Goal: Task Accomplishment & Management: Manage account settings

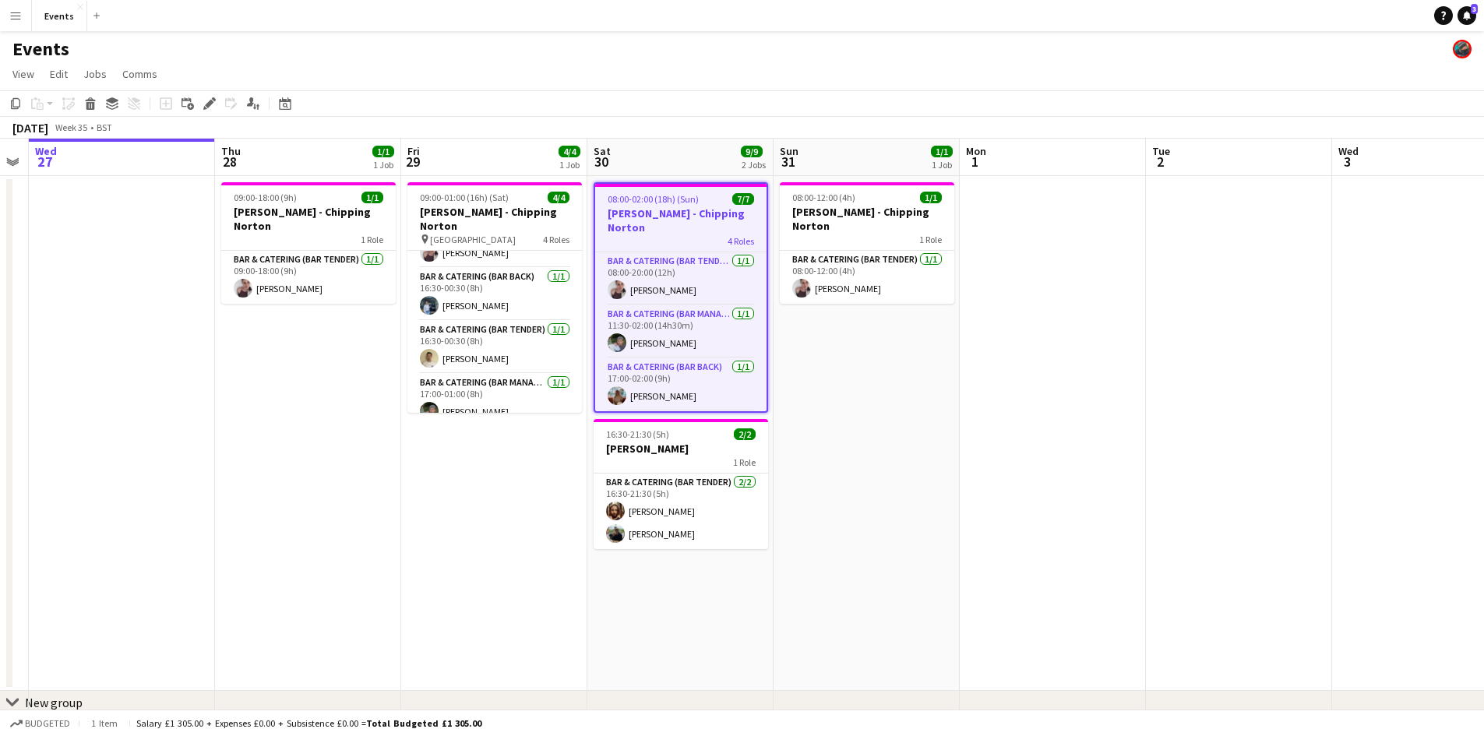
click at [672, 202] on span "08:00-02:00 (18h) (Sun)" at bounding box center [653, 199] width 91 height 12
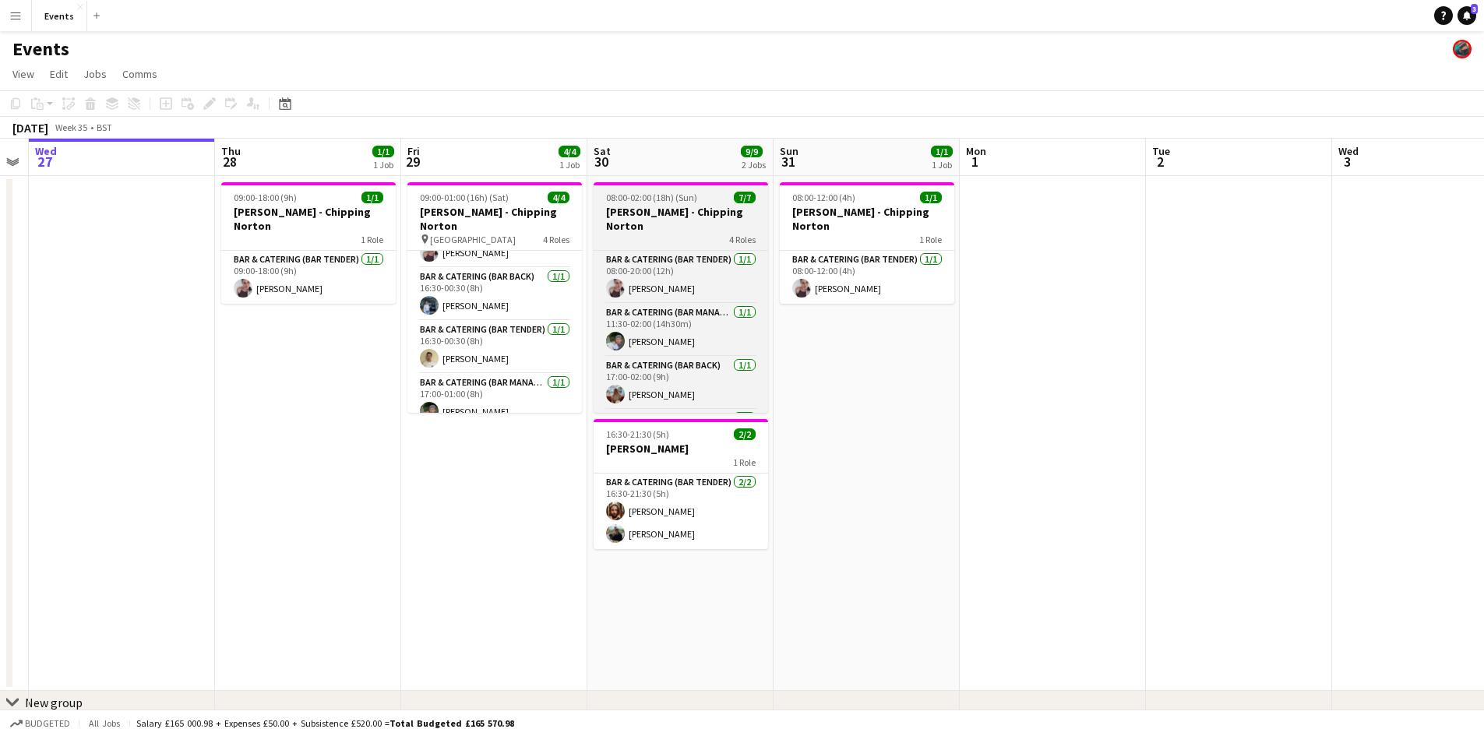
click at [656, 233] on div "4 Roles" at bounding box center [680, 239] width 174 height 12
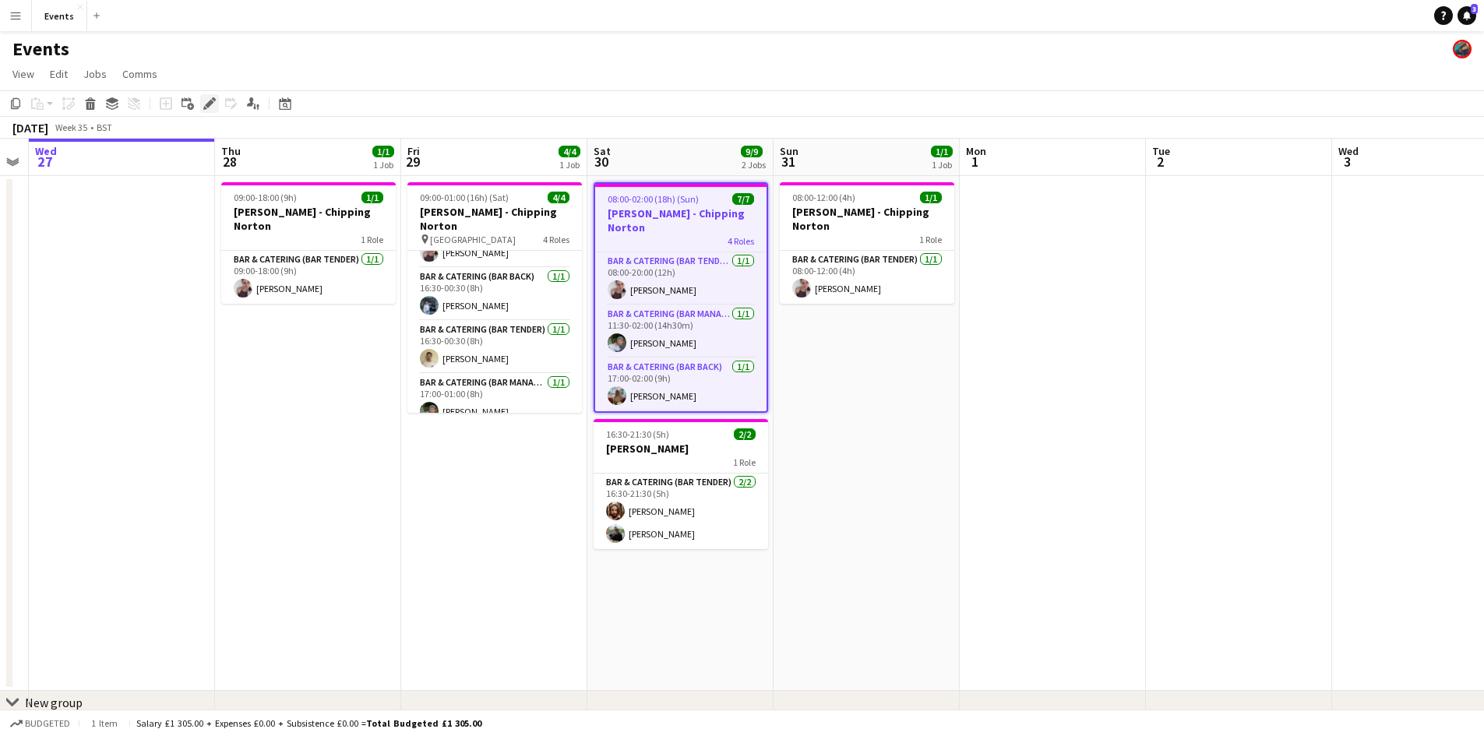
click at [210, 107] on icon "Edit" at bounding box center [209, 103] width 12 height 12
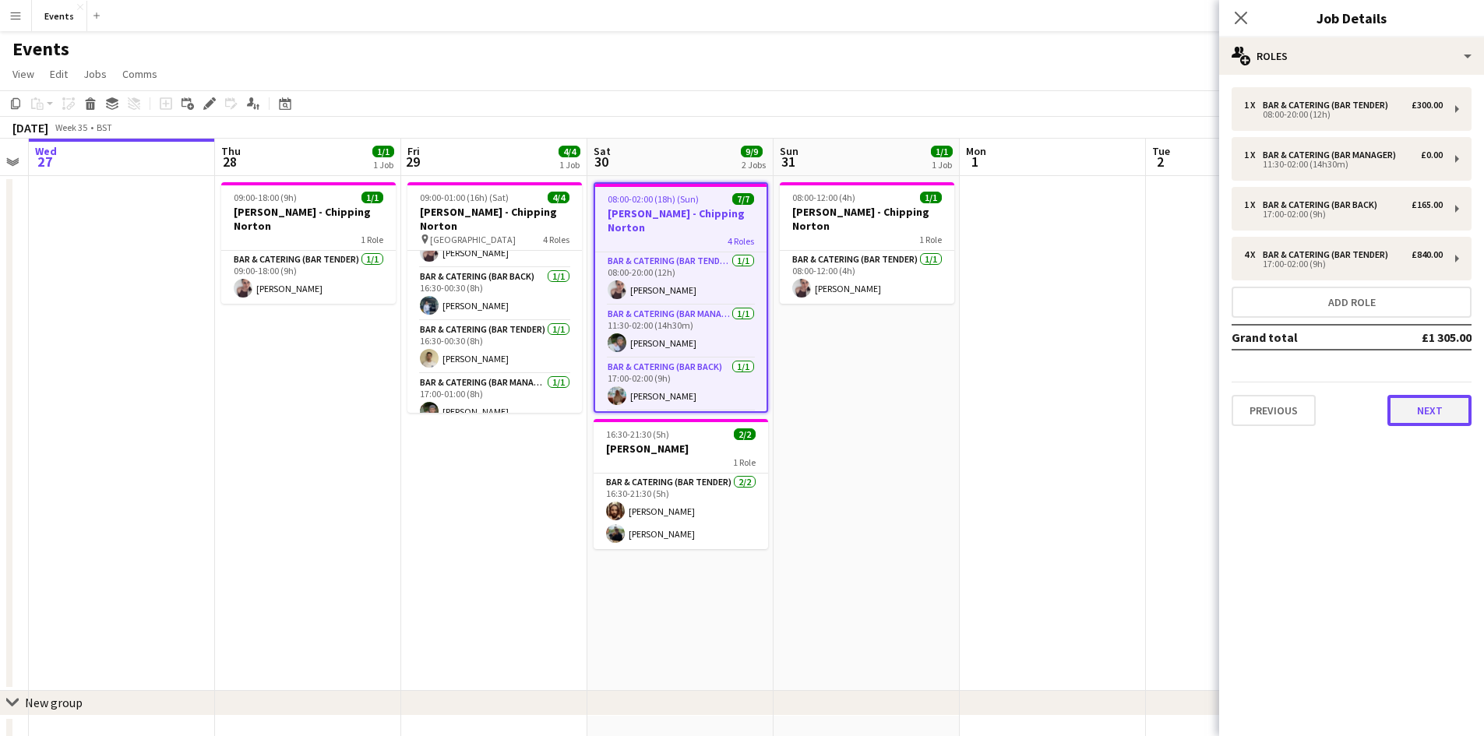
click at [1422, 417] on button "Next" at bounding box center [1429, 410] width 84 height 31
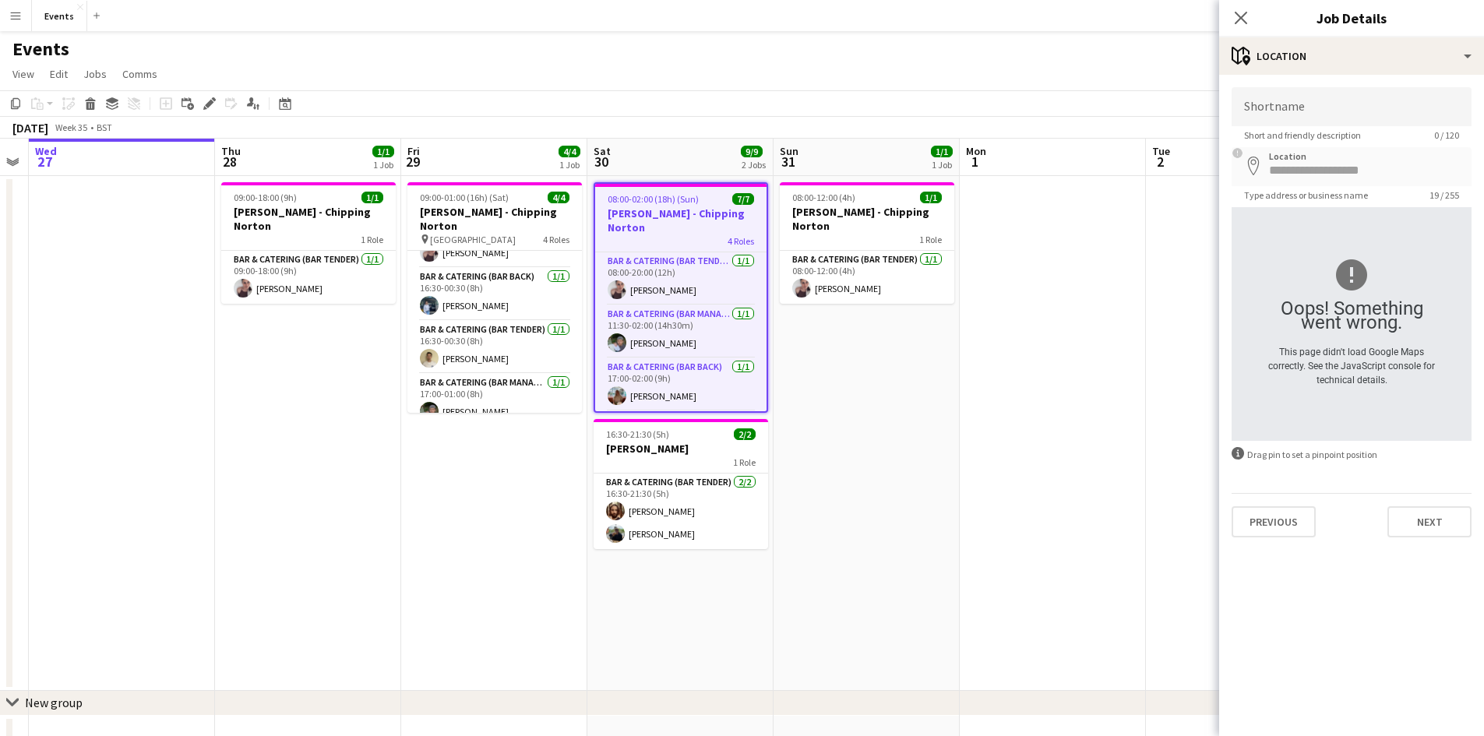
click at [1197, 181] on body "Menu Boards Boards Boards All jobs Status Workforce Workforce My Workforce Recr…" at bounding box center [742, 394] width 1484 height 789
click at [1160, 454] on app-date-cell at bounding box center [1239, 433] width 186 height 515
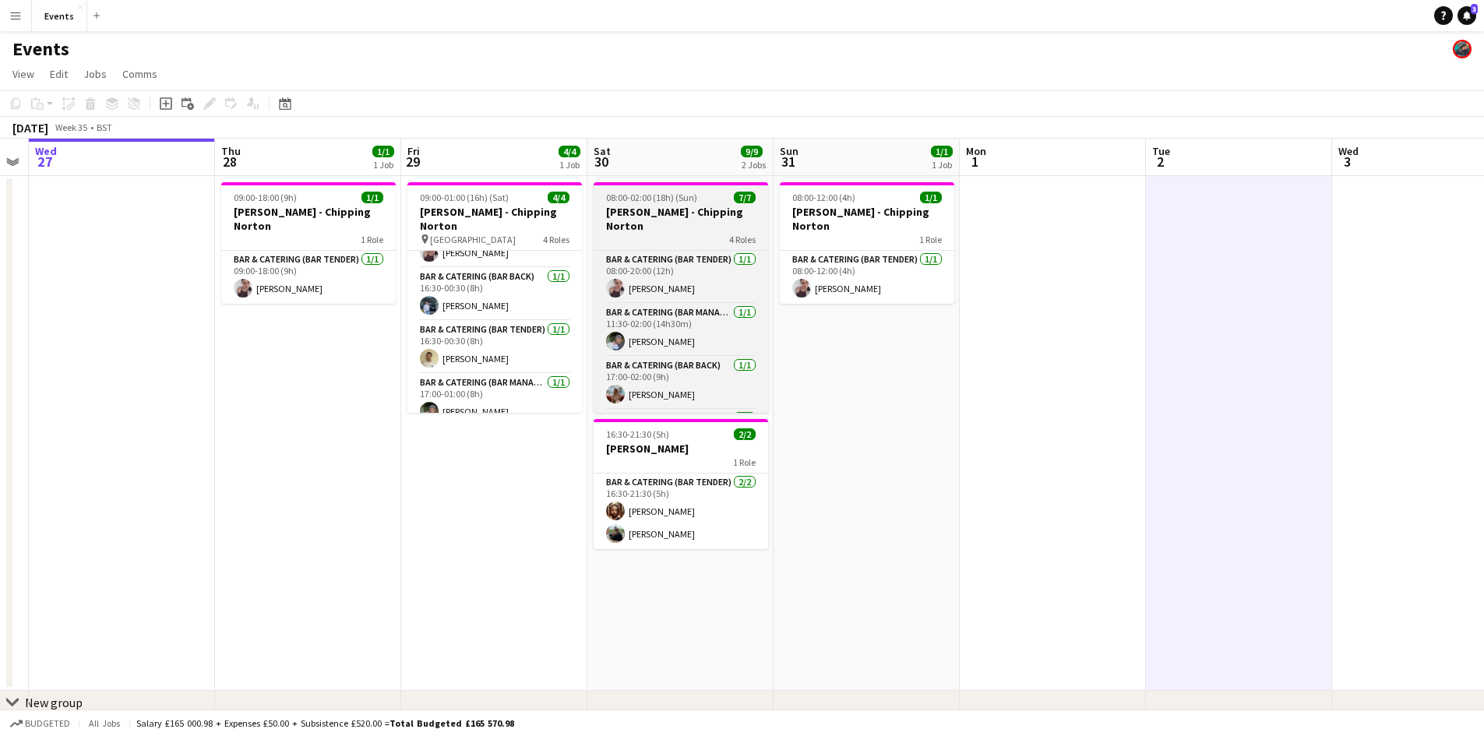
click at [642, 213] on h3 "[PERSON_NAME] - Chipping Norton" at bounding box center [680, 219] width 174 height 28
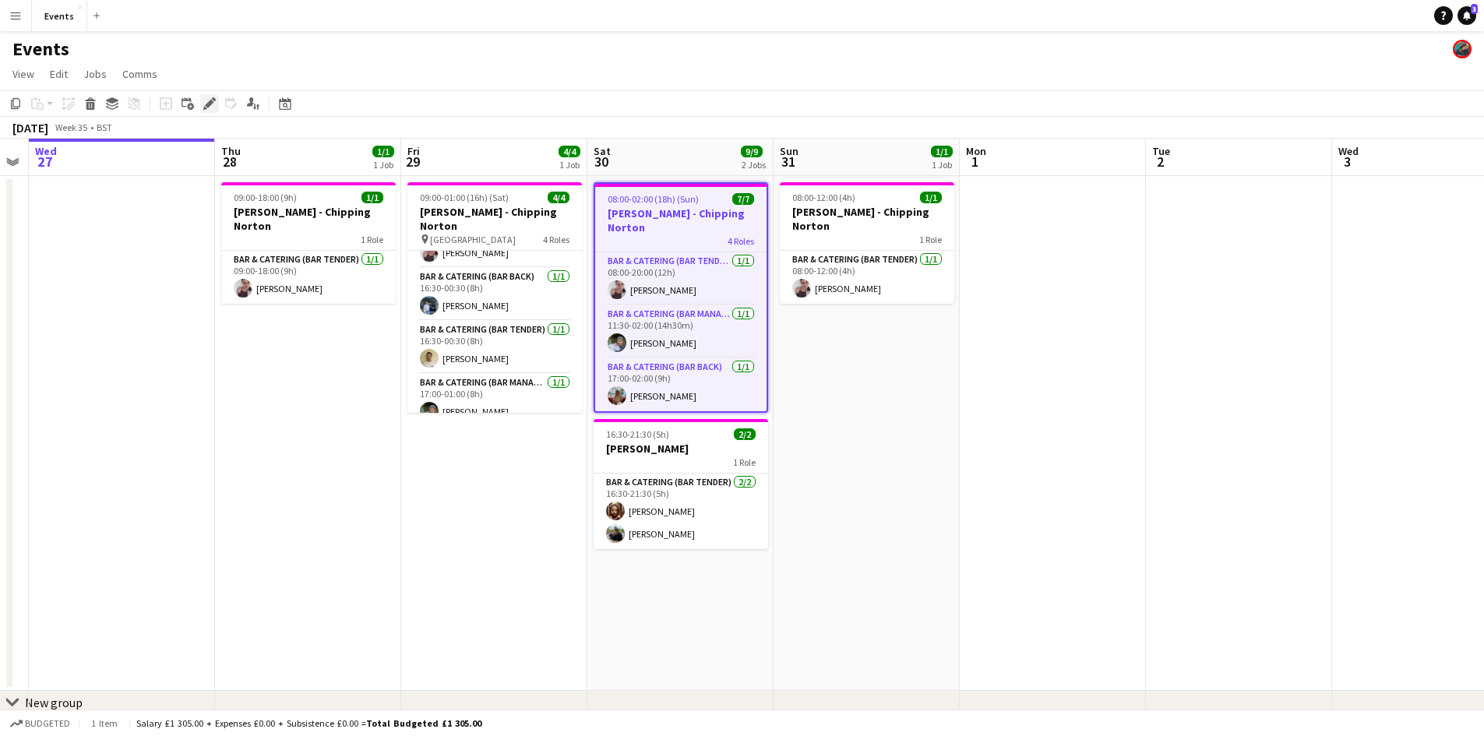
click at [208, 98] on icon "Edit" at bounding box center [209, 103] width 12 height 12
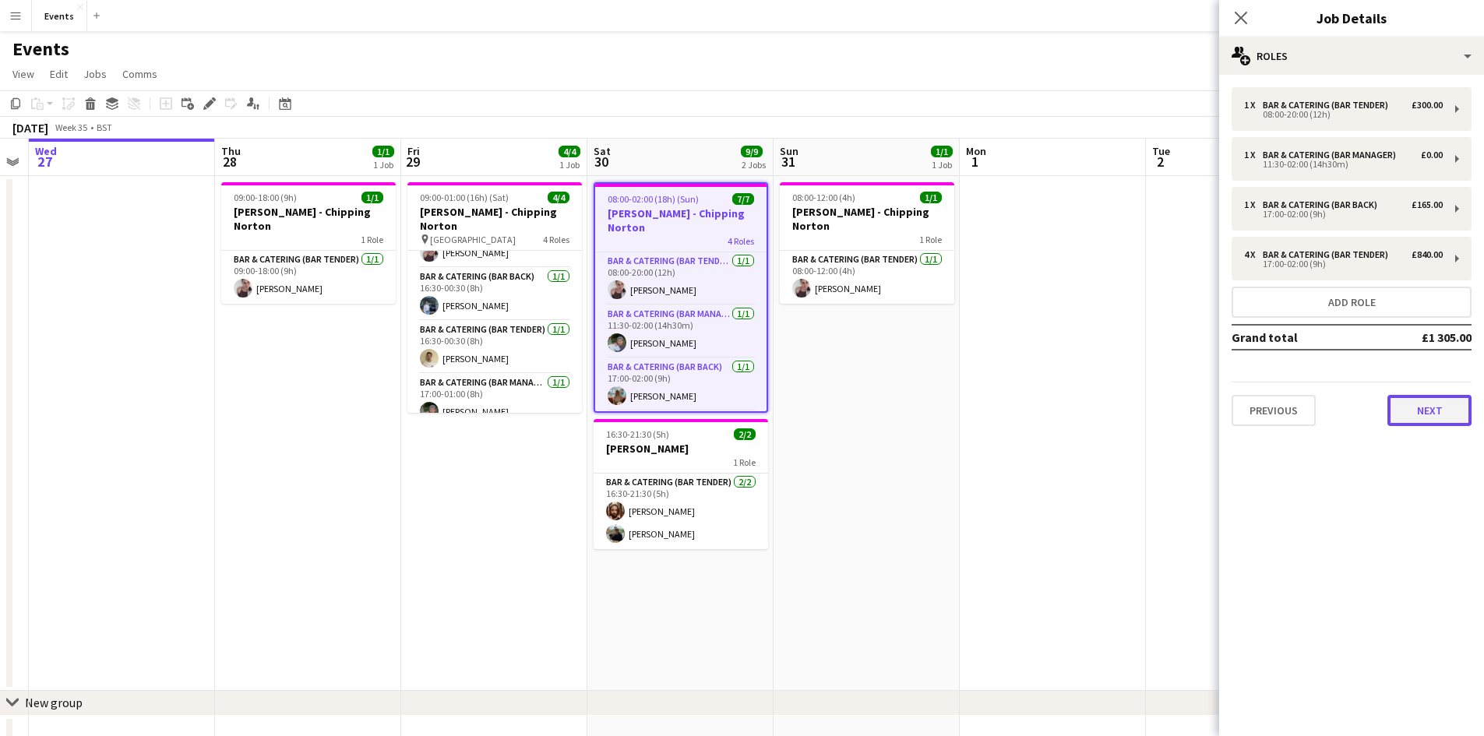
click at [1414, 407] on button "Next" at bounding box center [1429, 410] width 84 height 31
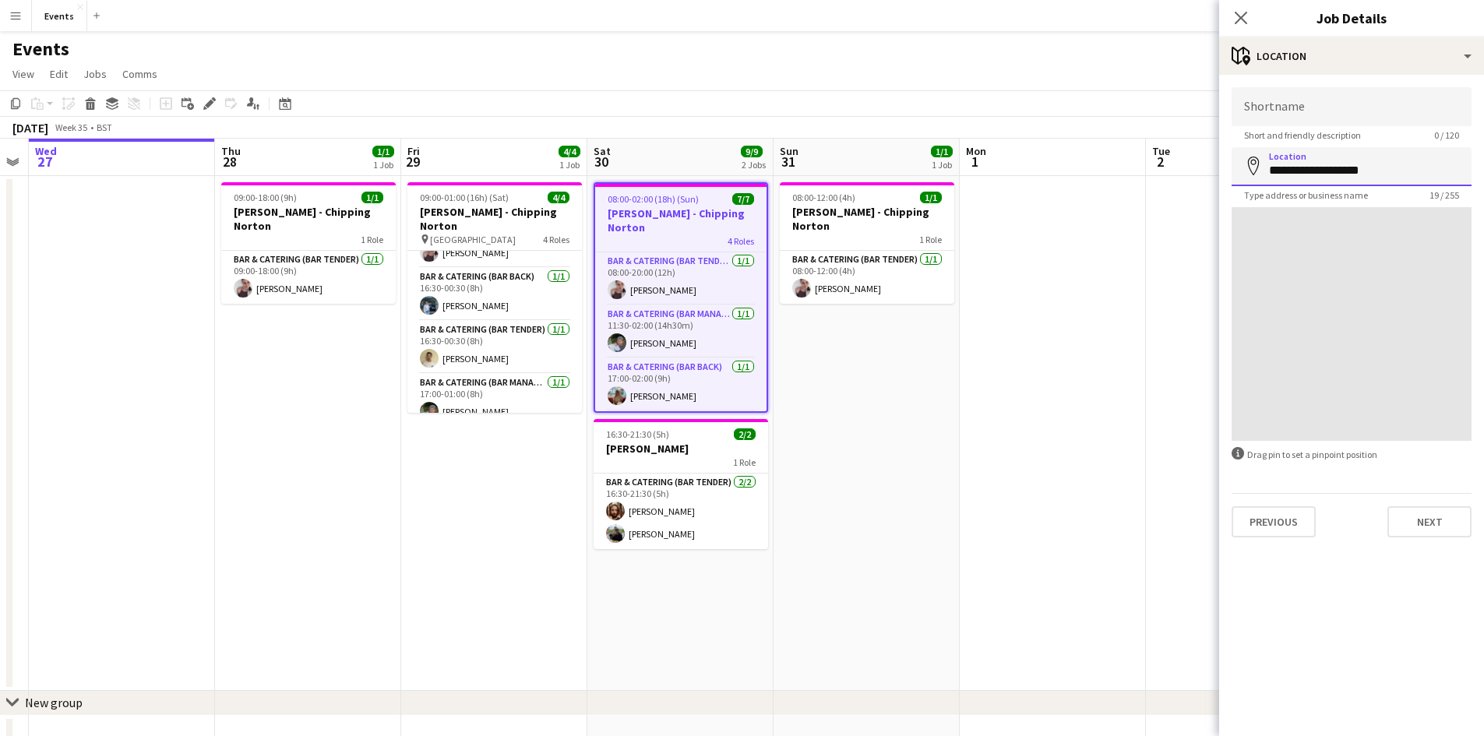
drag, startPoint x: 1384, startPoint y: 168, endPoint x: 1277, endPoint y: 184, distance: 108.6
click at [1277, 184] on input "**********" at bounding box center [1351, 166] width 240 height 39
type input "*"
type input "*******"
click button "Next" at bounding box center [1429, 521] width 84 height 31
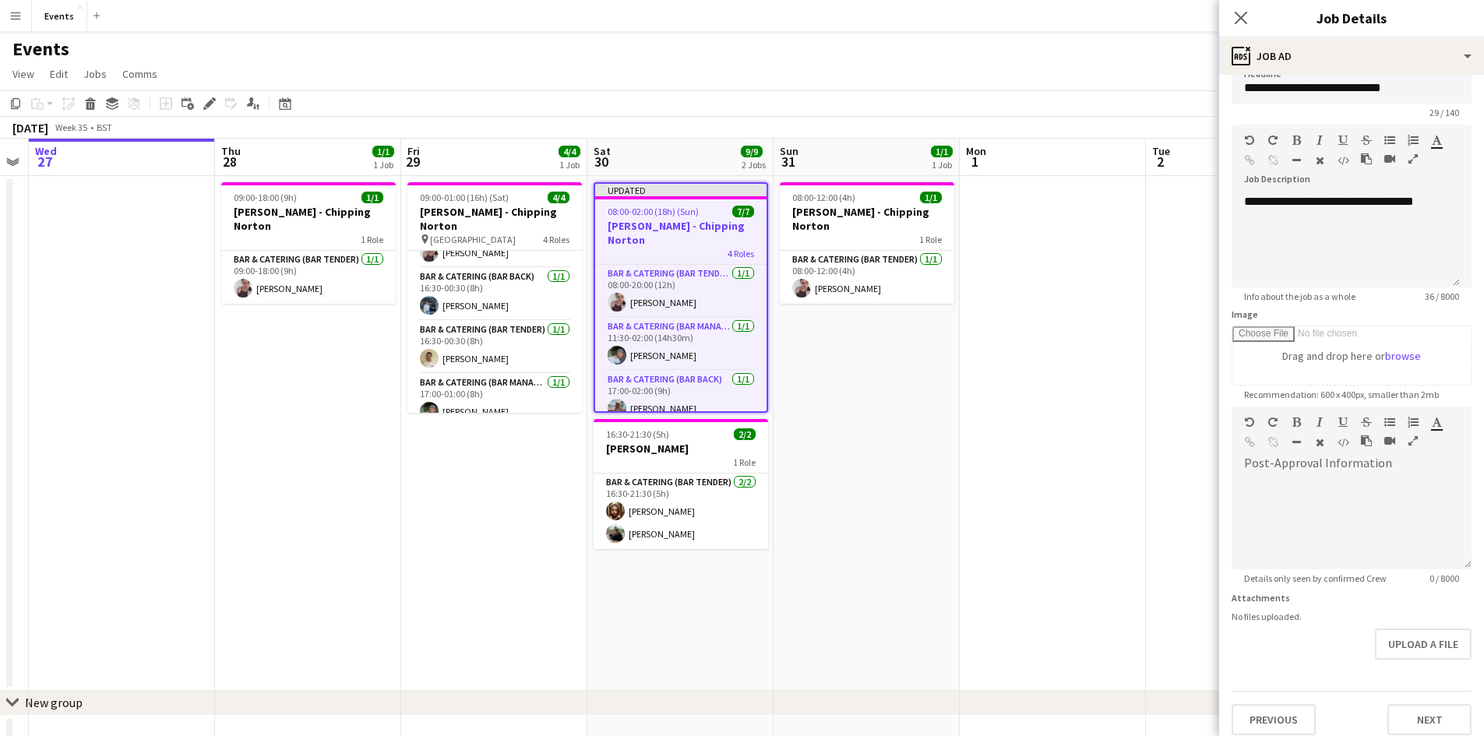
scroll to position [34, 0]
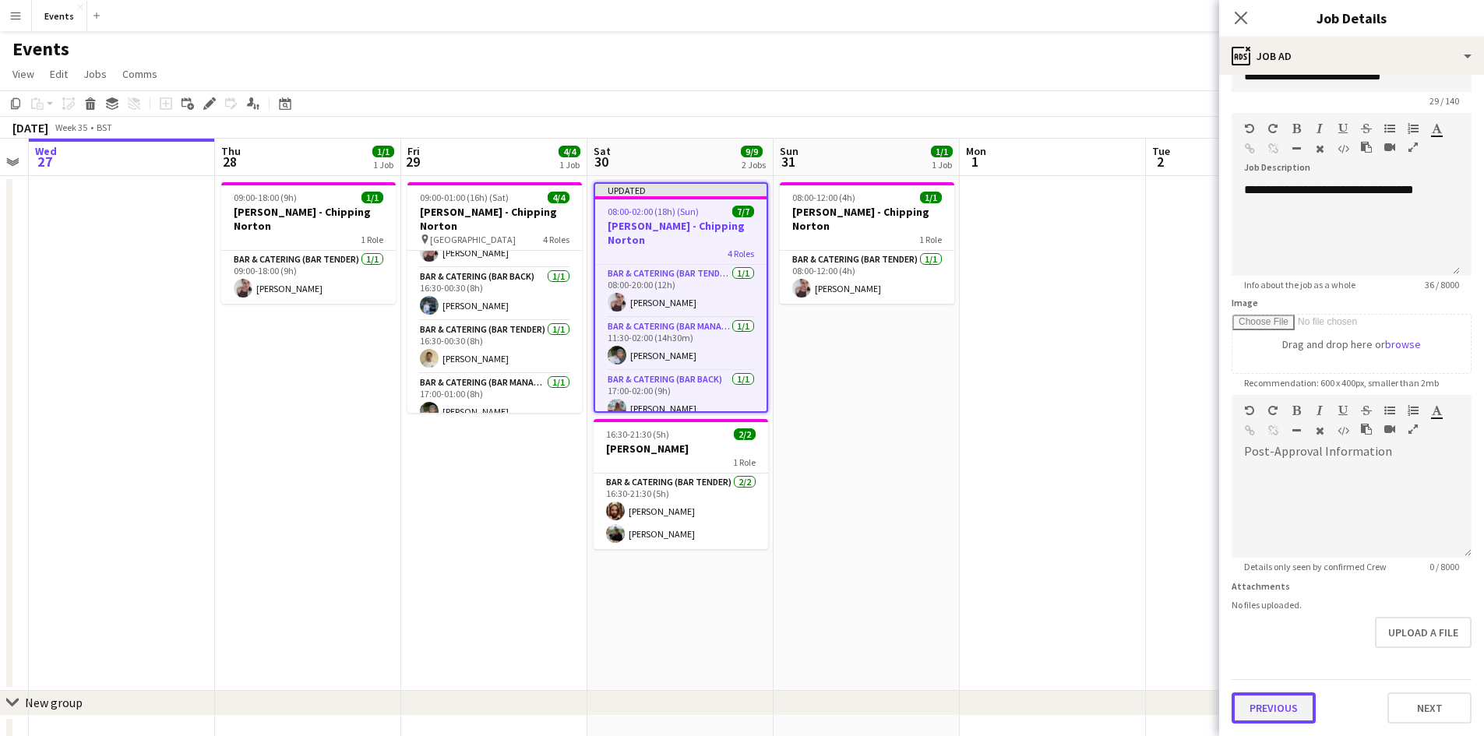
click at [1291, 703] on button "Previous" at bounding box center [1273, 707] width 84 height 31
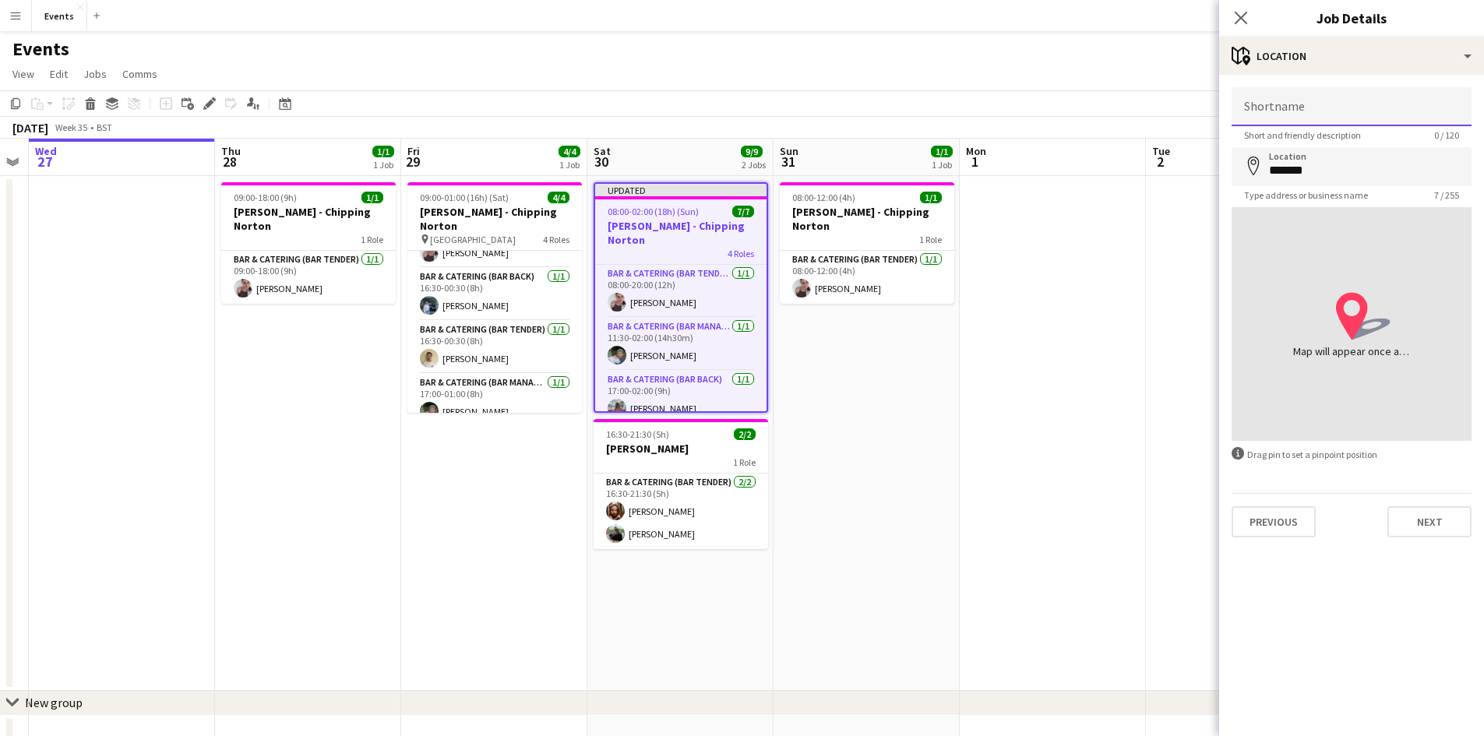
click at [1304, 109] on input "Shortname" at bounding box center [1351, 106] width 240 height 39
type input "*"
type input "**********"
click at [1359, 316] on icon at bounding box center [1352, 317] width 32 height 48
click at [1340, 163] on input "*******" at bounding box center [1351, 166] width 240 height 39
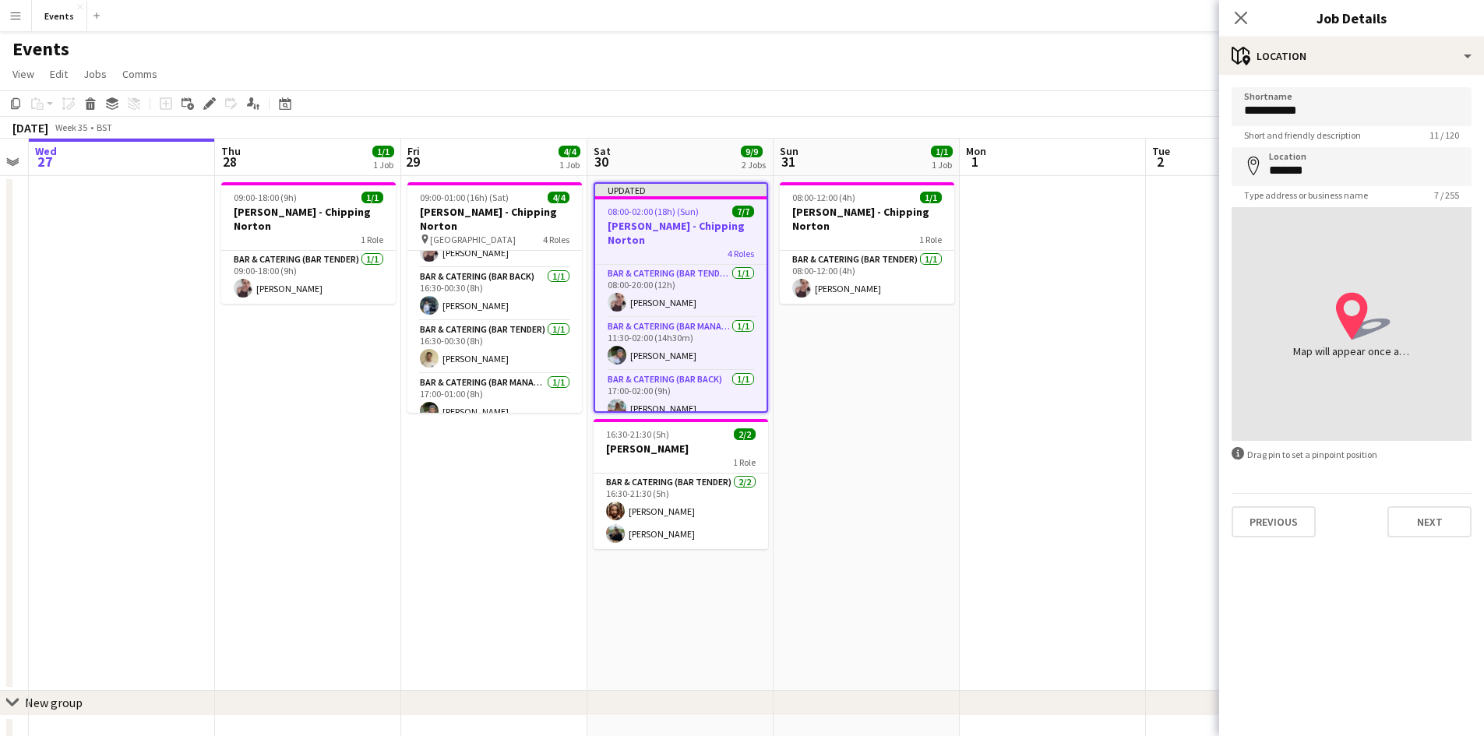
click at [1407, 324] on div "location-icon Created with Sketch. Map will appear once address has been added" at bounding box center [1351, 324] width 117 height 70
click at [1371, 346] on div "Map will appear once address has been added" at bounding box center [1351, 351] width 117 height 16
click at [1352, 321] on icon at bounding box center [1352, 317] width 32 height 48
click at [1330, 175] on input "*******" at bounding box center [1351, 166] width 240 height 39
click at [1416, 531] on button "Next" at bounding box center [1429, 521] width 84 height 31
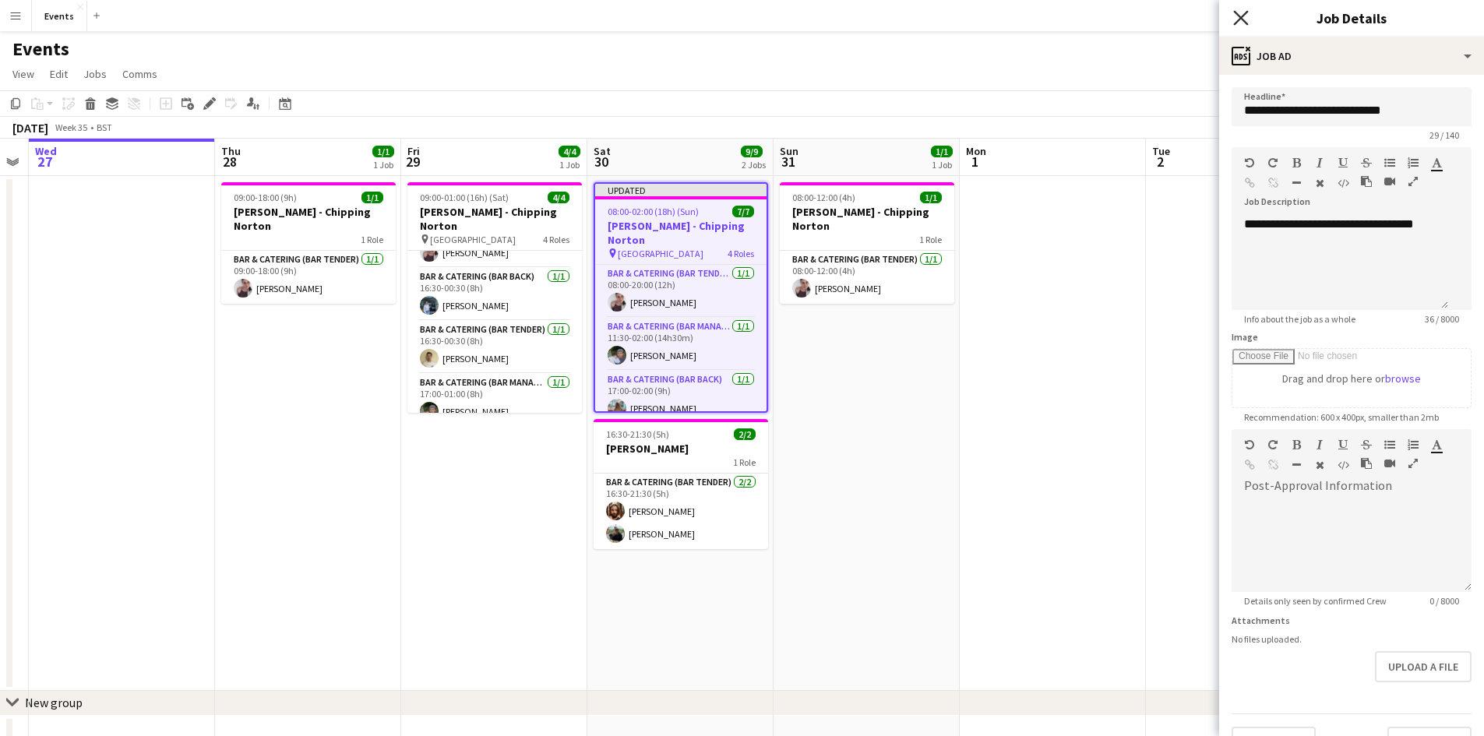
click at [1243, 11] on icon "Close pop-in" at bounding box center [1240, 17] width 15 height 15
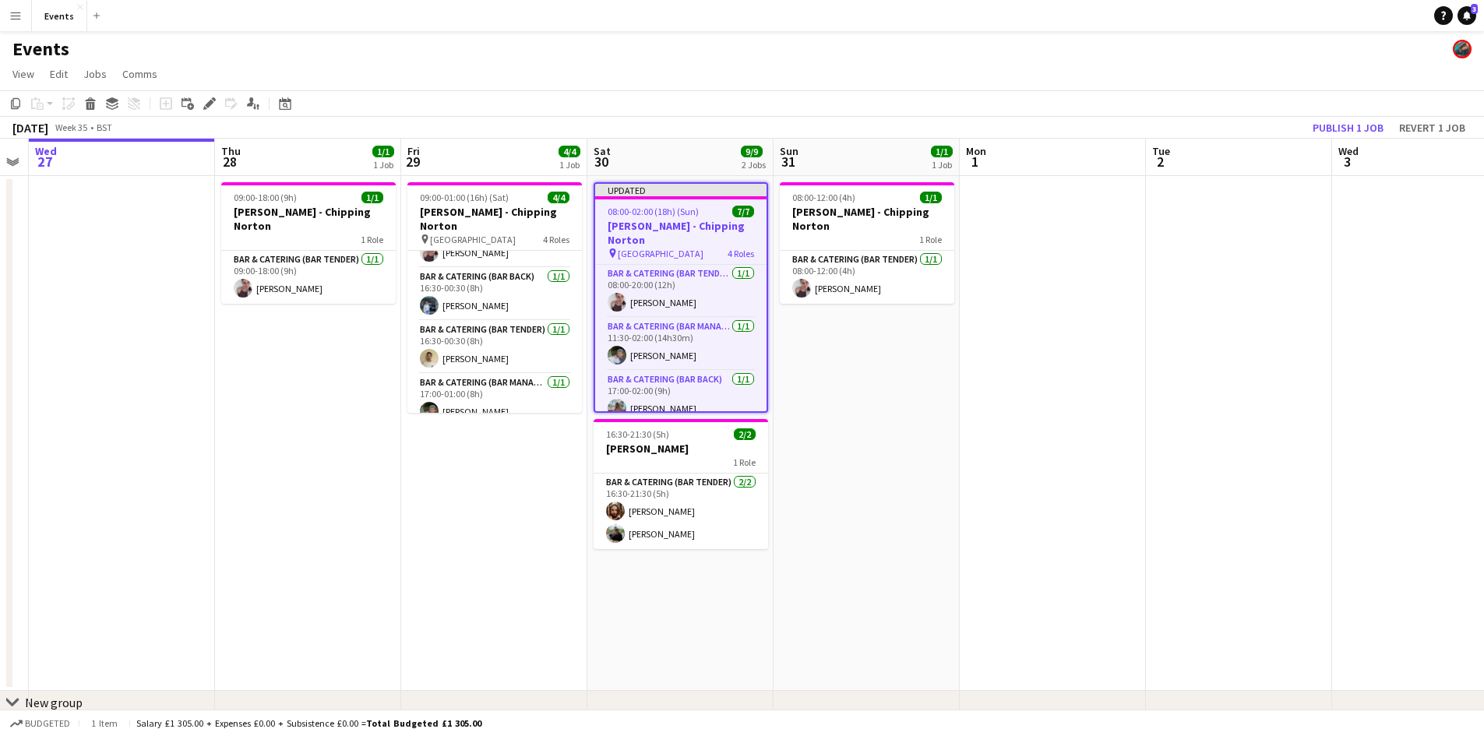
click at [700, 211] on div "08:00-02:00 (18h) (Sun) 7/7" at bounding box center [680, 212] width 171 height 12
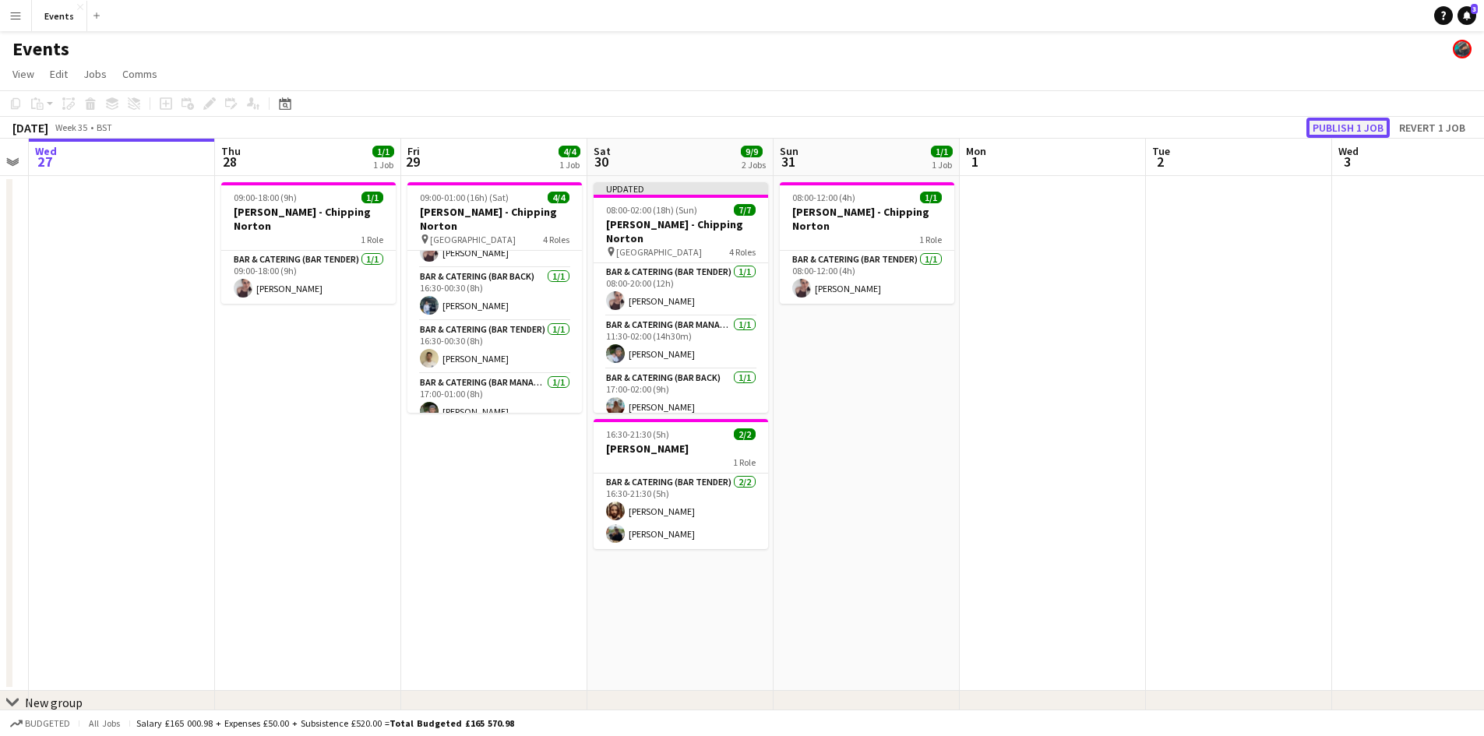
click at [1358, 129] on button "Publish 1 job" at bounding box center [1347, 128] width 83 height 20
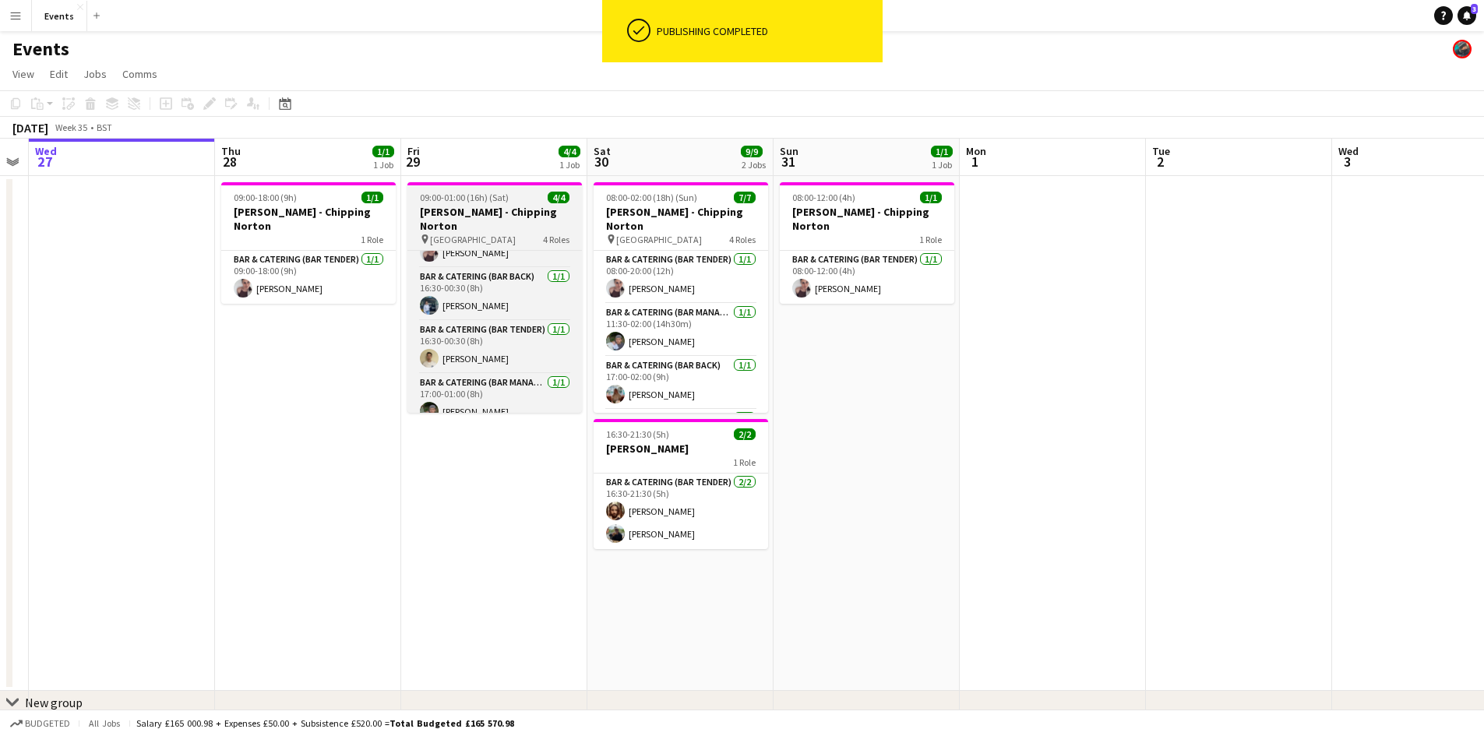
click at [479, 234] on span "[GEOGRAPHIC_DATA]" at bounding box center [473, 240] width 86 height 12
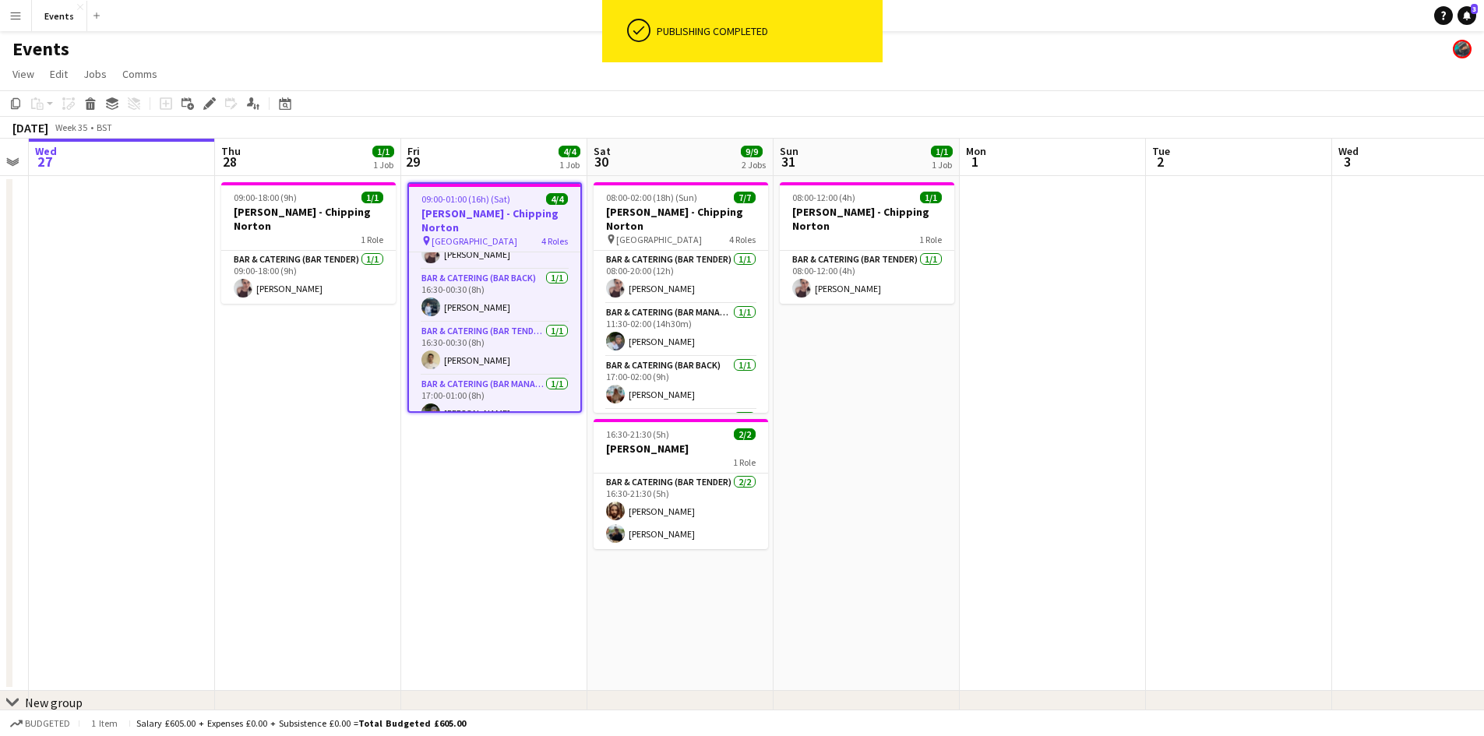
scroll to position [51, 0]
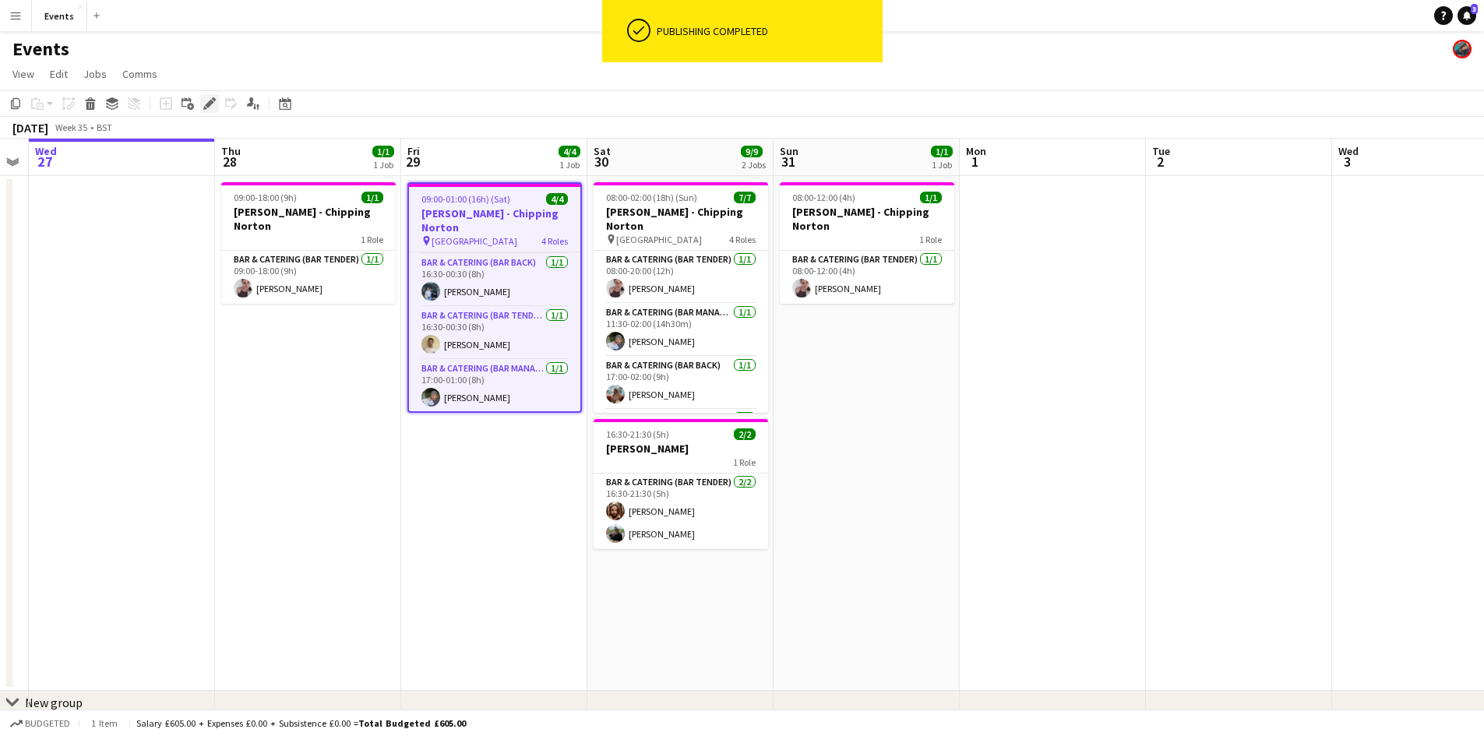
click at [206, 98] on icon "Edit" at bounding box center [209, 103] width 12 height 12
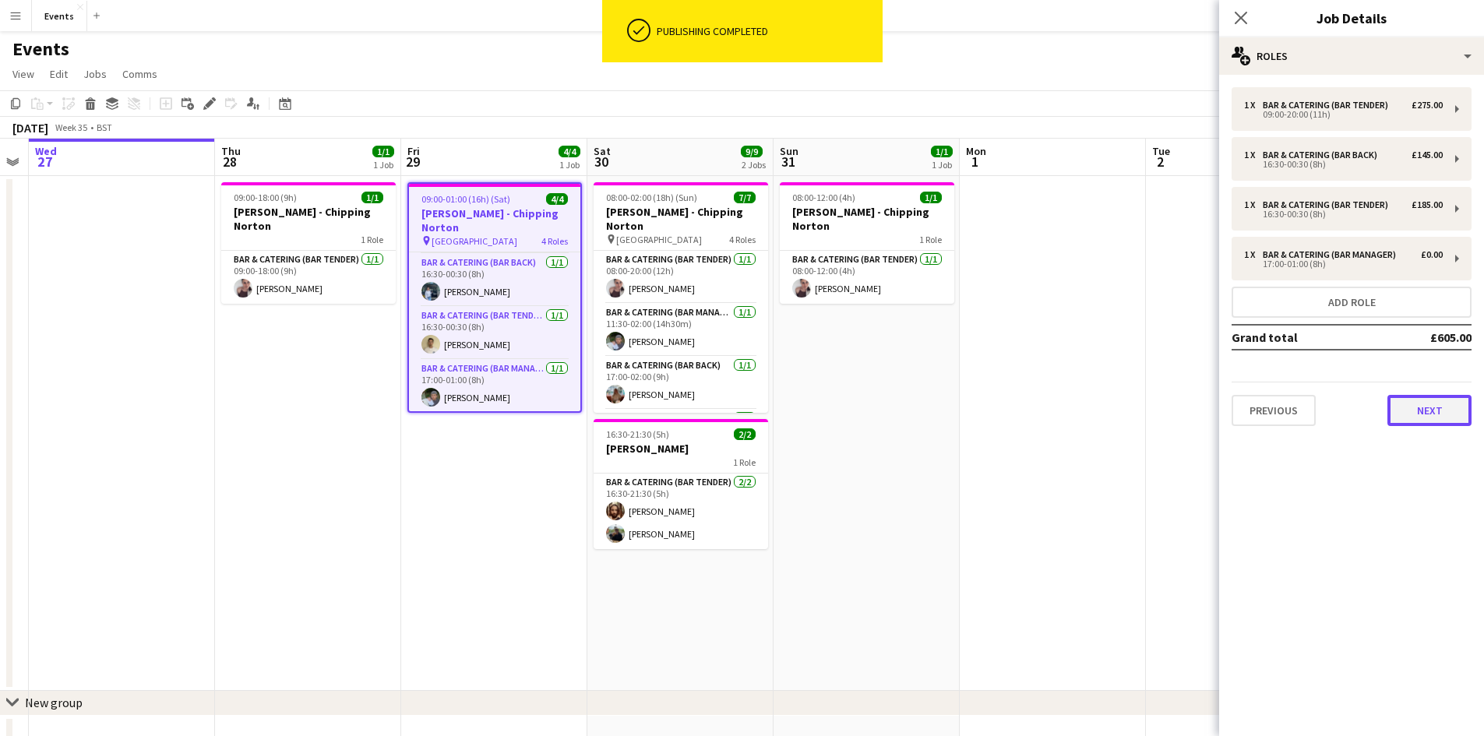
click at [1445, 417] on button "Next" at bounding box center [1429, 410] width 84 height 31
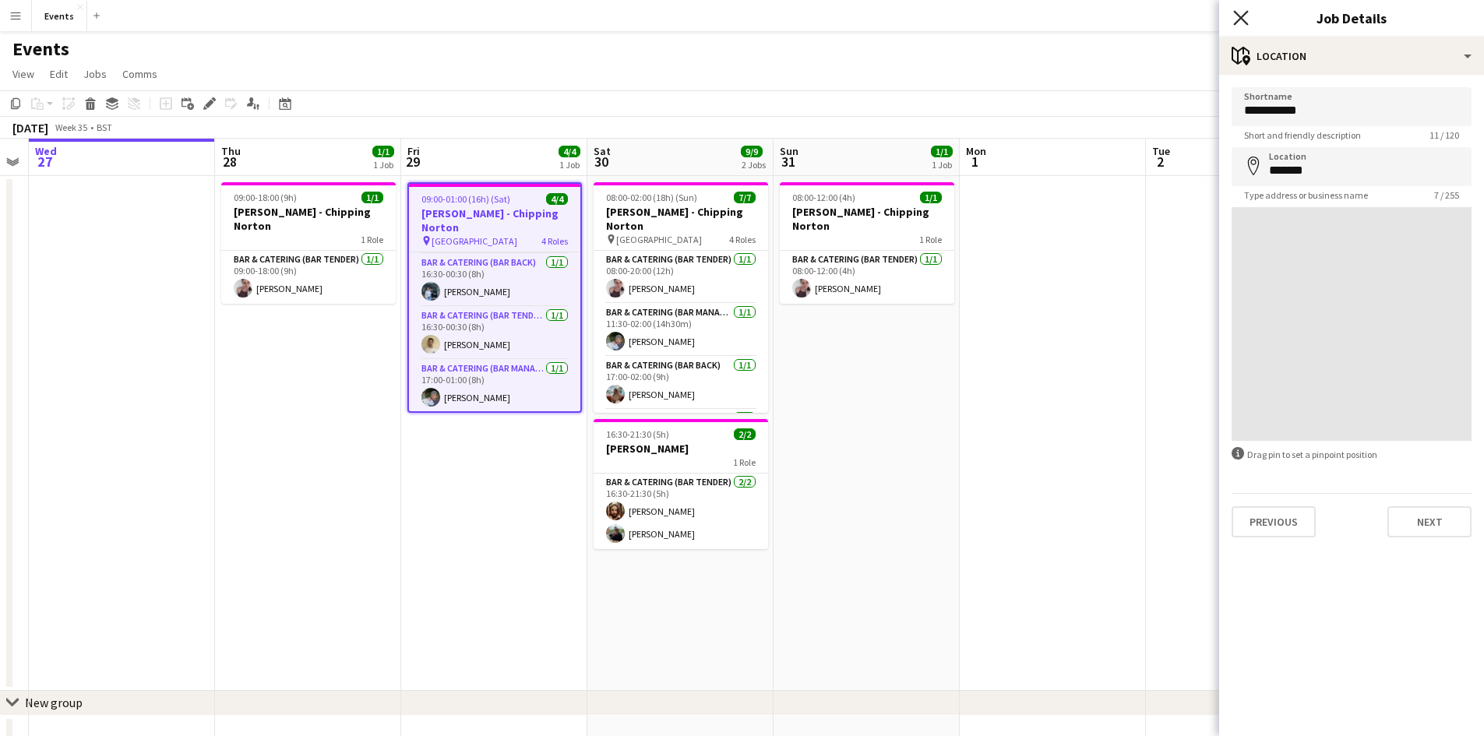
click at [1238, 24] on icon "Close pop-in" at bounding box center [1240, 17] width 15 height 15
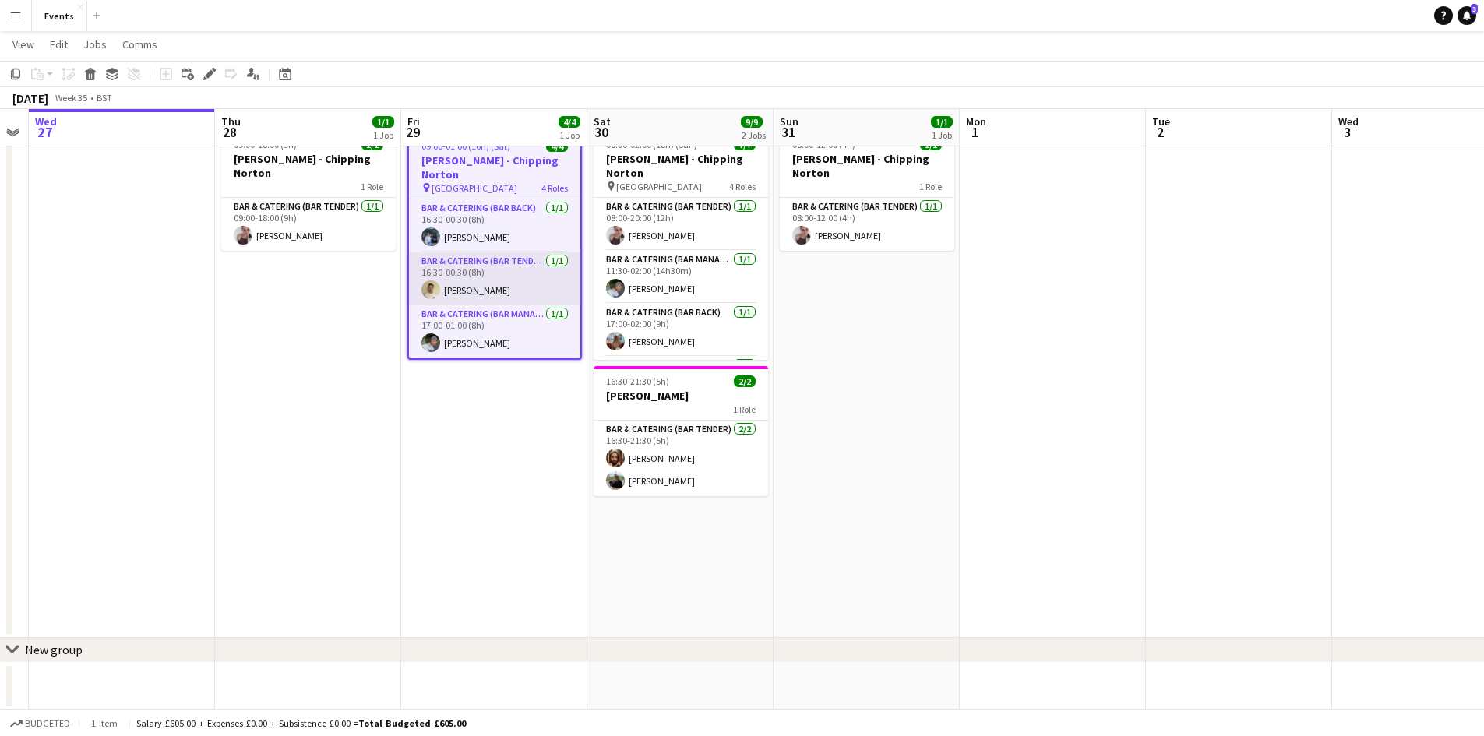
click at [471, 279] on app-card-role "Bar & Catering (Bar Tender) [DATE] 16:30-00:30 (8h) [PERSON_NAME]" at bounding box center [494, 278] width 171 height 53
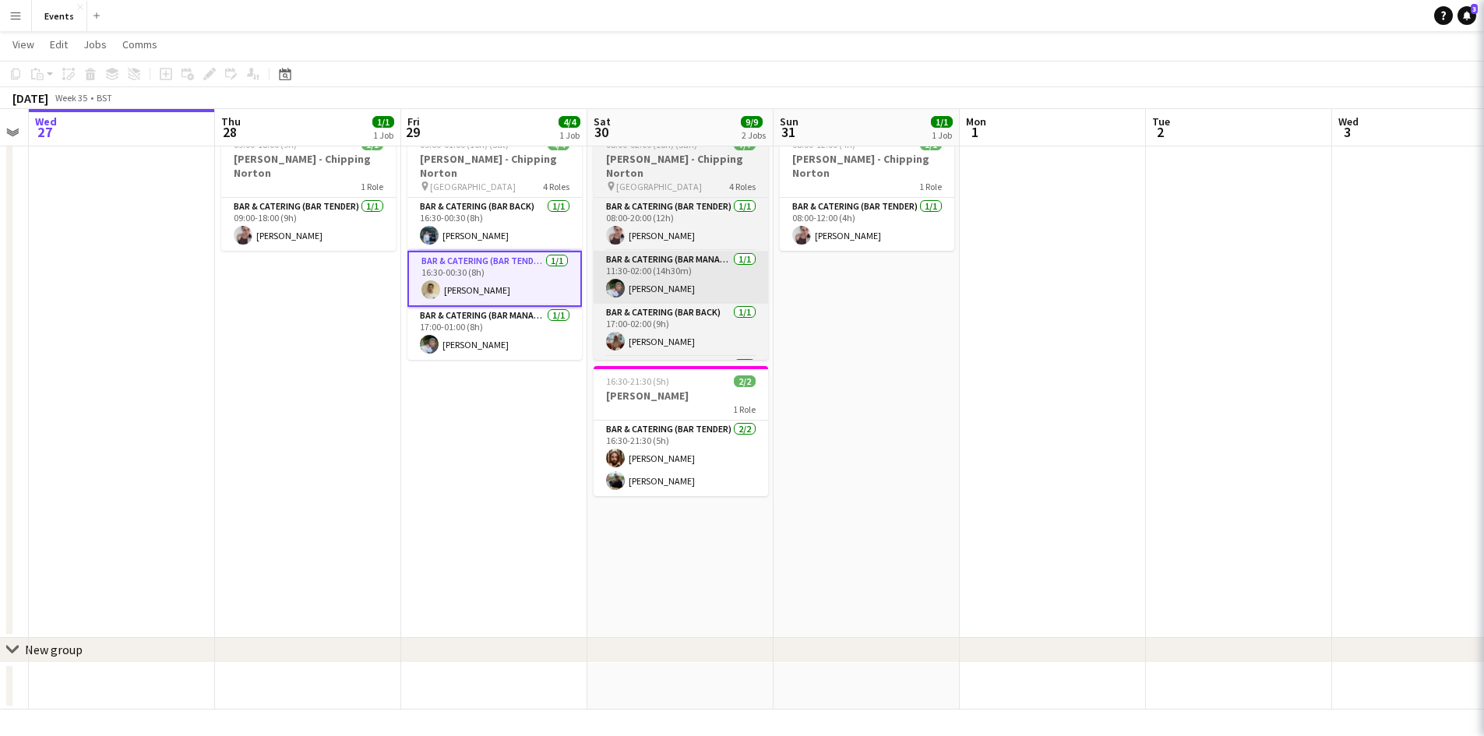
scroll to position [39, 0]
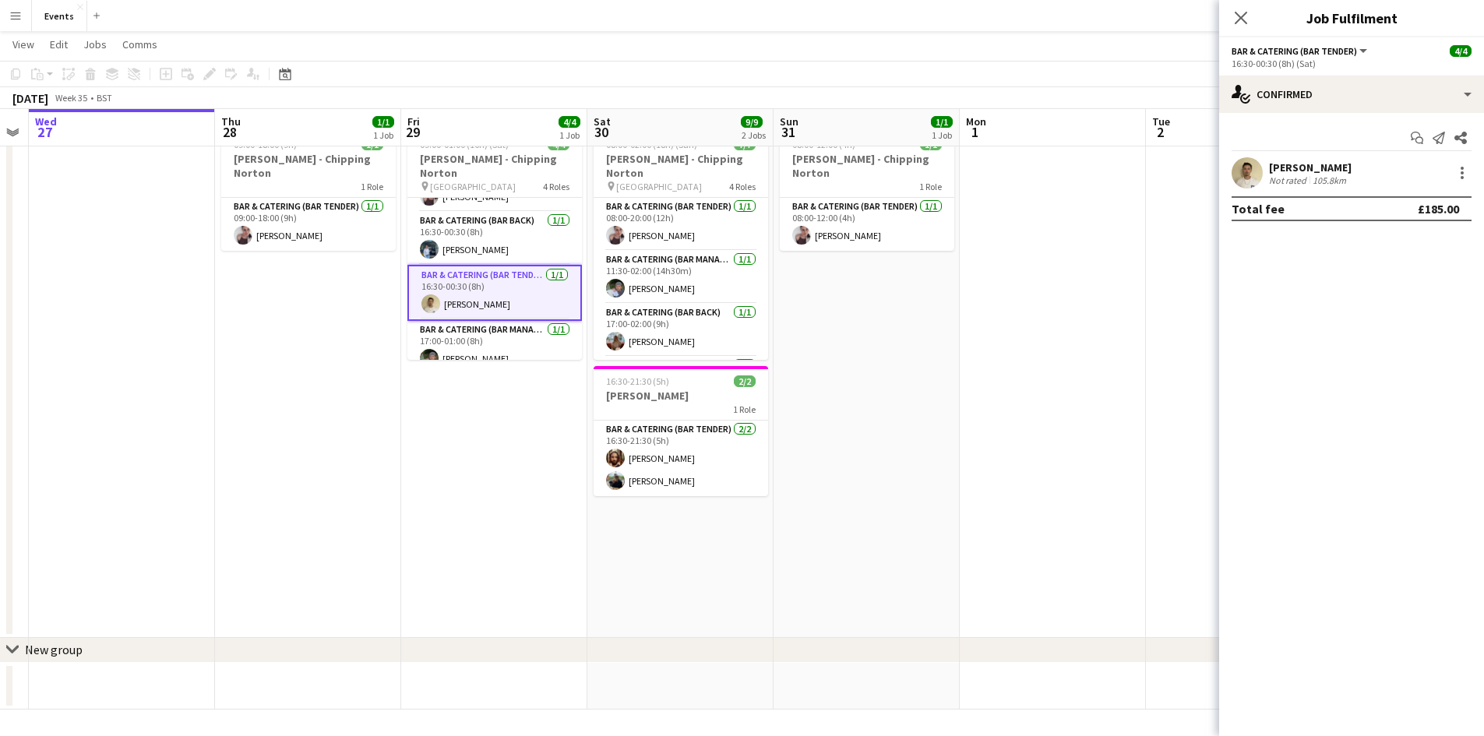
click at [1315, 165] on div "[PERSON_NAME]" at bounding box center [1310, 167] width 83 height 14
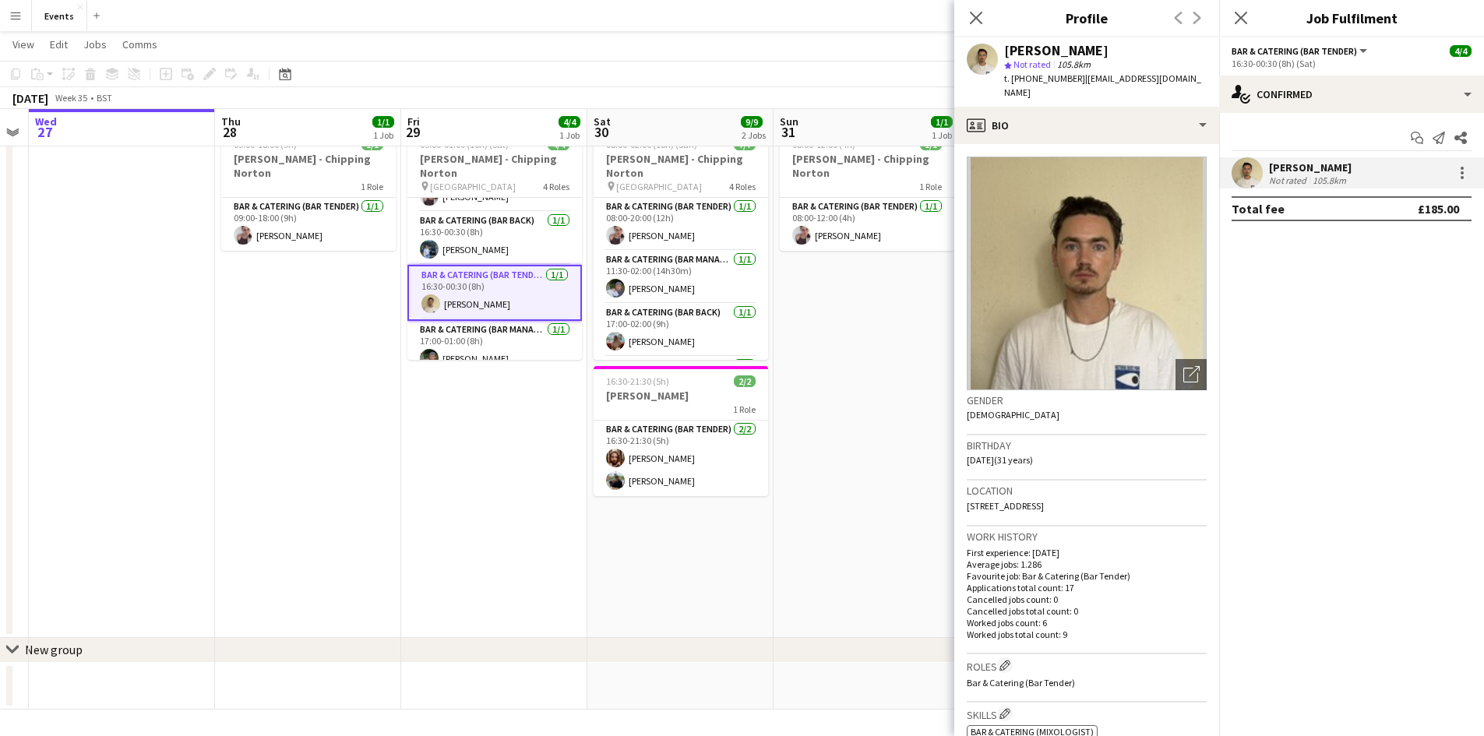
drag, startPoint x: 1015, startPoint y: 79, endPoint x: 1071, endPoint y: 83, distance: 56.2
click at [1071, 83] on span "t. [PHONE_NUMBER]" at bounding box center [1044, 78] width 81 height 12
copy span "447872606345"
click at [977, 19] on icon at bounding box center [975, 17] width 15 height 15
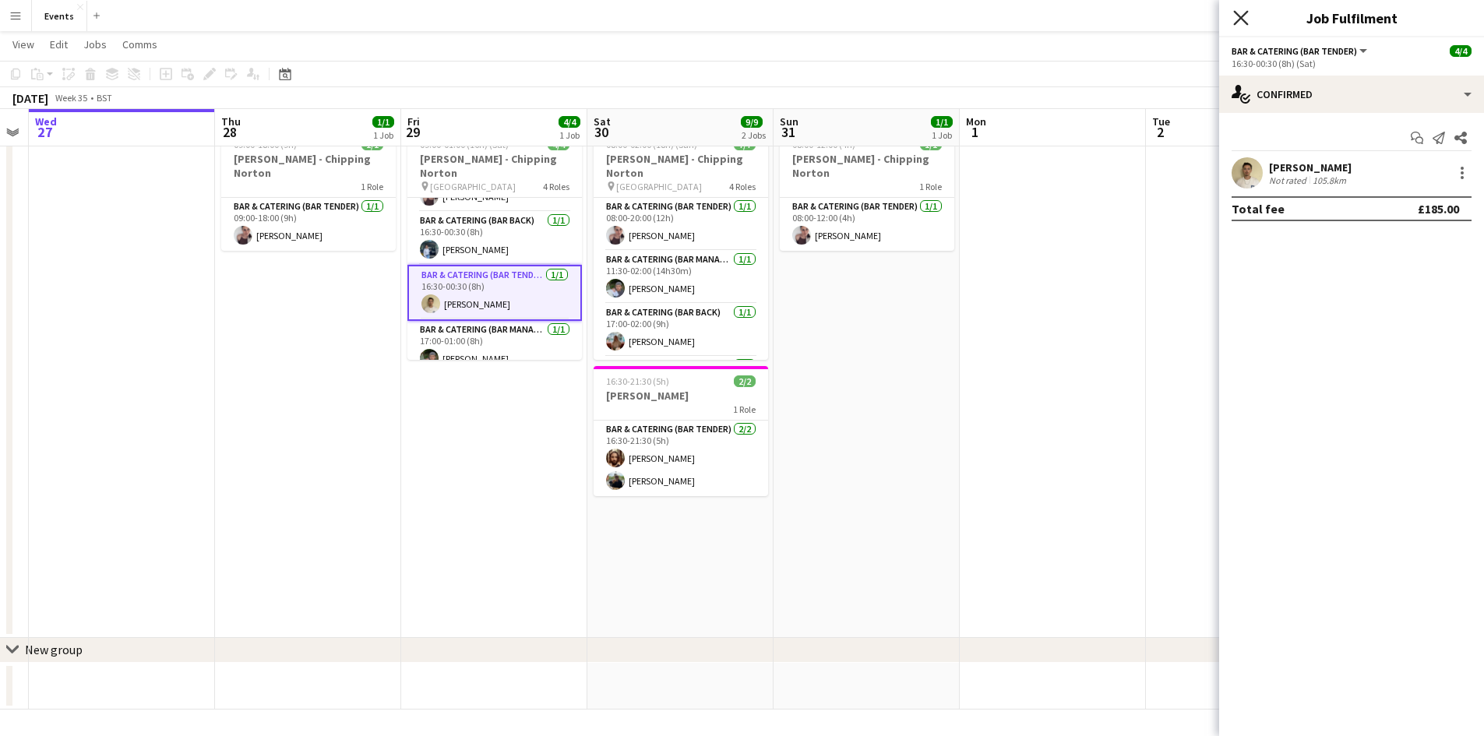
click at [1245, 19] on icon "Close pop-in" at bounding box center [1240, 17] width 15 height 15
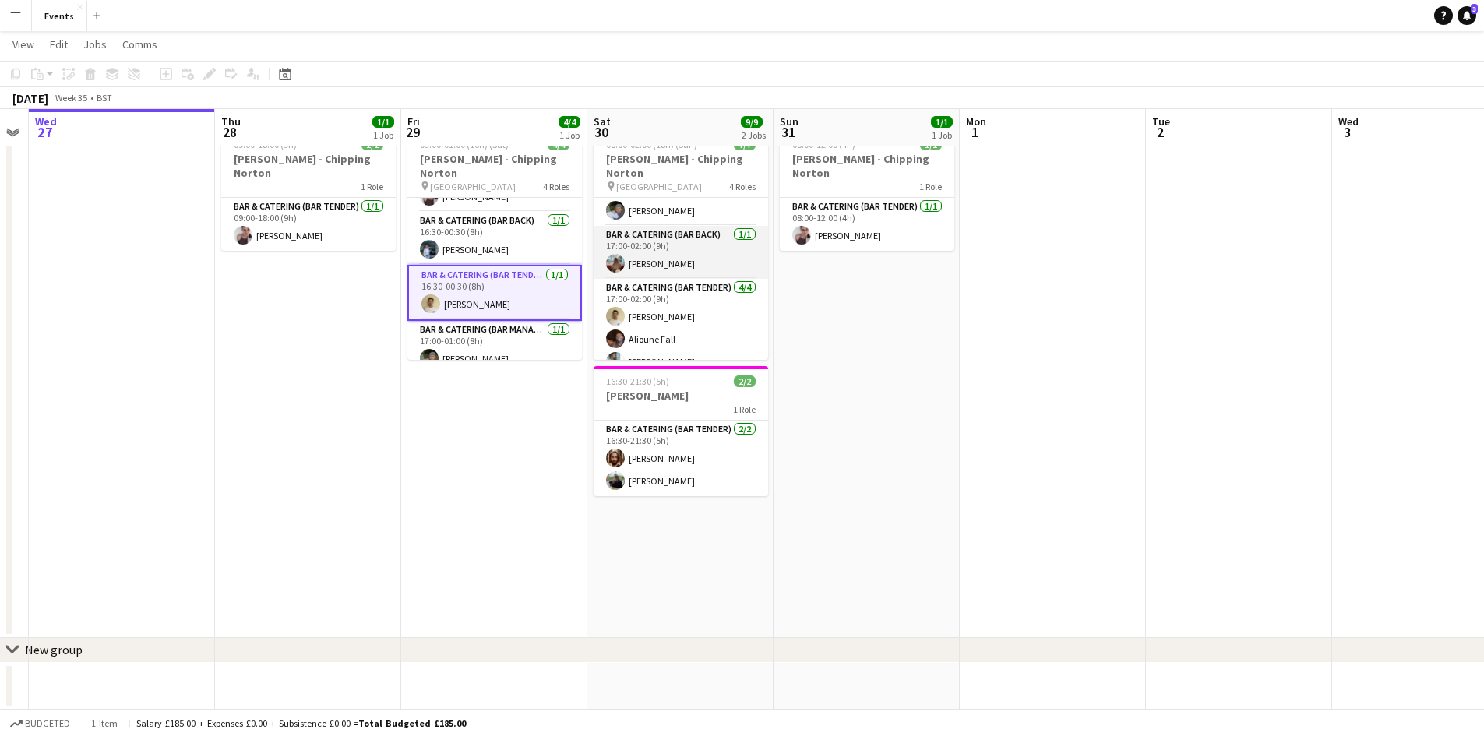
scroll to position [104, 0]
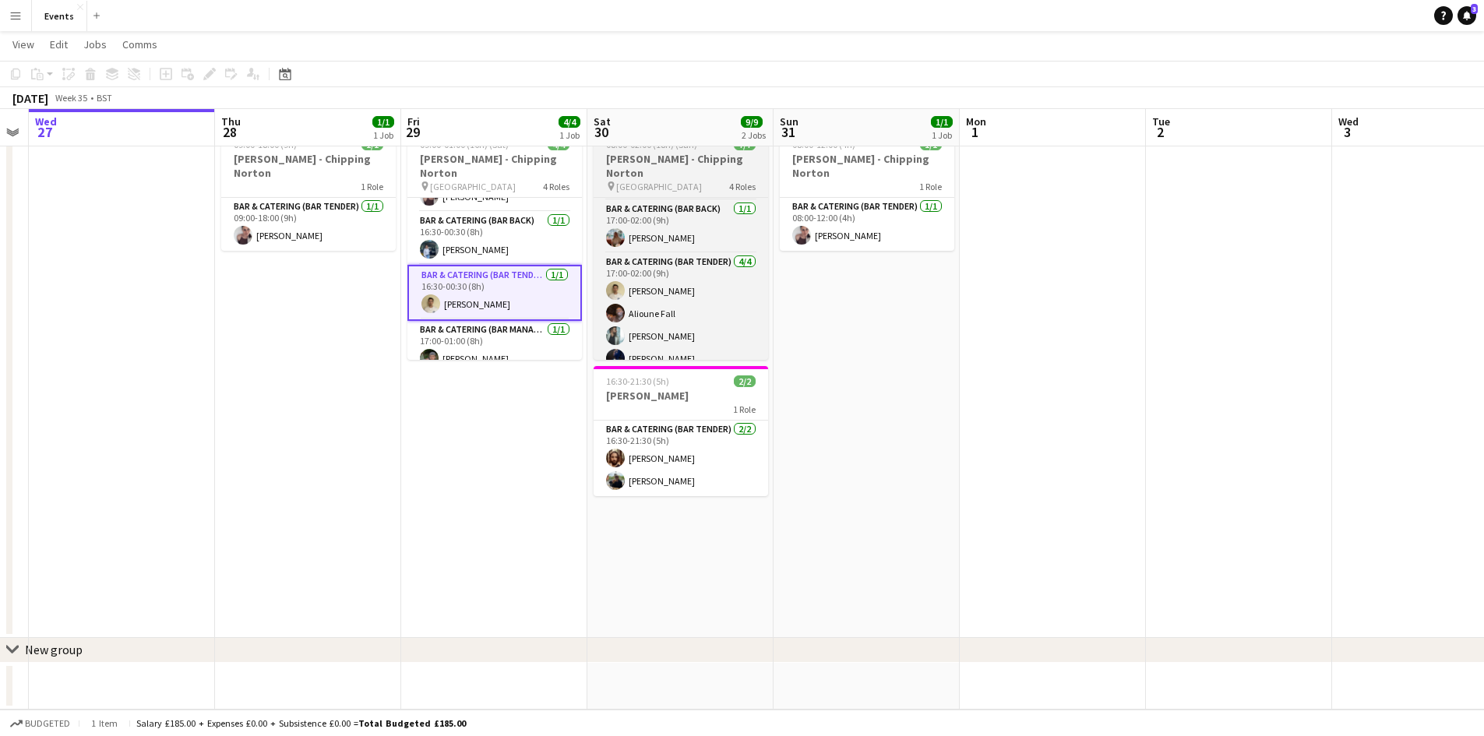
click at [655, 181] on span "[GEOGRAPHIC_DATA]" at bounding box center [659, 187] width 86 height 12
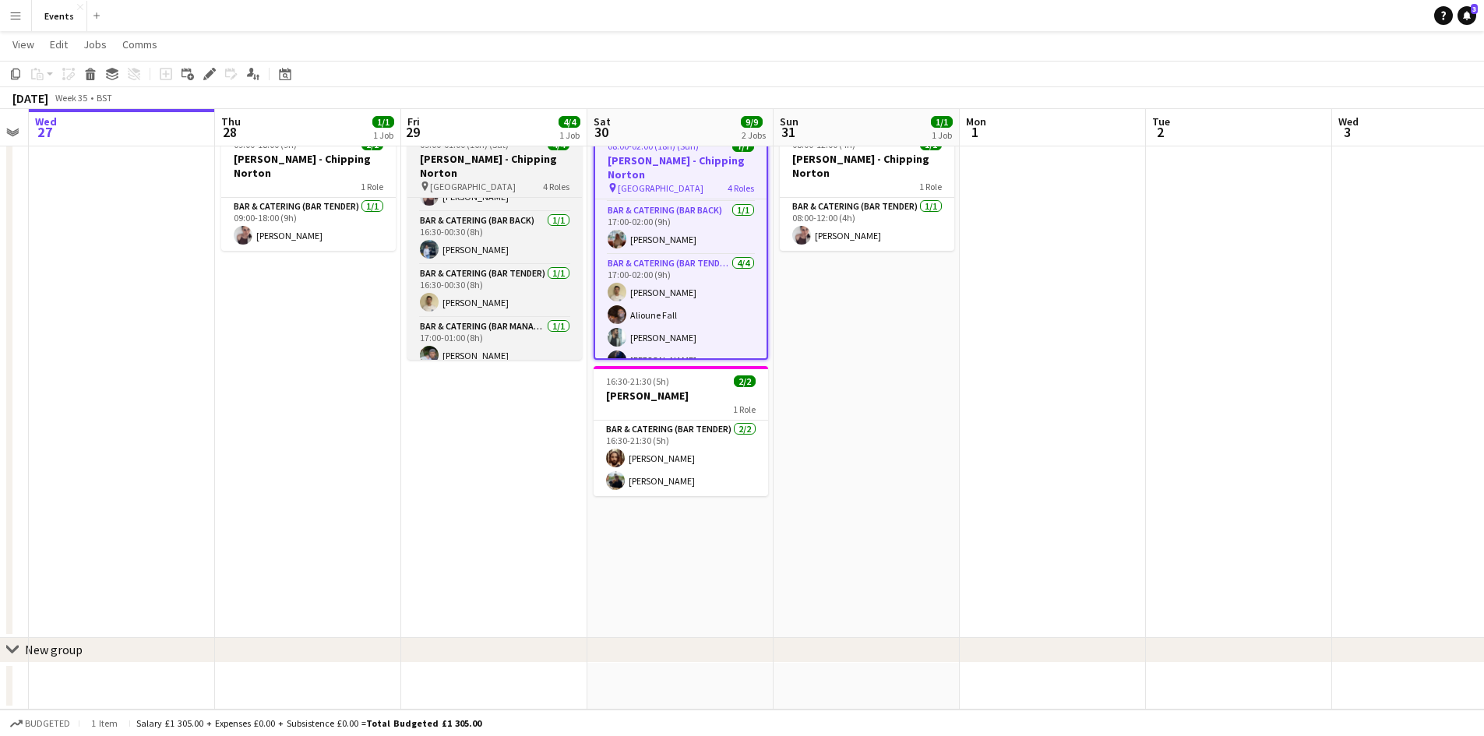
scroll to position [36, 0]
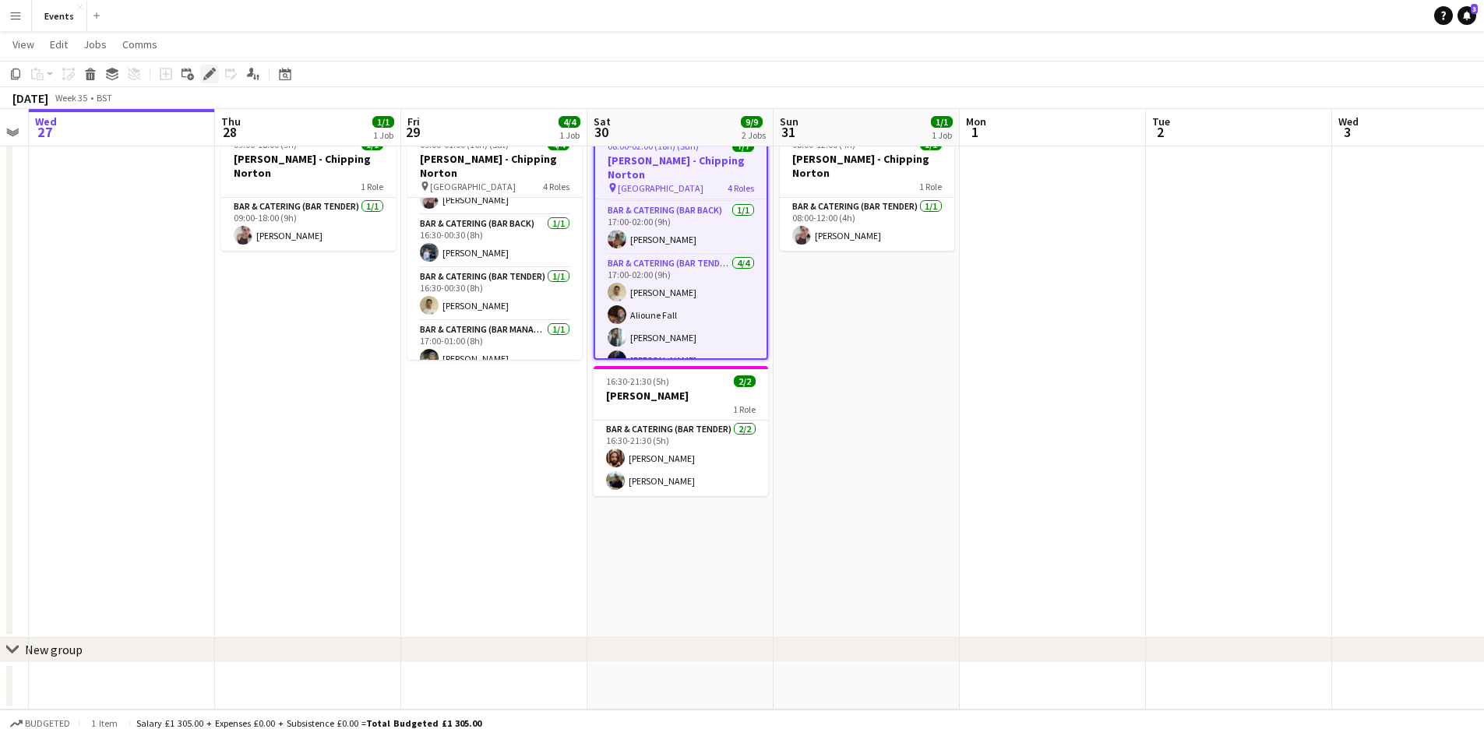
click at [213, 76] on icon "Edit" at bounding box center [209, 74] width 12 height 12
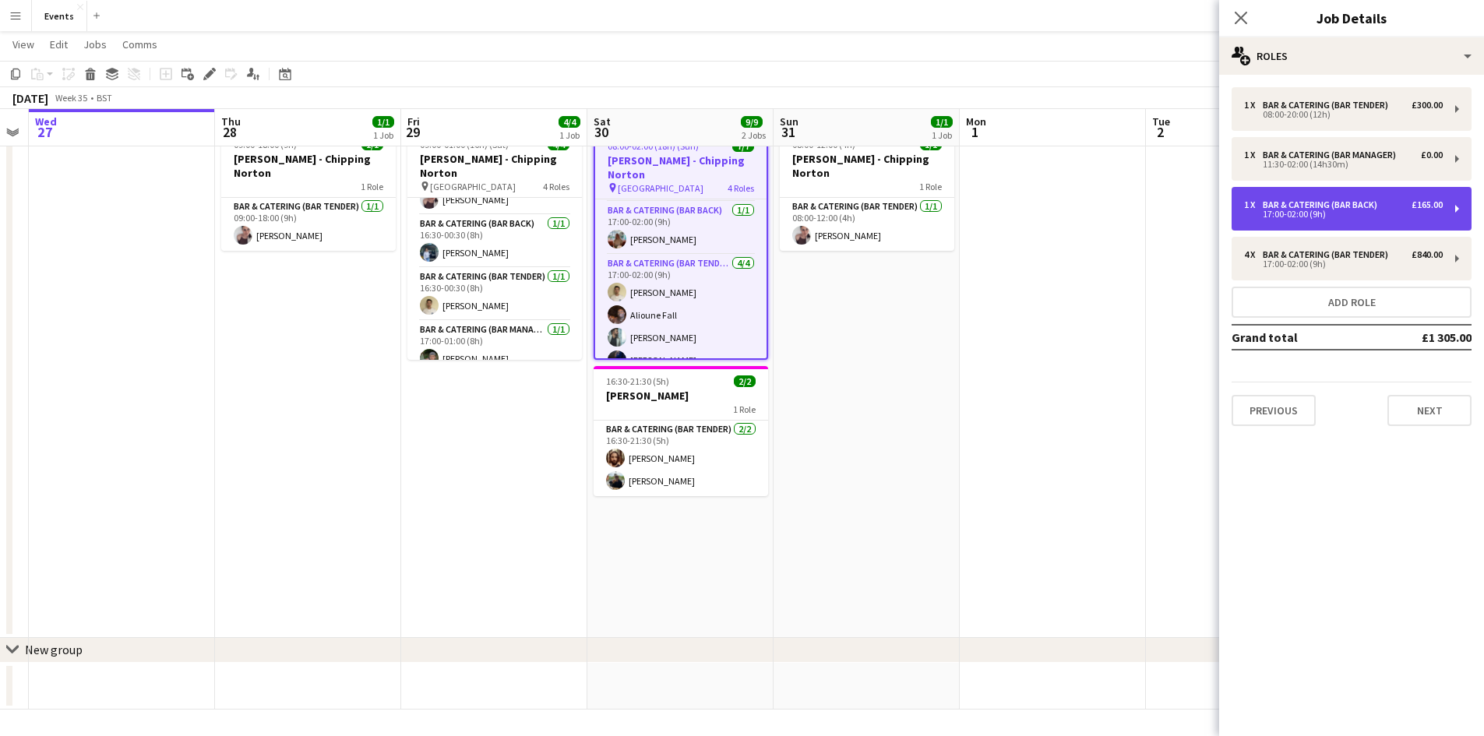
click at [1277, 200] on div "Bar & Catering (Bar Back)" at bounding box center [1323, 204] width 121 height 11
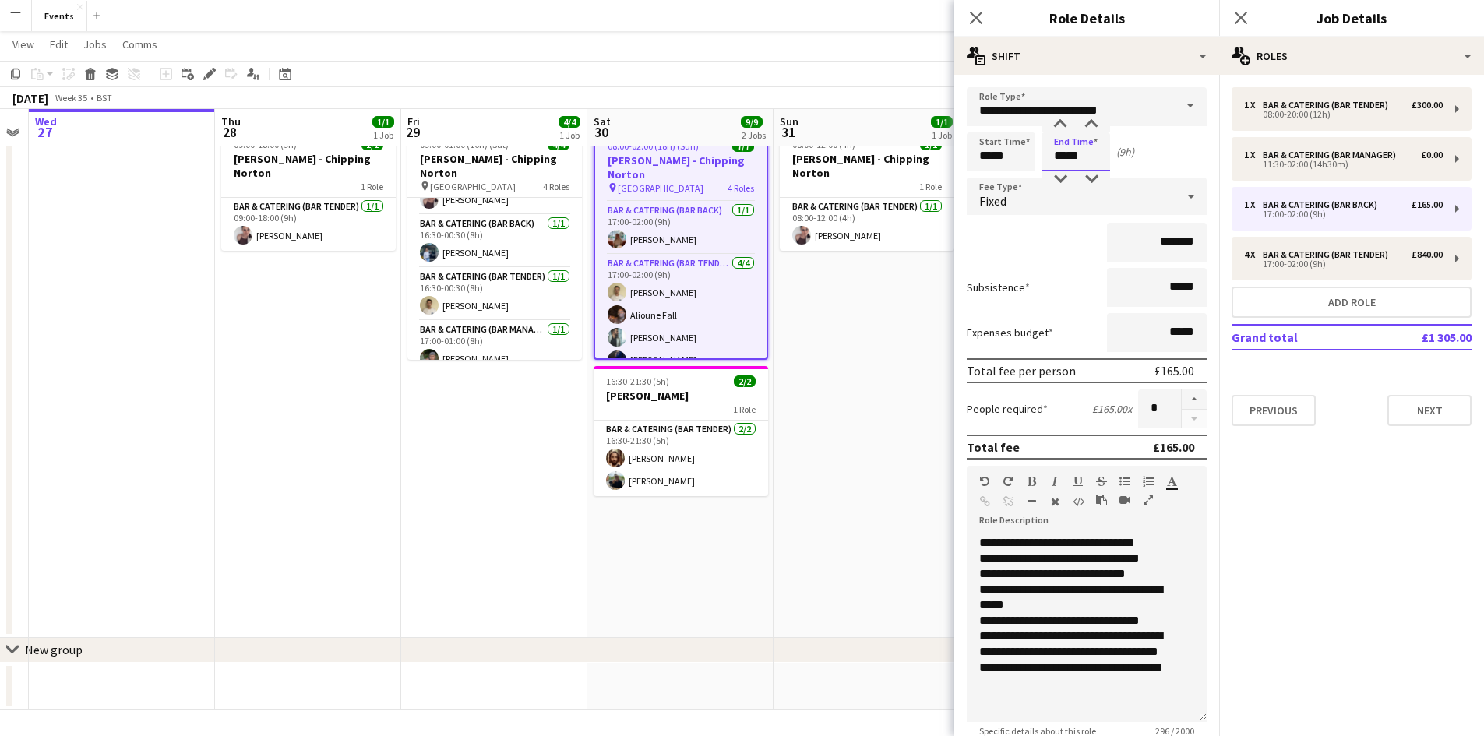
click at [1057, 155] on input "*****" at bounding box center [1075, 151] width 69 height 39
type input "*****"
click at [1057, 123] on div at bounding box center [1059, 125] width 31 height 16
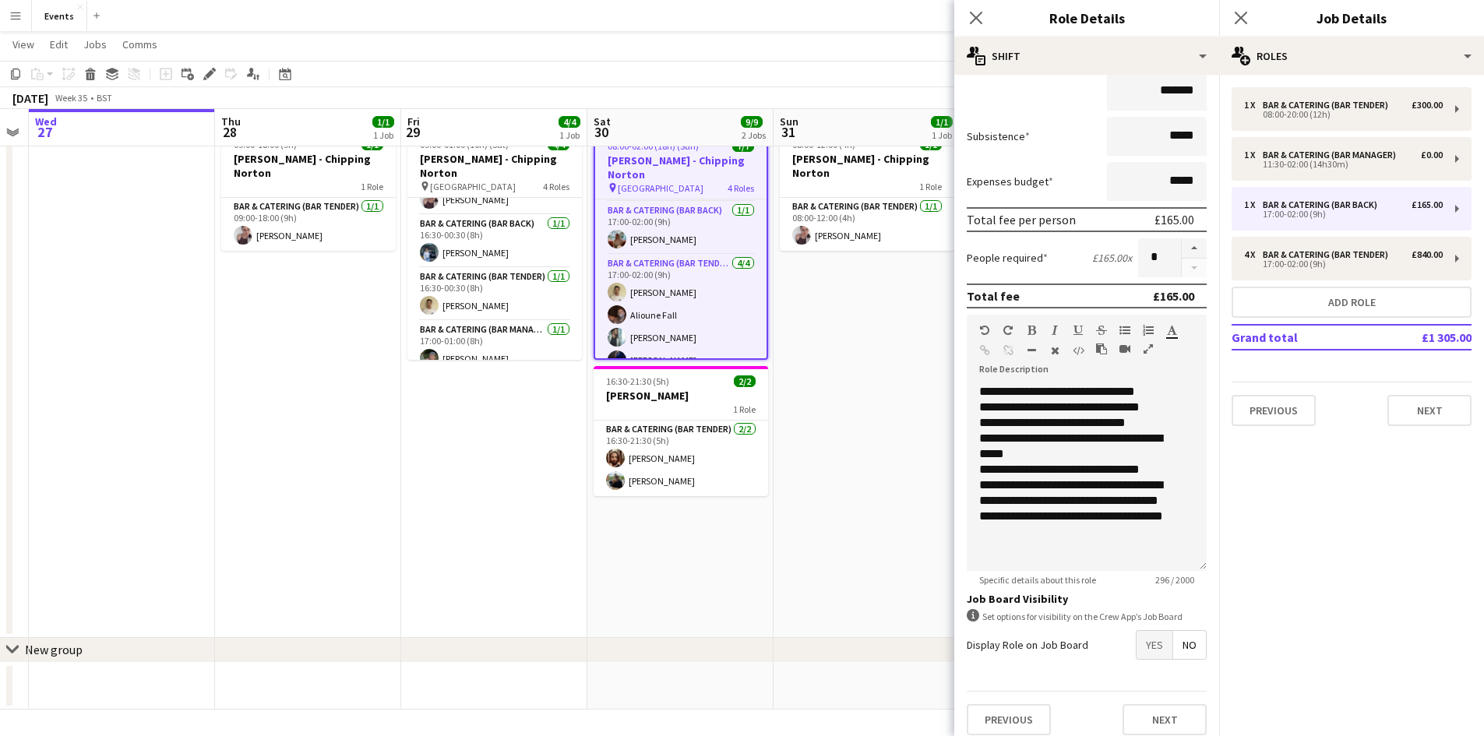
scroll to position [163, 0]
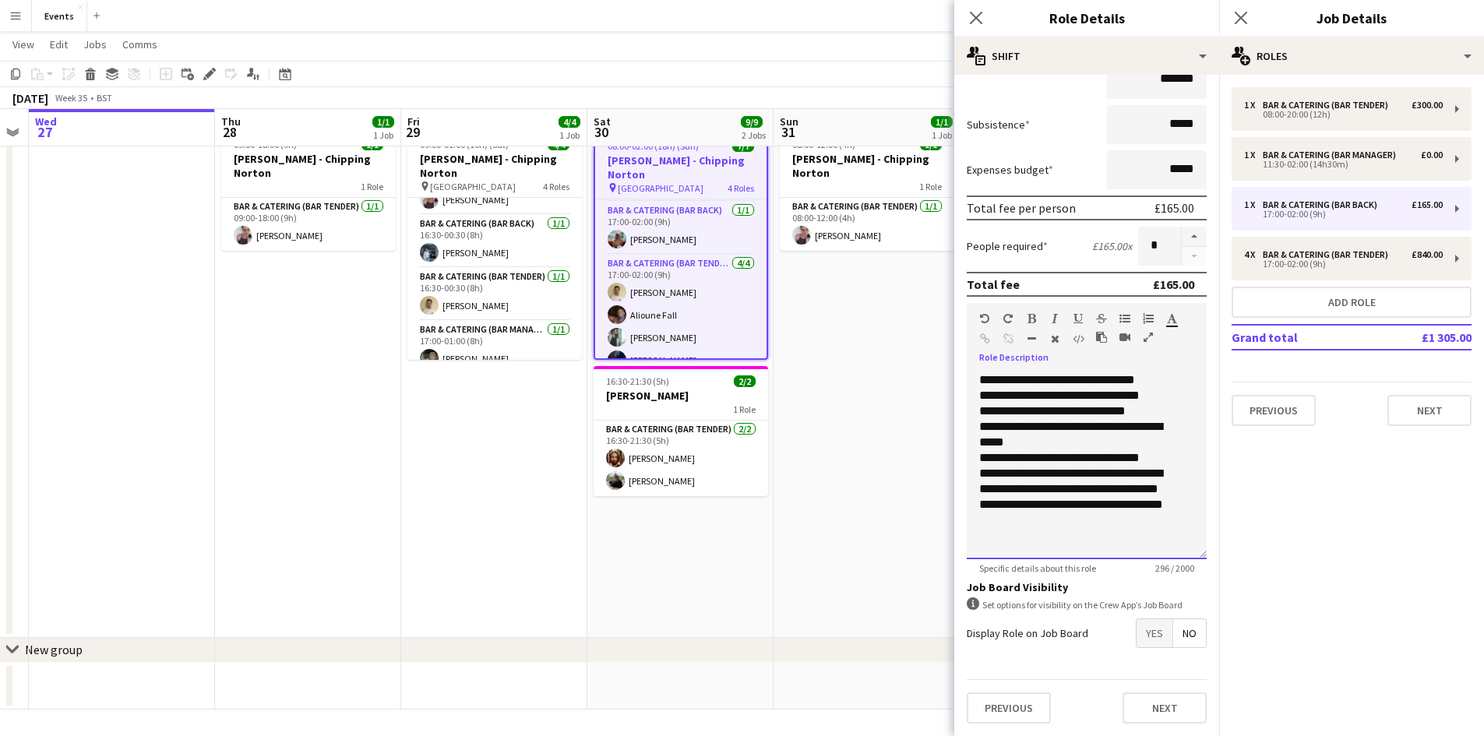
click at [1020, 396] on td "**********" at bounding box center [1078, 442] width 199 height 140
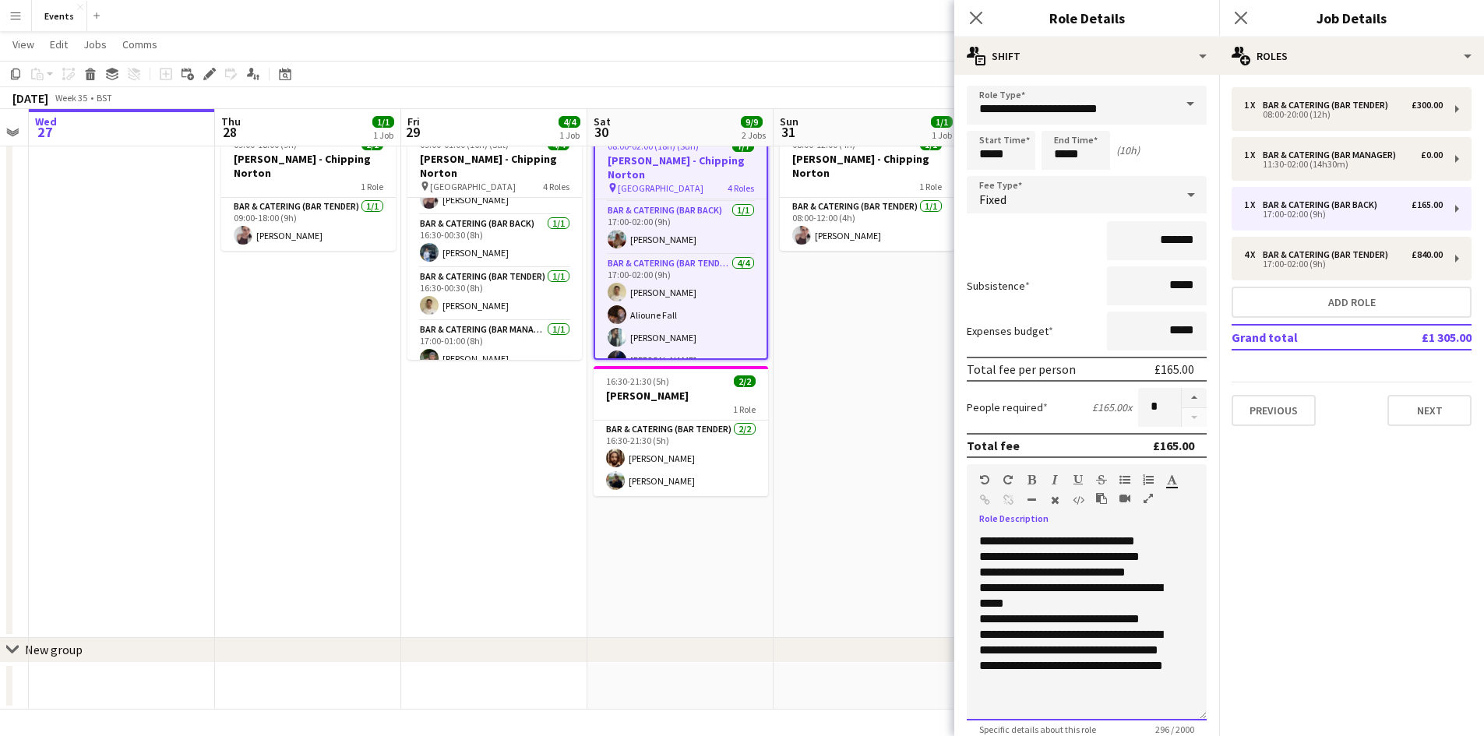
scroll to position [0, 0]
click at [1163, 245] on input "*******" at bounding box center [1157, 242] width 100 height 39
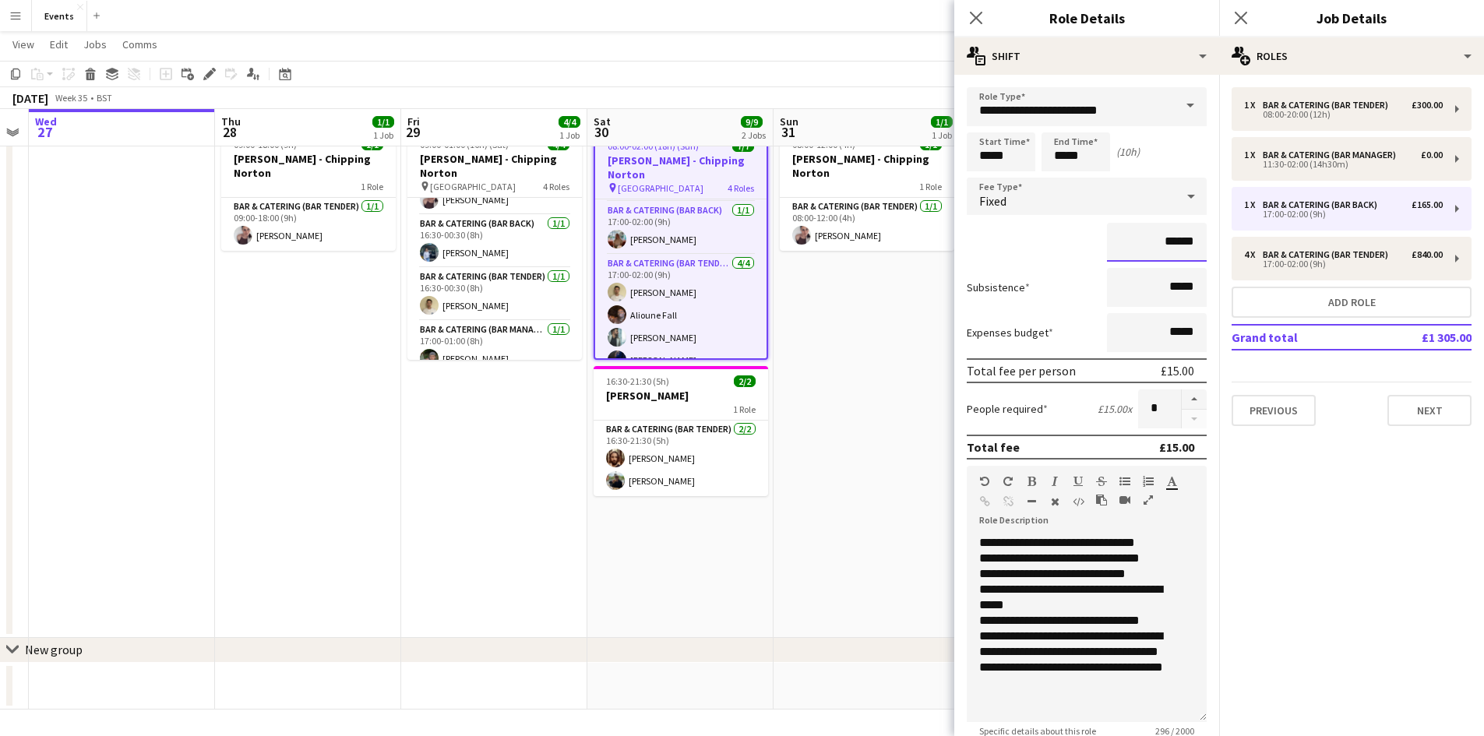
type input "*******"
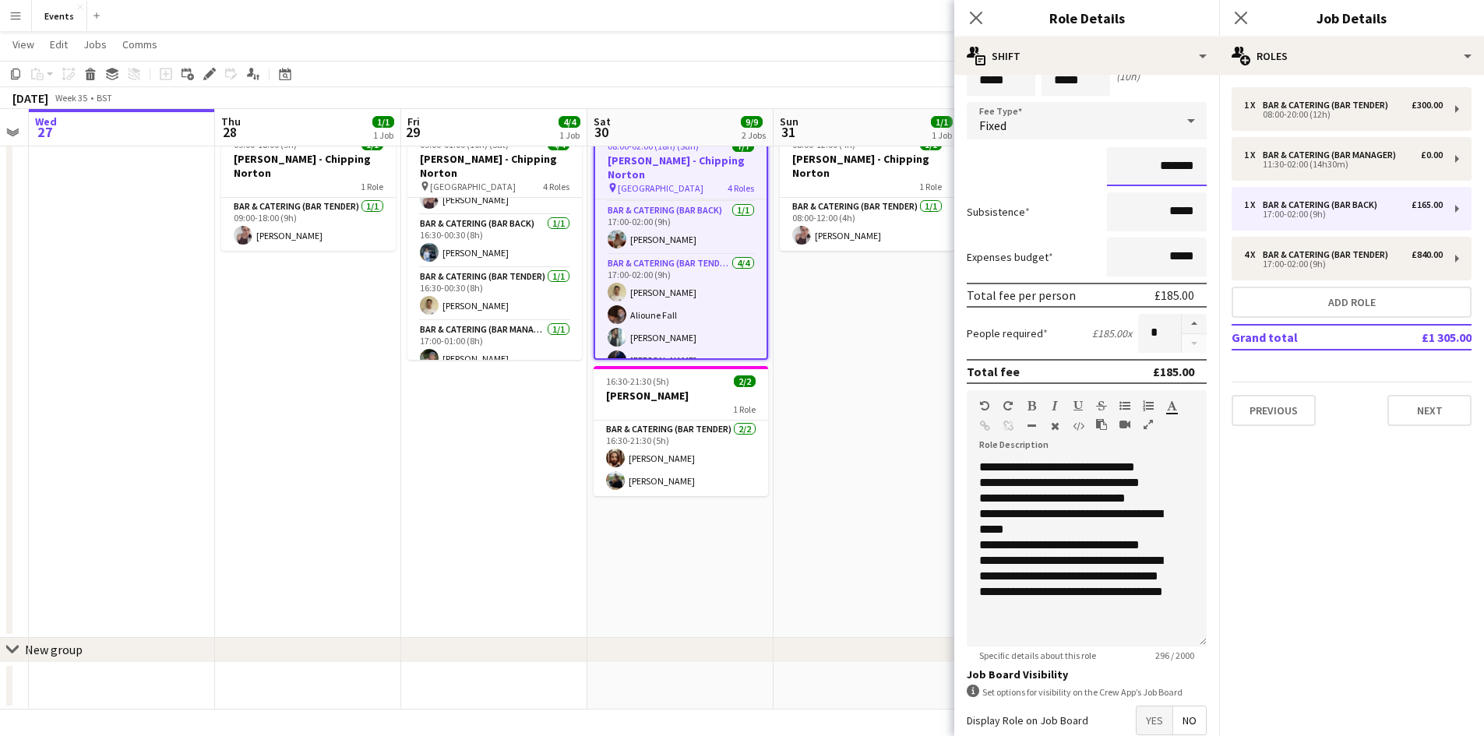
scroll to position [163, 0]
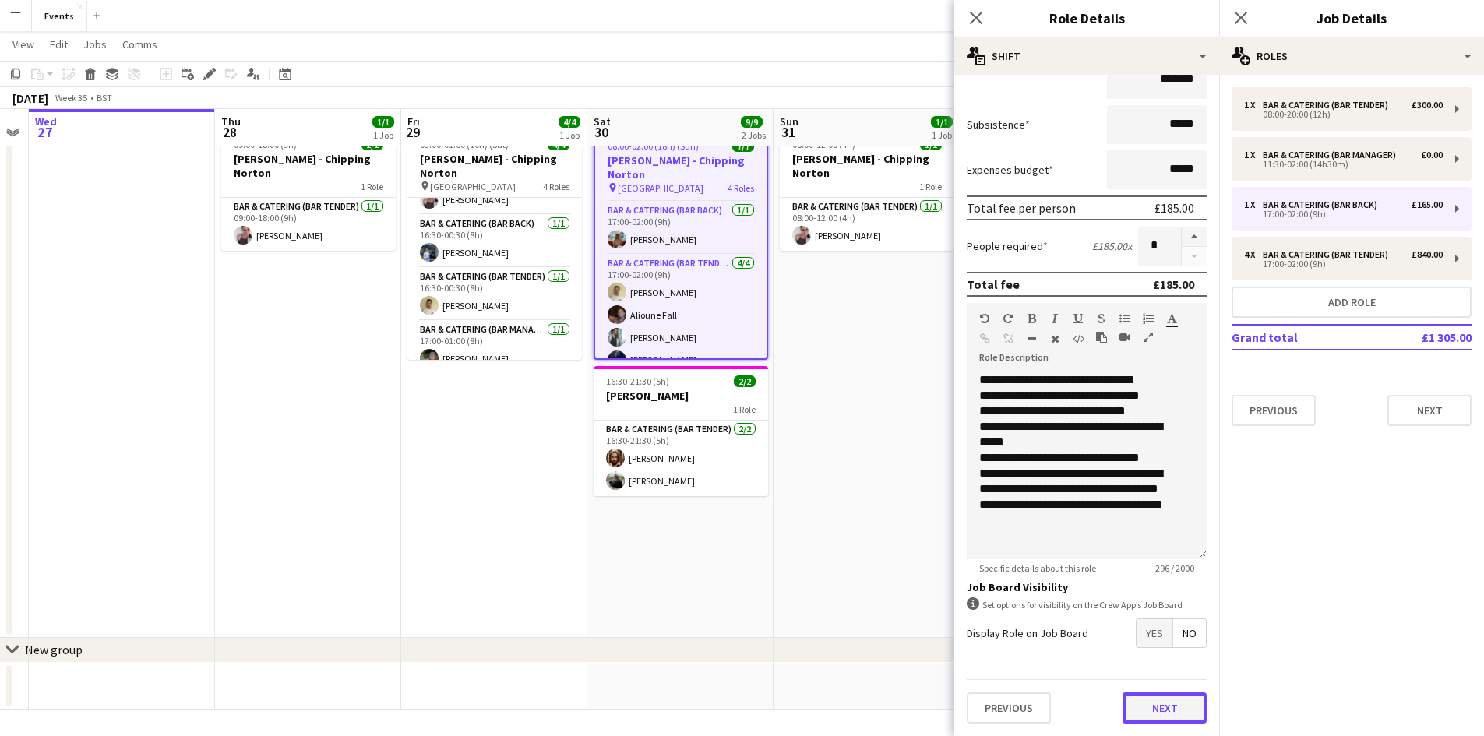
click at [1141, 715] on button "Next" at bounding box center [1164, 707] width 84 height 31
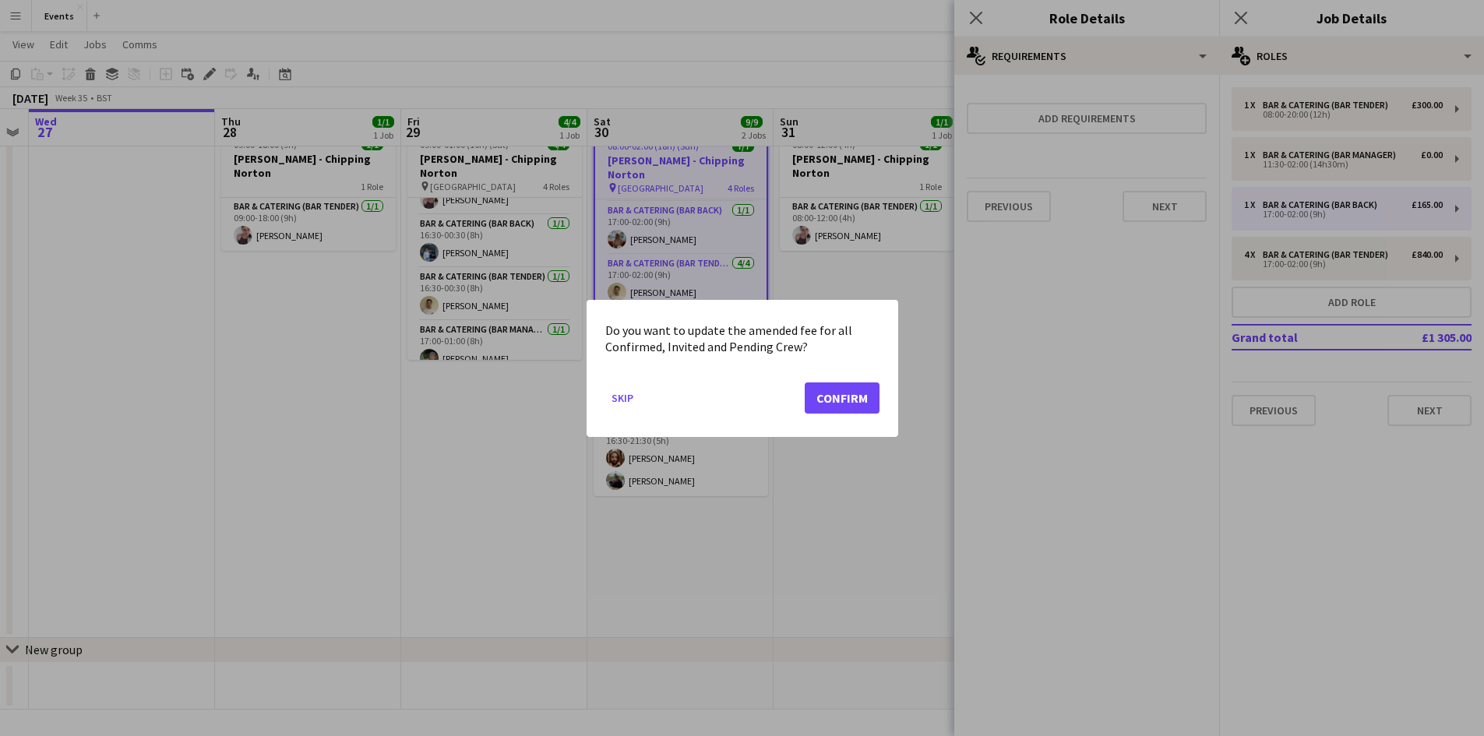
click at [865, 415] on mat-dialog-actions "Skip Confirm" at bounding box center [742, 403] width 274 height 66
click at [827, 406] on button "Confirm" at bounding box center [842, 397] width 75 height 31
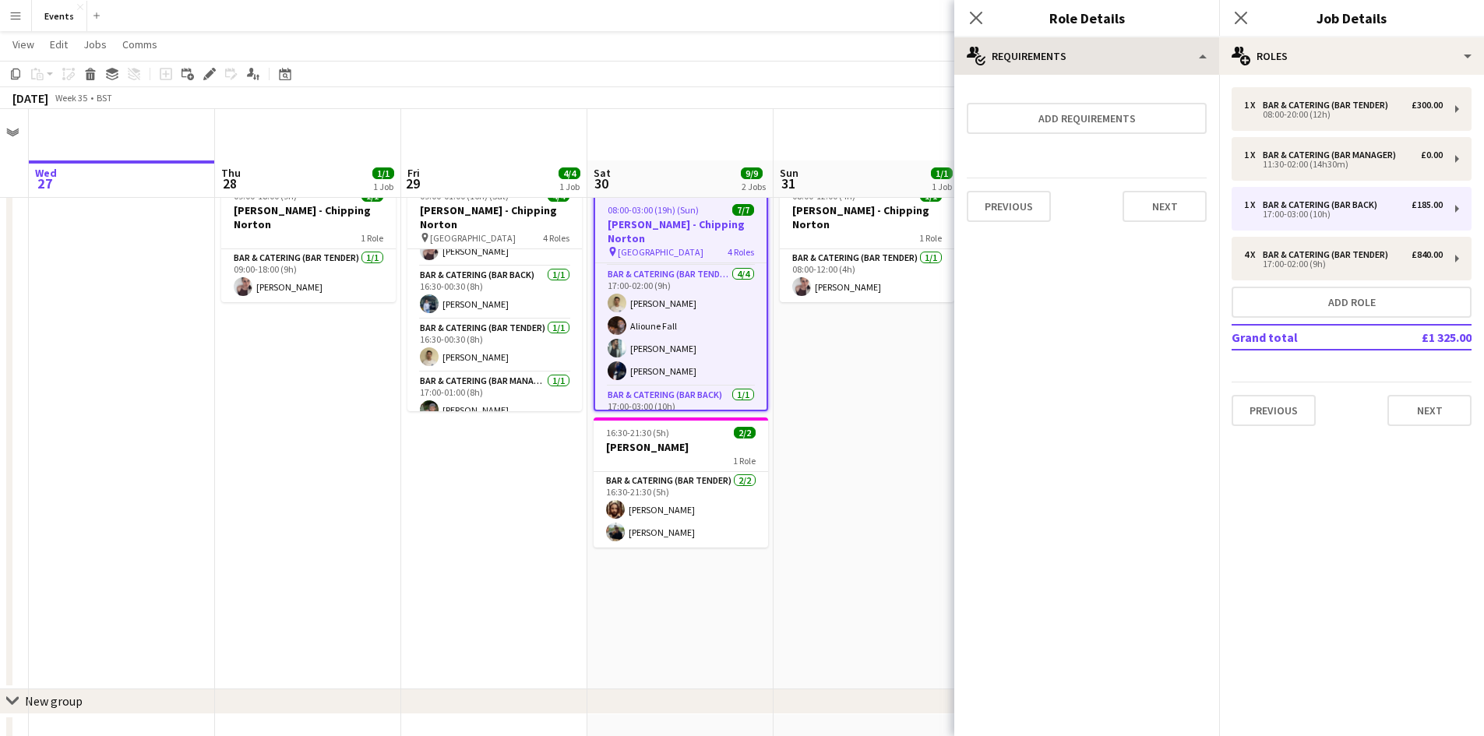
scroll to position [51, 0]
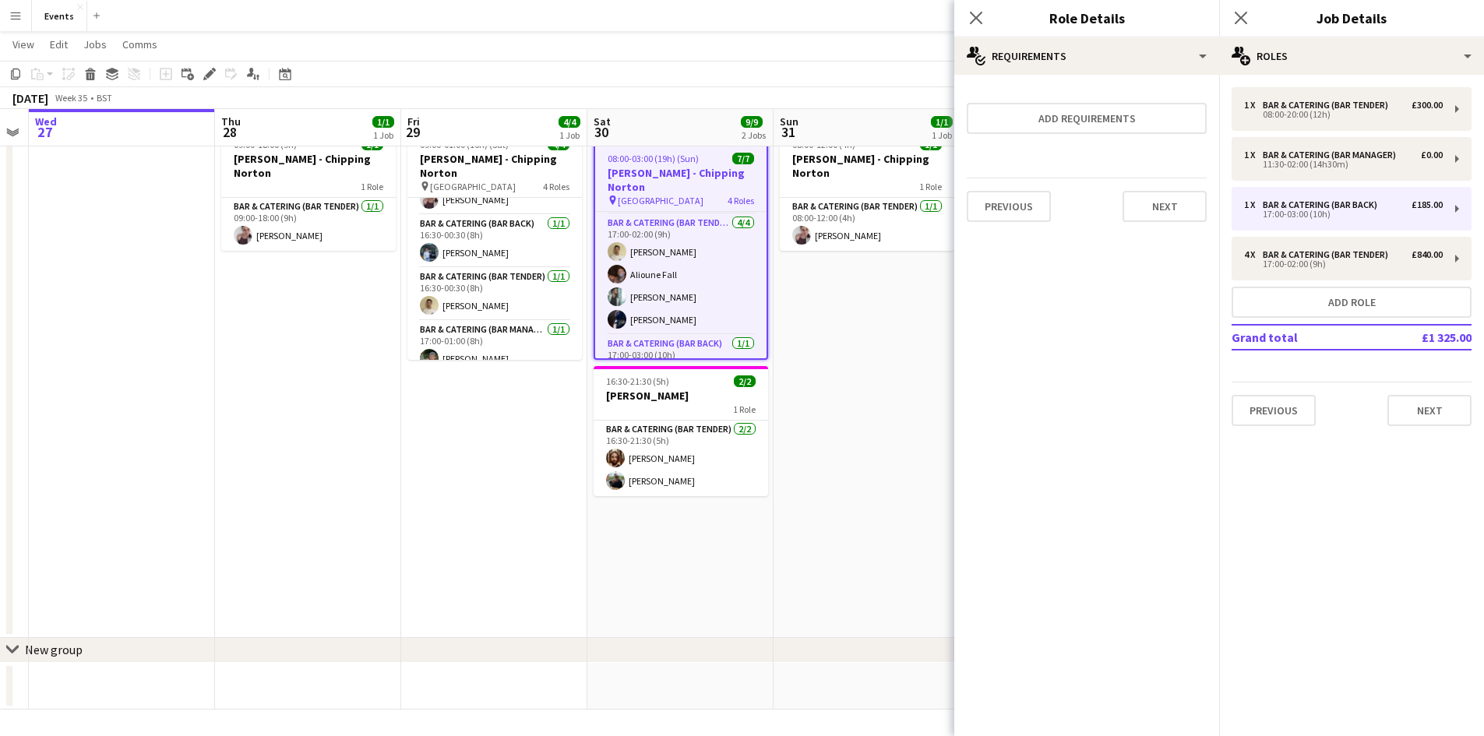
click at [965, 22] on div "Close pop-in" at bounding box center [976, 18] width 44 height 36
click at [972, 25] on icon "Close pop-in" at bounding box center [975, 17] width 15 height 15
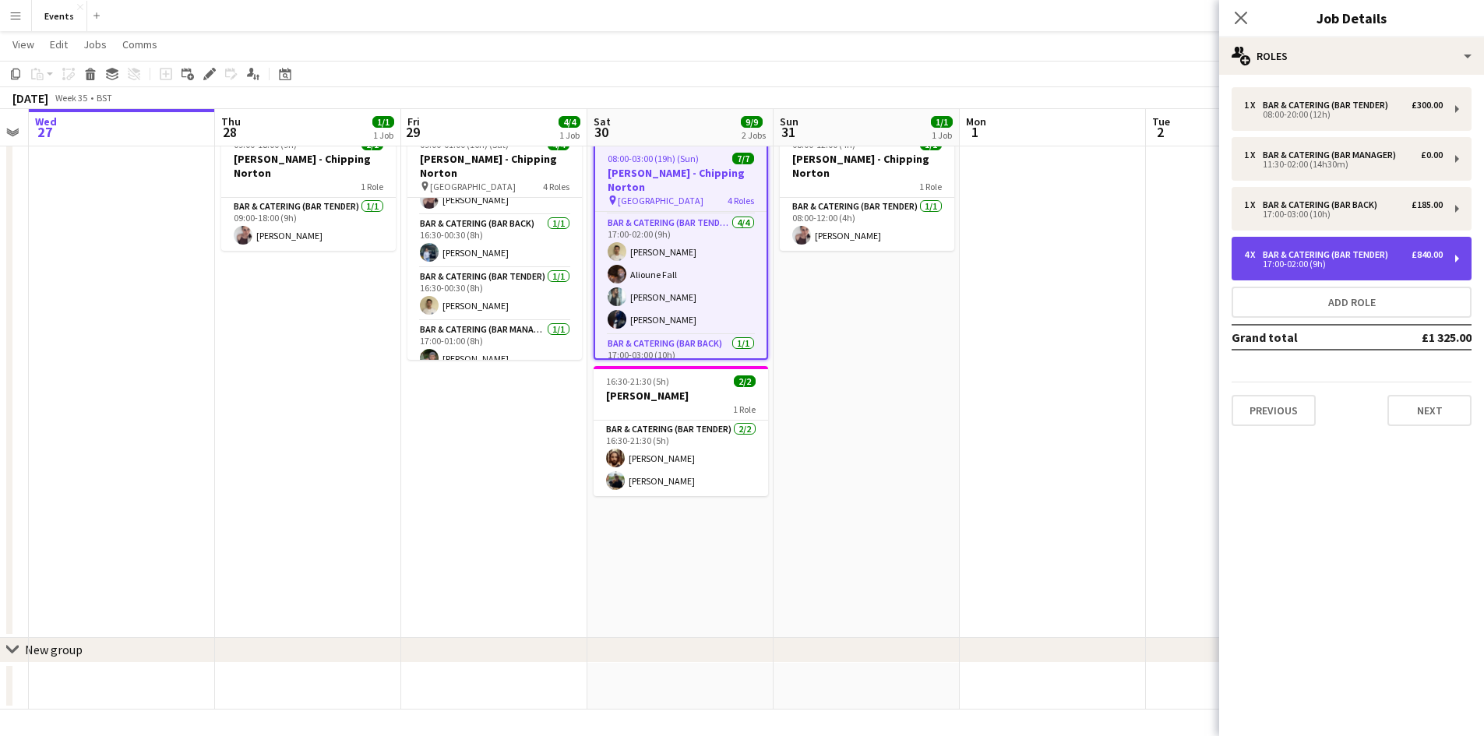
click at [1273, 266] on div "17:00-02:00 (9h)" at bounding box center [1343, 264] width 199 height 8
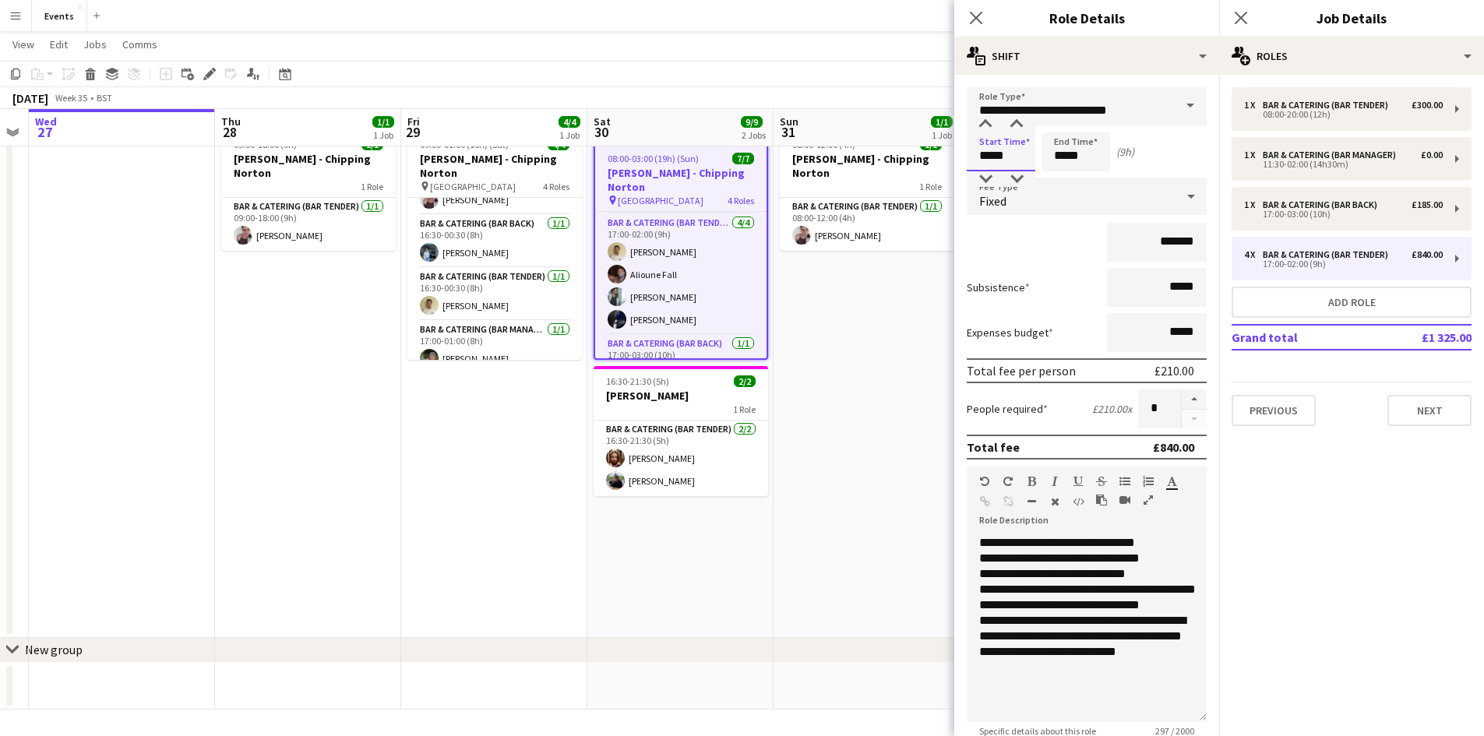
click at [1002, 164] on input "*****" at bounding box center [1001, 151] width 69 height 39
click at [1062, 160] on input "*****" at bounding box center [1075, 151] width 69 height 39
type input "*****"
click at [1059, 125] on div at bounding box center [1059, 125] width 31 height 16
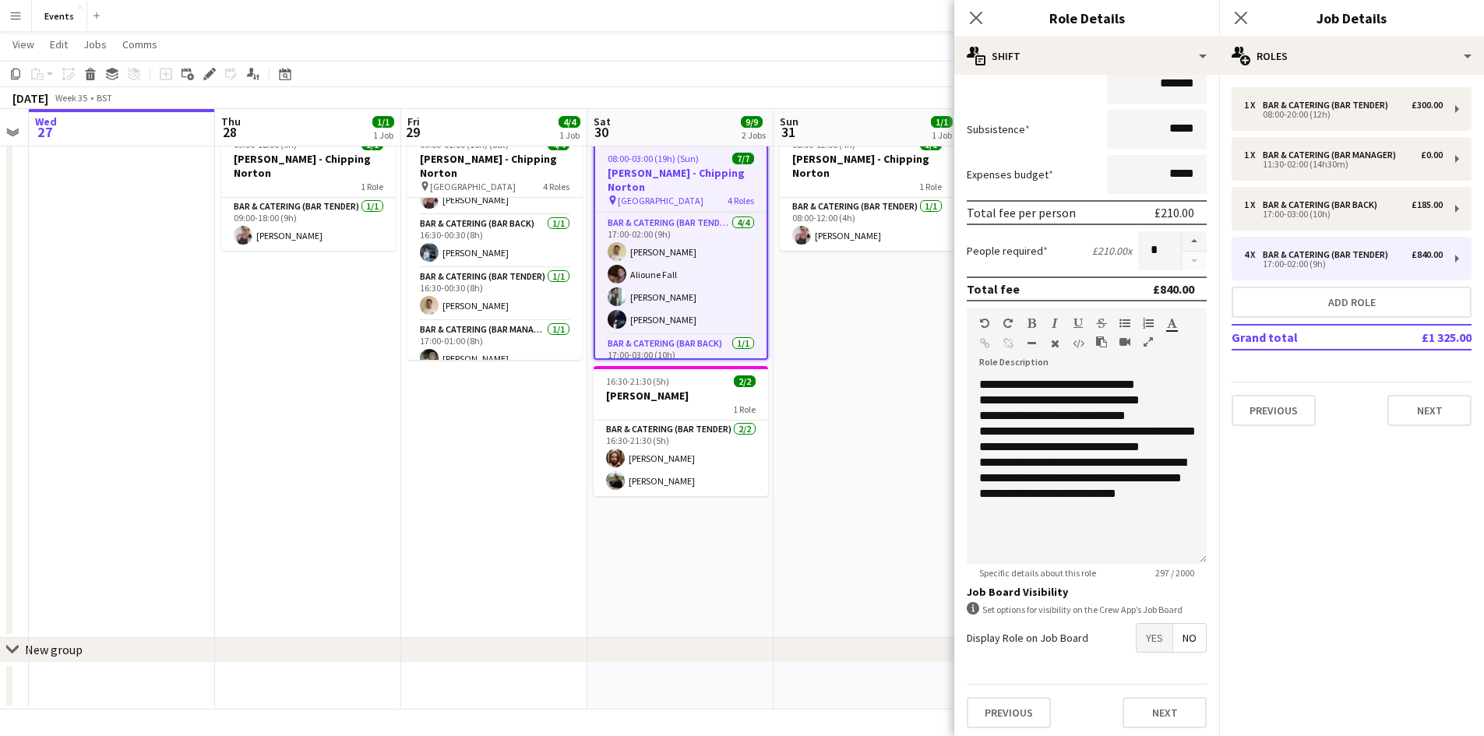
scroll to position [163, 0]
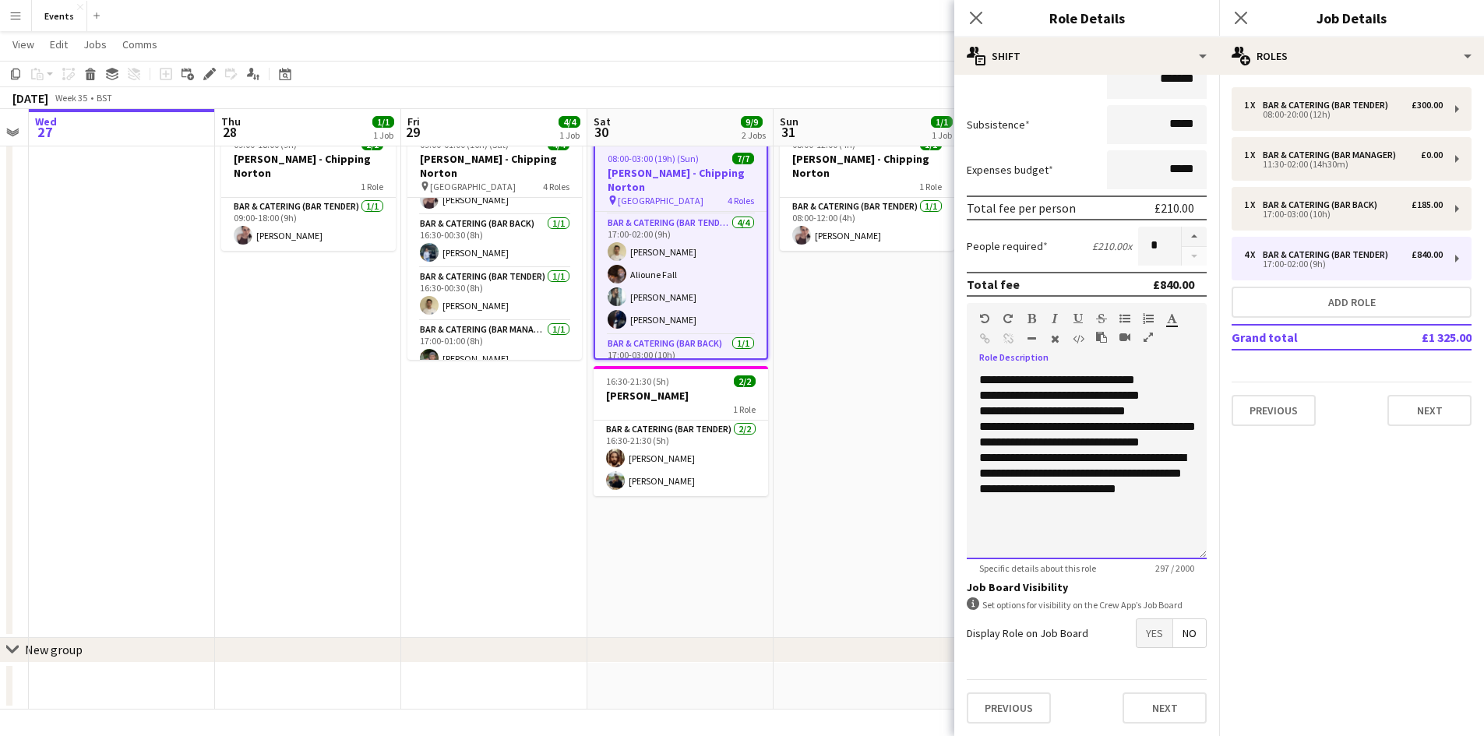
click at [1020, 395] on td "**********" at bounding box center [1088, 438] width 218 height 133
click at [1160, 394] on td "**********" at bounding box center [1088, 438] width 218 height 133
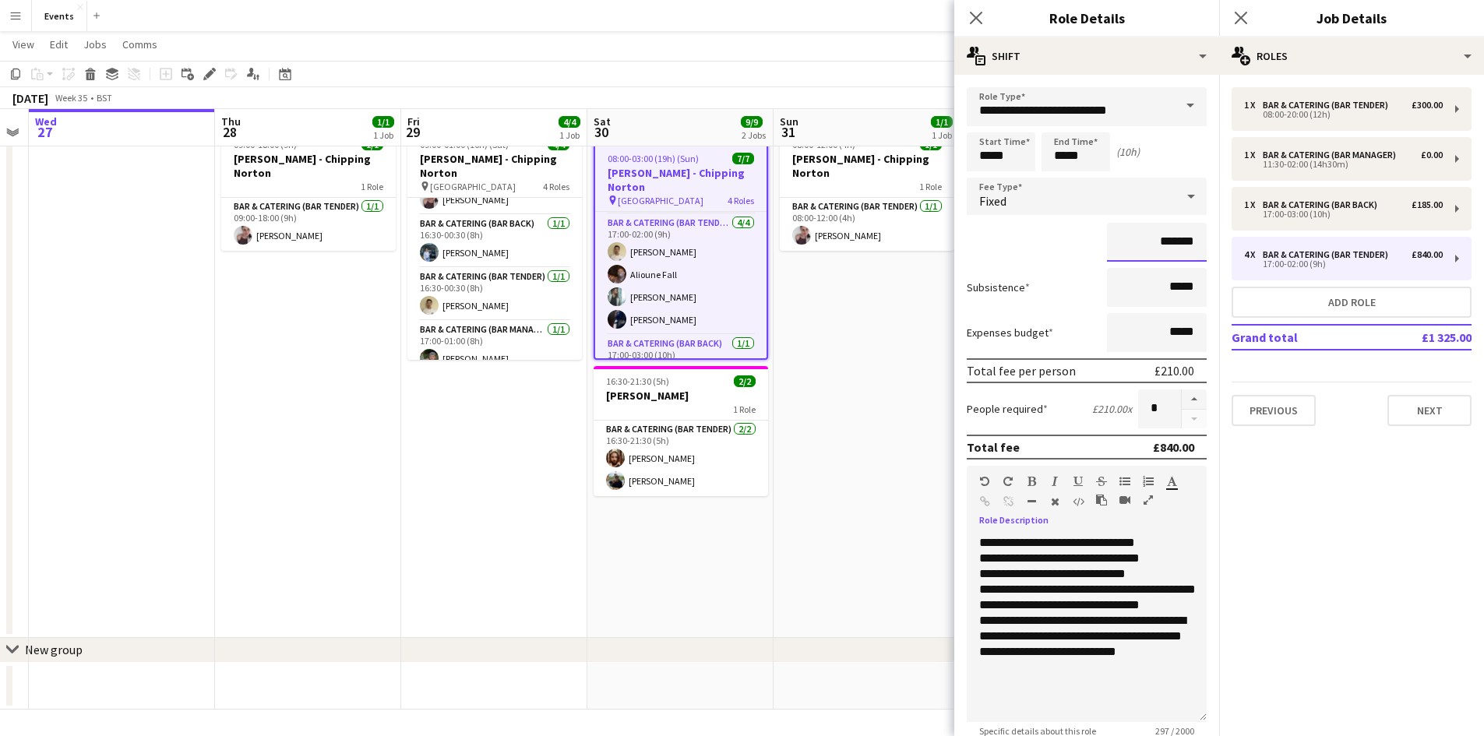
click at [1157, 242] on input "*******" at bounding box center [1157, 242] width 100 height 39
type input "****"
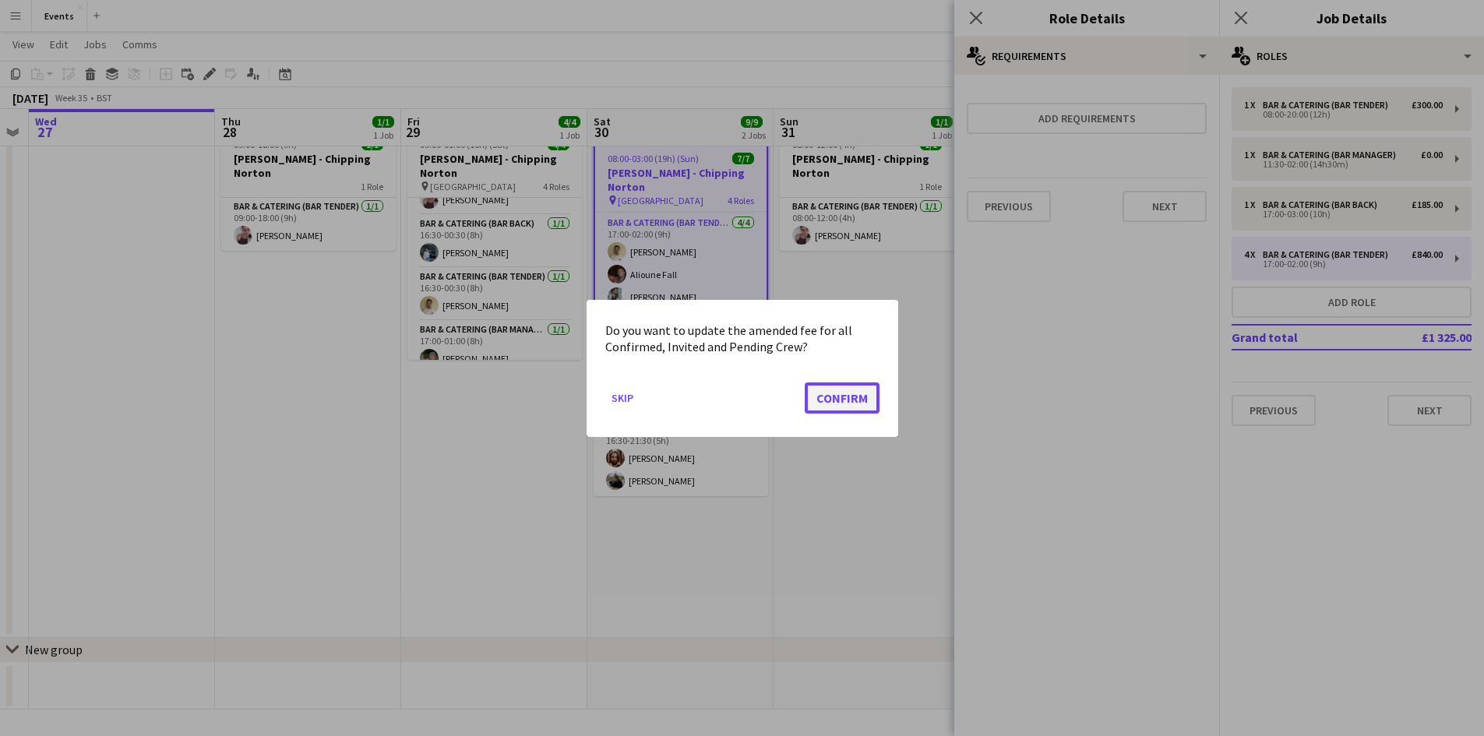
click at [863, 390] on button "Confirm" at bounding box center [842, 397] width 75 height 31
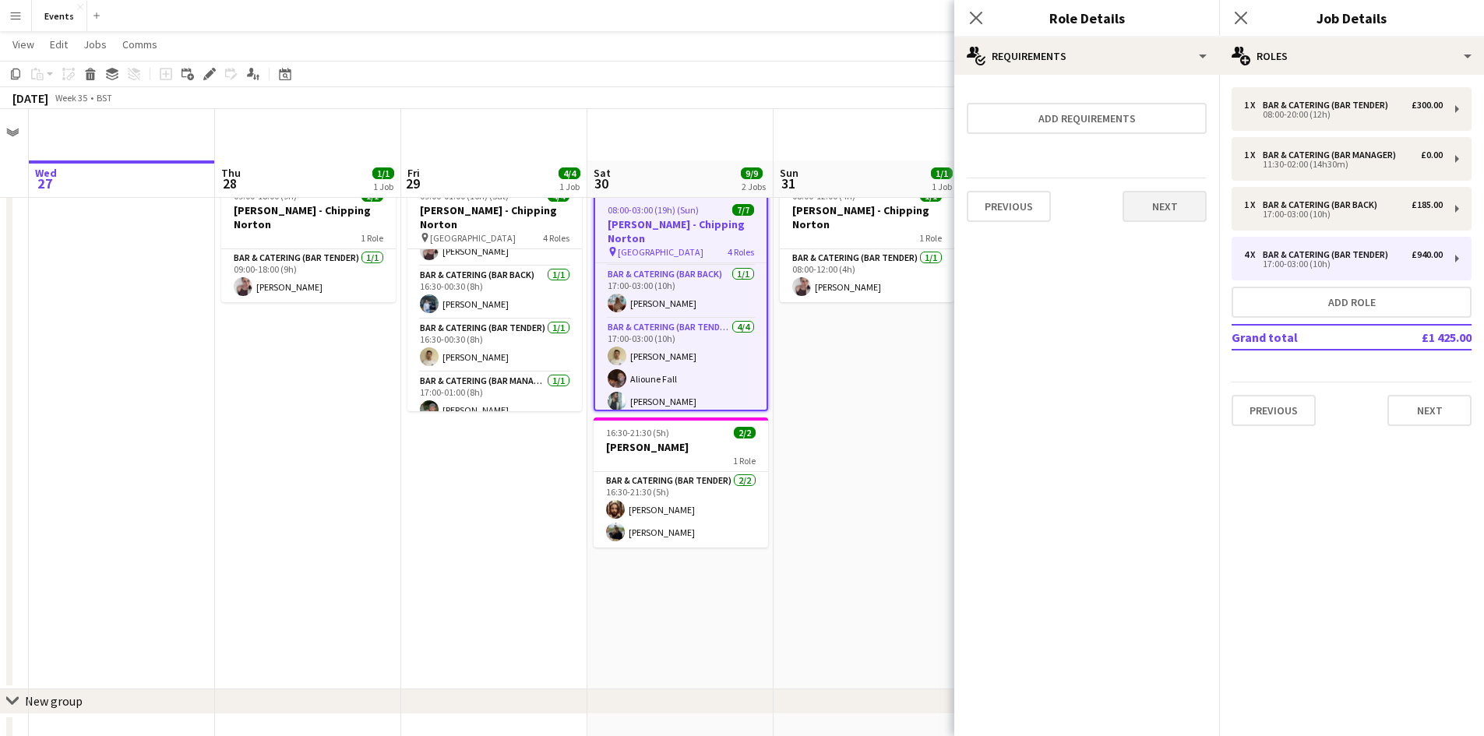
scroll to position [51, 0]
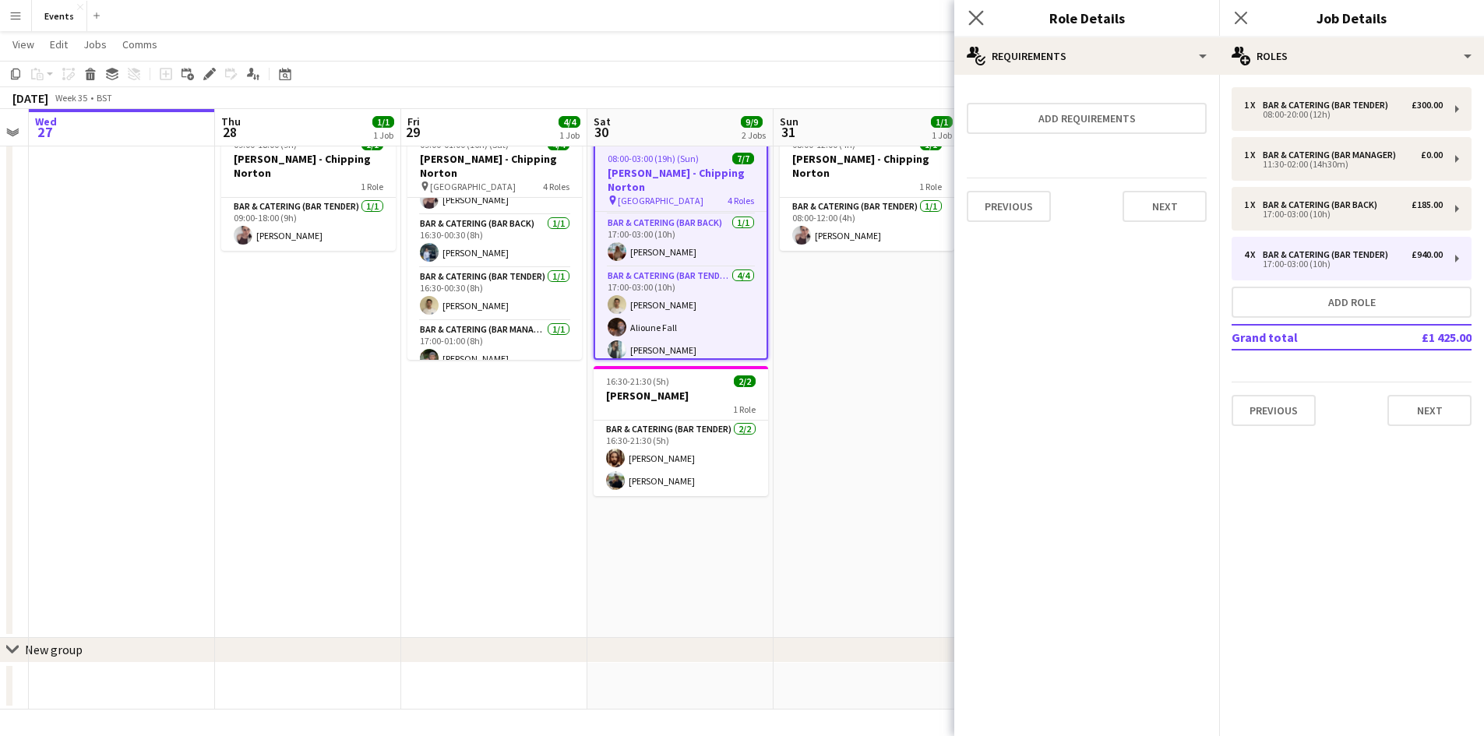
click at [975, 7] on app-icon "Close pop-in" at bounding box center [976, 18] width 23 height 23
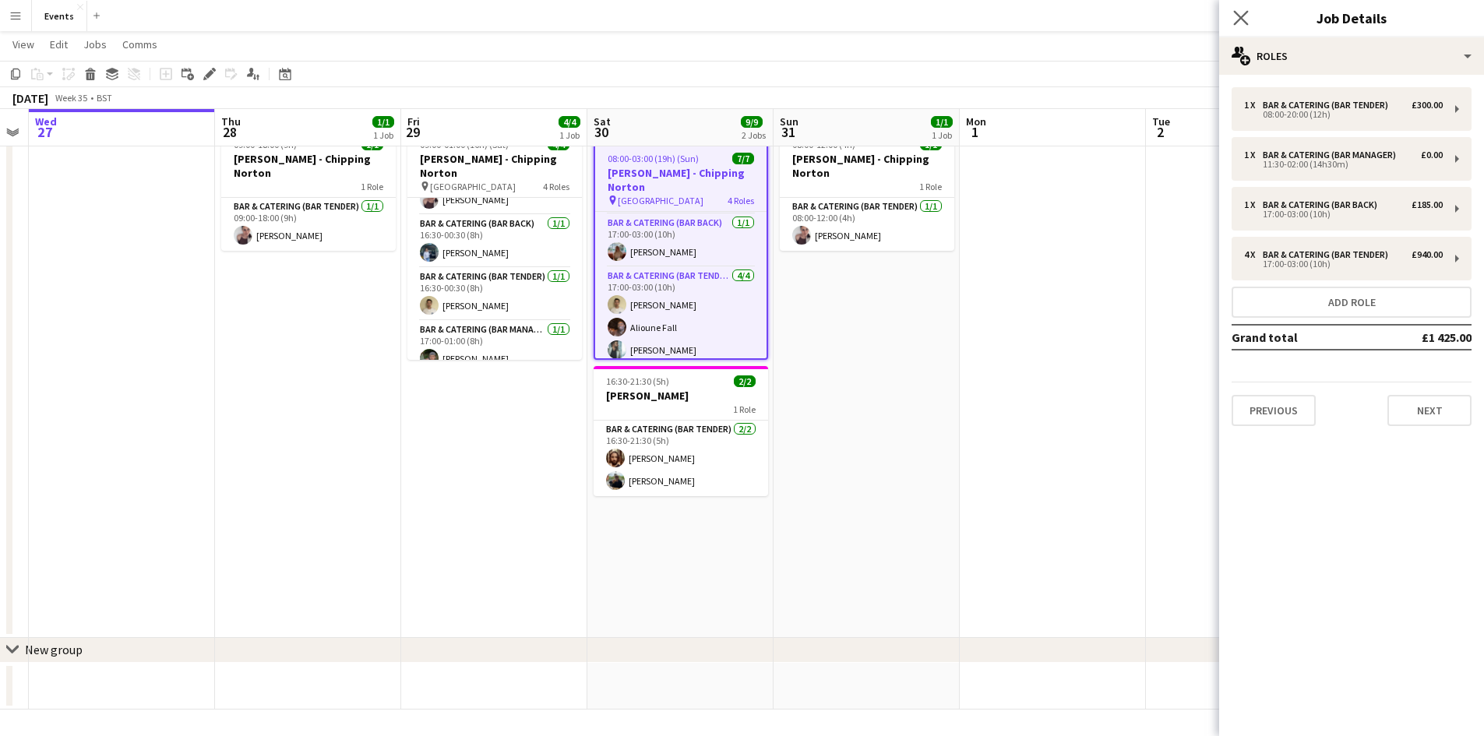
click at [1249, 21] on app-icon "Close pop-in" at bounding box center [1241, 18] width 23 height 23
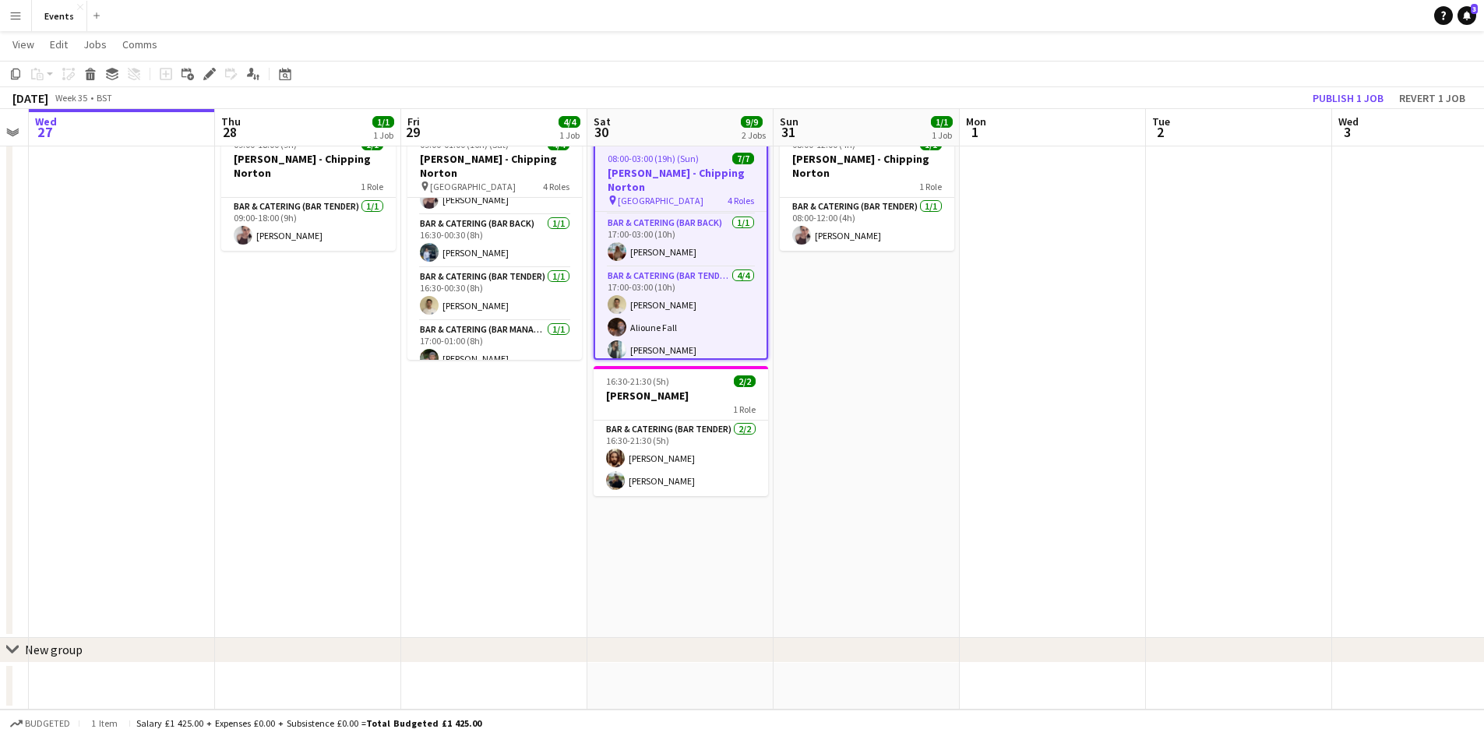
click at [663, 167] on h3 "[PERSON_NAME] - Chipping Norton" at bounding box center [680, 180] width 171 height 28
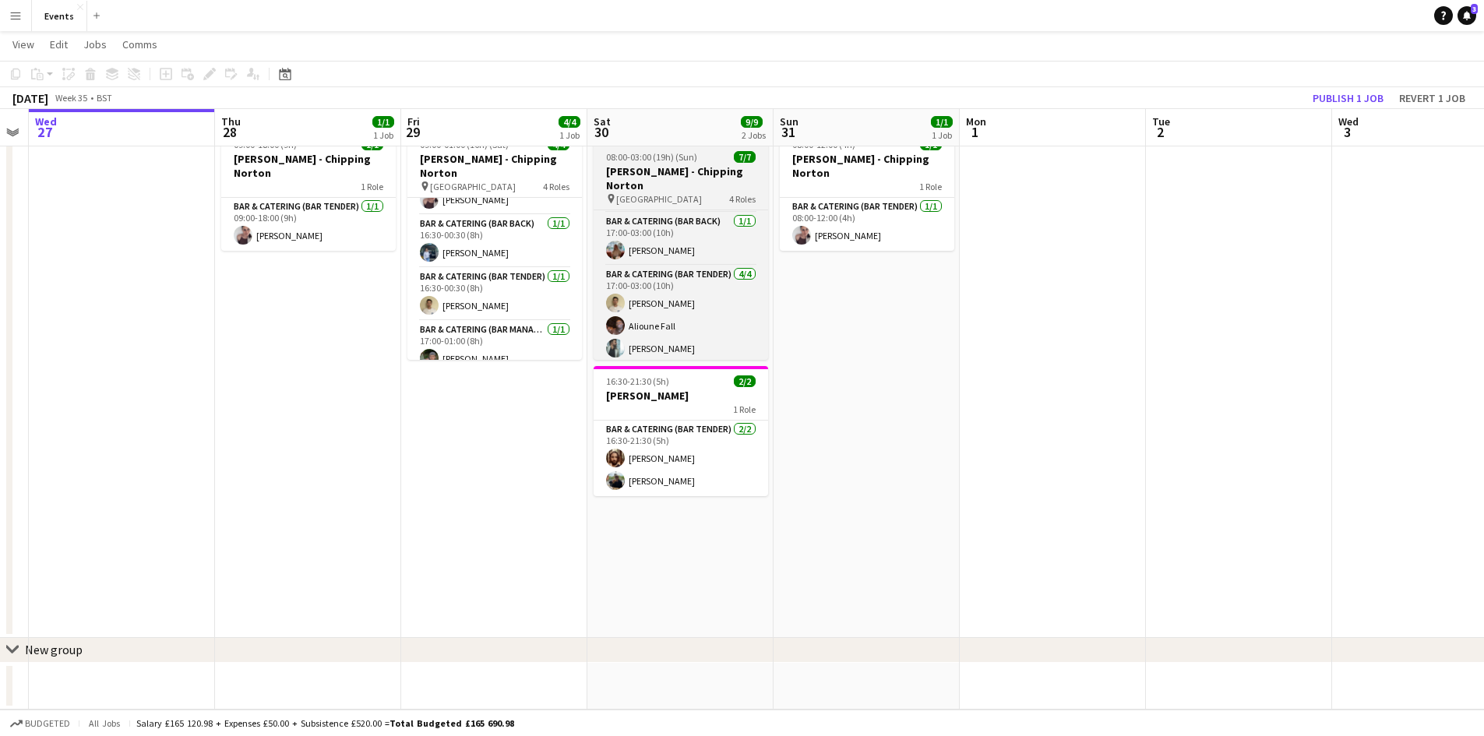
click at [685, 158] on span "08:00-03:00 (19h) (Sun)" at bounding box center [651, 157] width 91 height 12
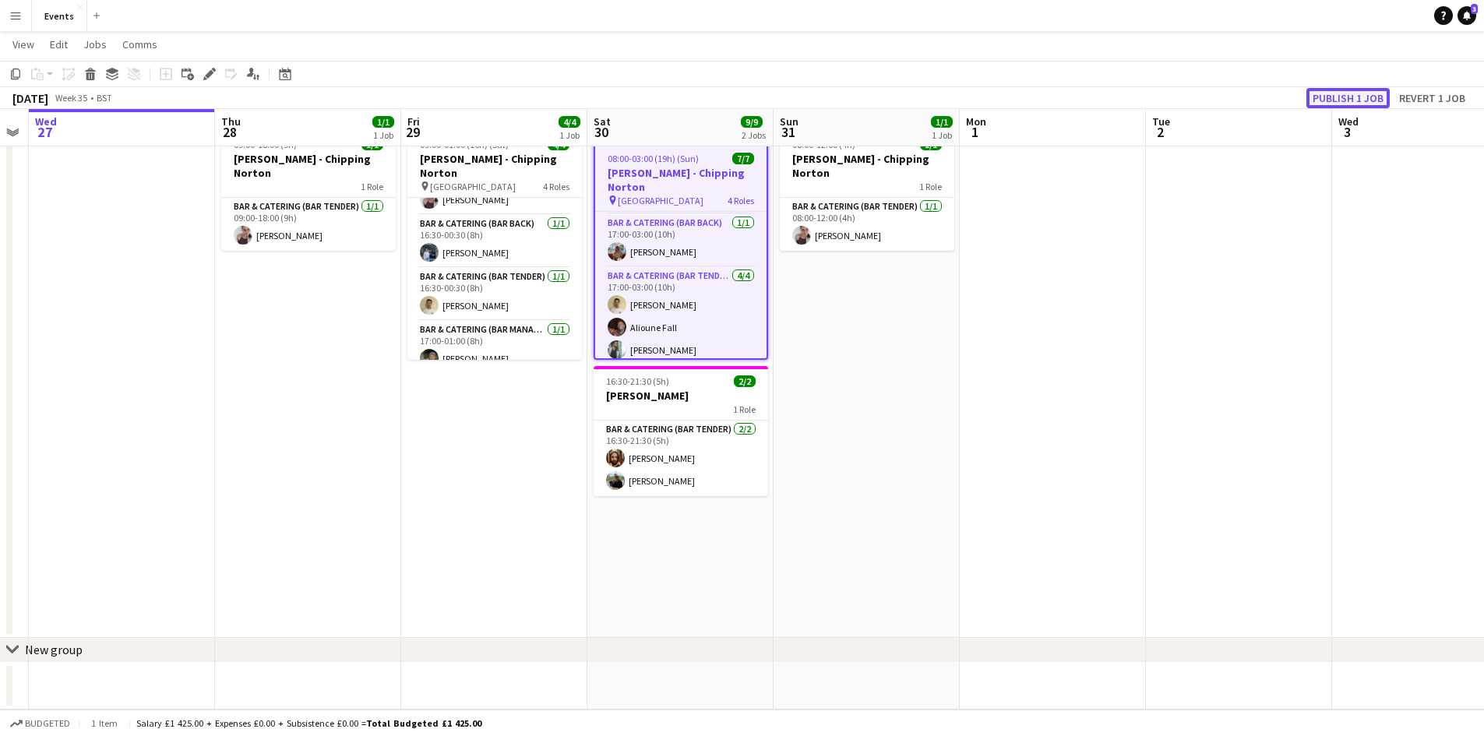
click at [1353, 97] on button "Publish 1 job" at bounding box center [1347, 98] width 83 height 20
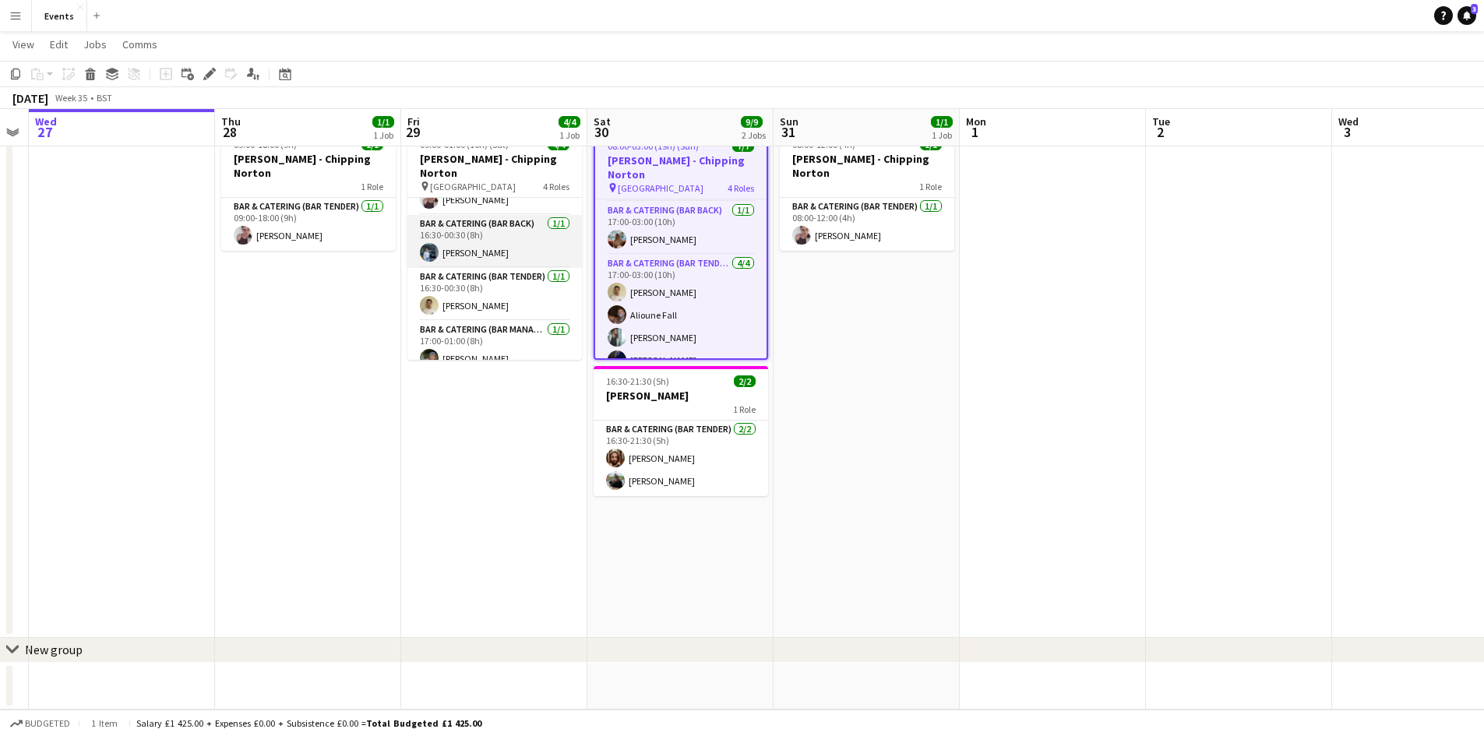
click at [462, 224] on app-card-role "Bar & Catering (Bar Back) [DATE] 16:30-00:30 (8h) [PERSON_NAME]" at bounding box center [494, 241] width 174 height 53
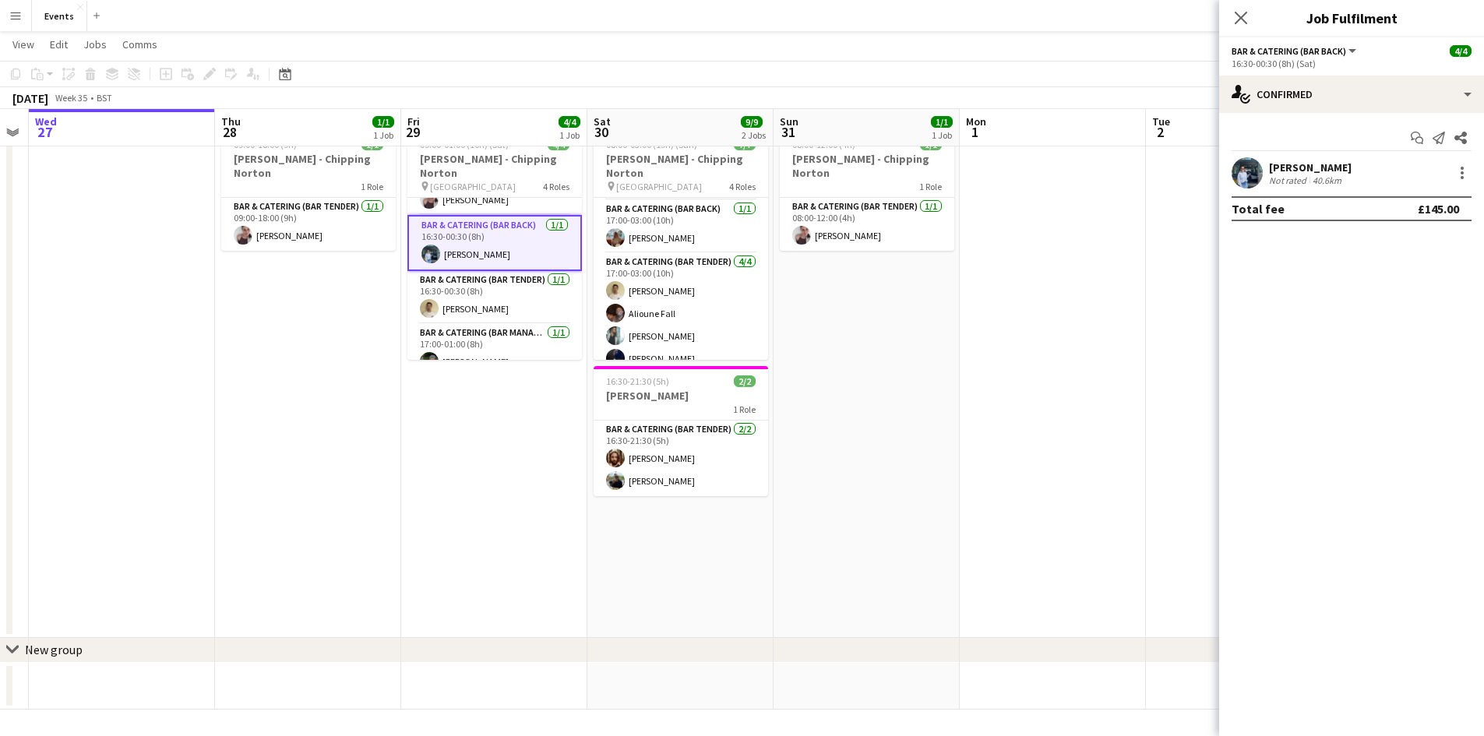
click at [1317, 172] on div "[PERSON_NAME]" at bounding box center [1310, 167] width 83 height 14
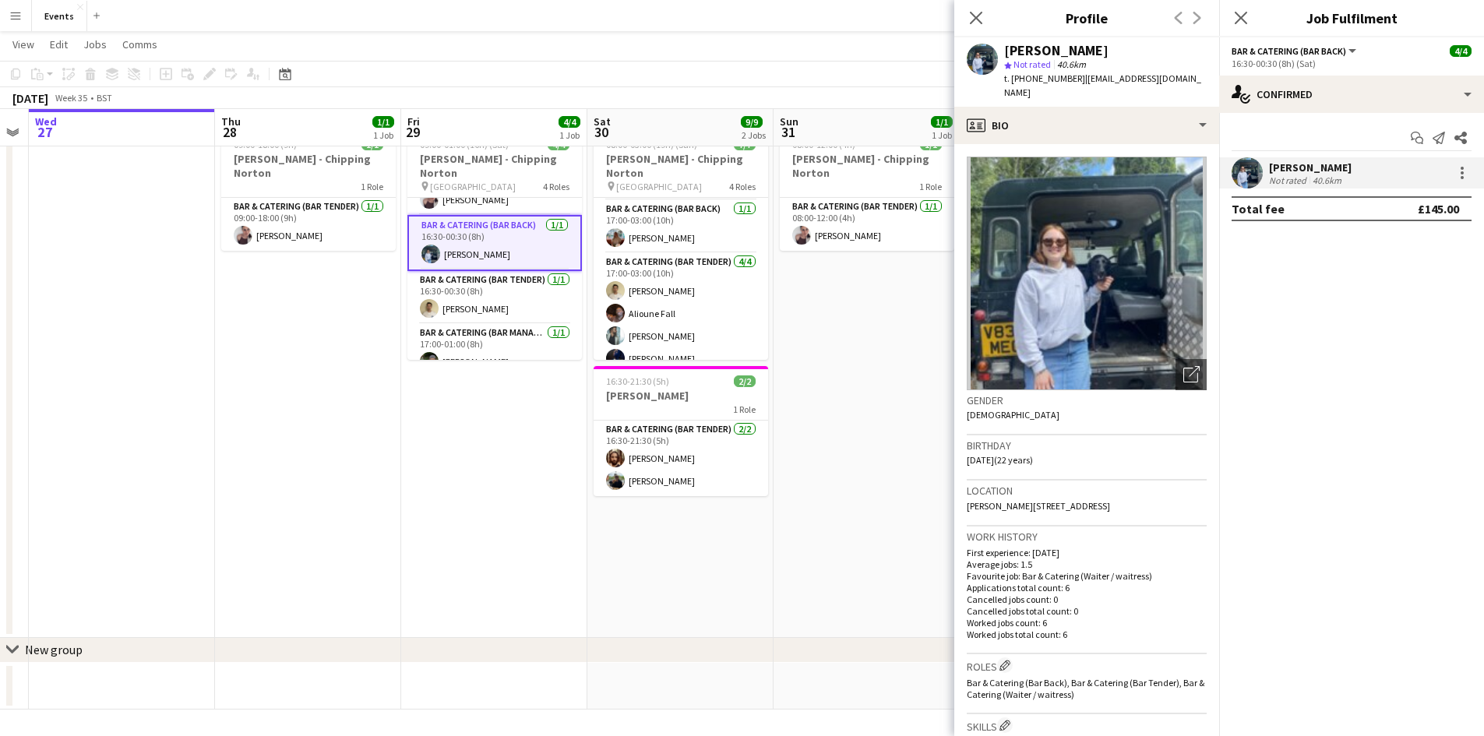
drag, startPoint x: 1025, startPoint y: 76, endPoint x: 1070, endPoint y: 81, distance: 45.5
click at [1070, 81] on span "t. [PHONE_NUMBER]" at bounding box center [1044, 78] width 81 height 12
copy span "7551028613"
click at [978, 9] on app-icon "Close pop-in" at bounding box center [976, 18] width 23 height 23
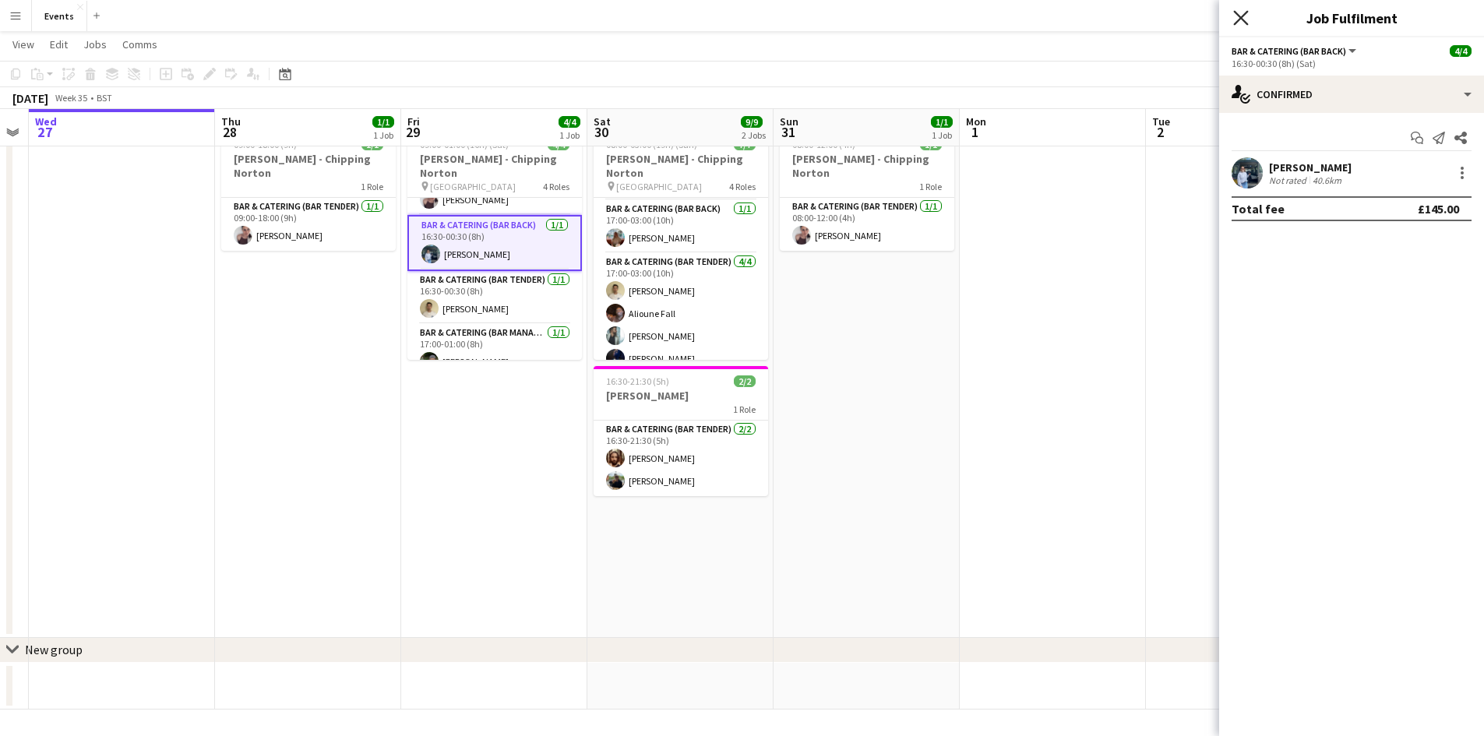
click at [1241, 23] on icon "Close pop-in" at bounding box center [1240, 17] width 15 height 15
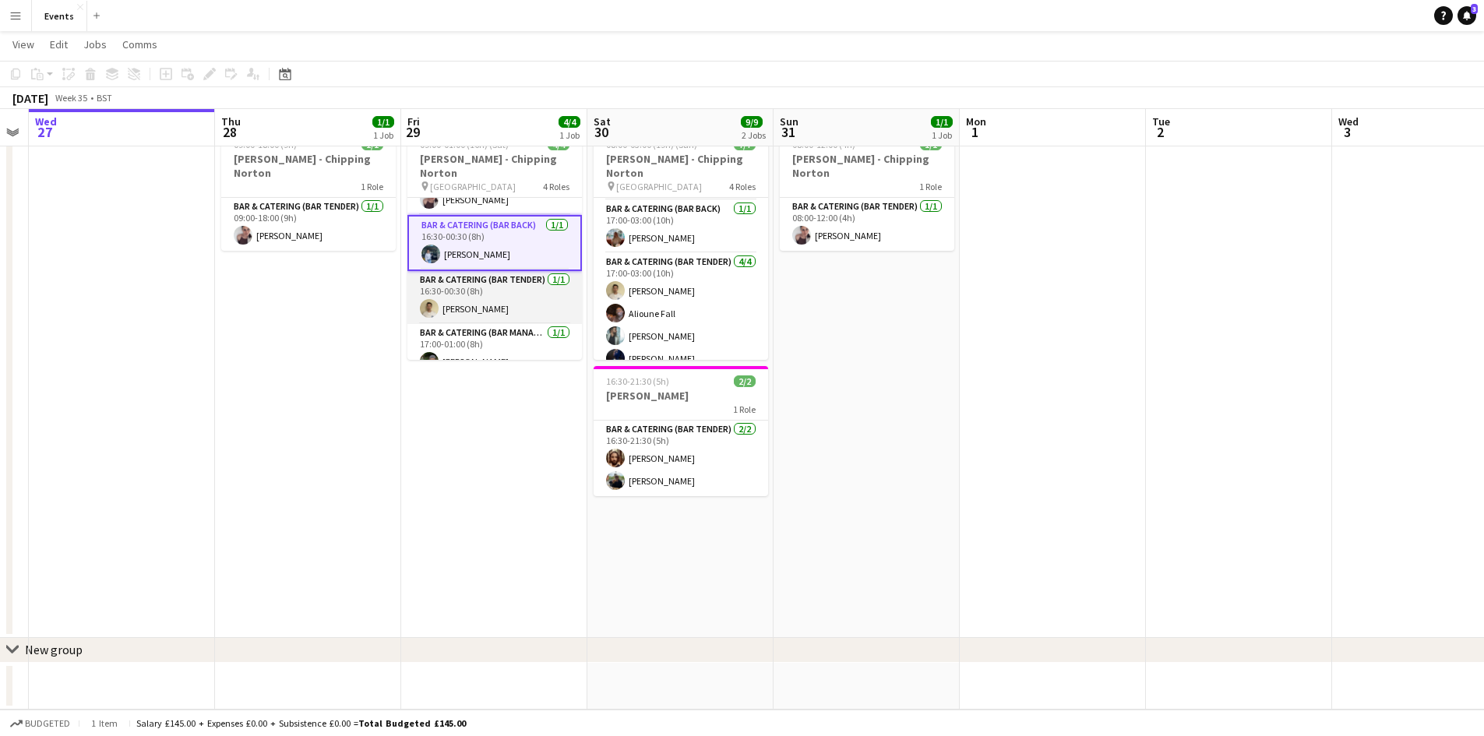
scroll to position [39, 0]
click at [491, 280] on app-card-role "Bar & Catering (Bar Tender) [DATE] 16:30-00:30 (8h) [PERSON_NAME]" at bounding box center [494, 294] width 174 height 53
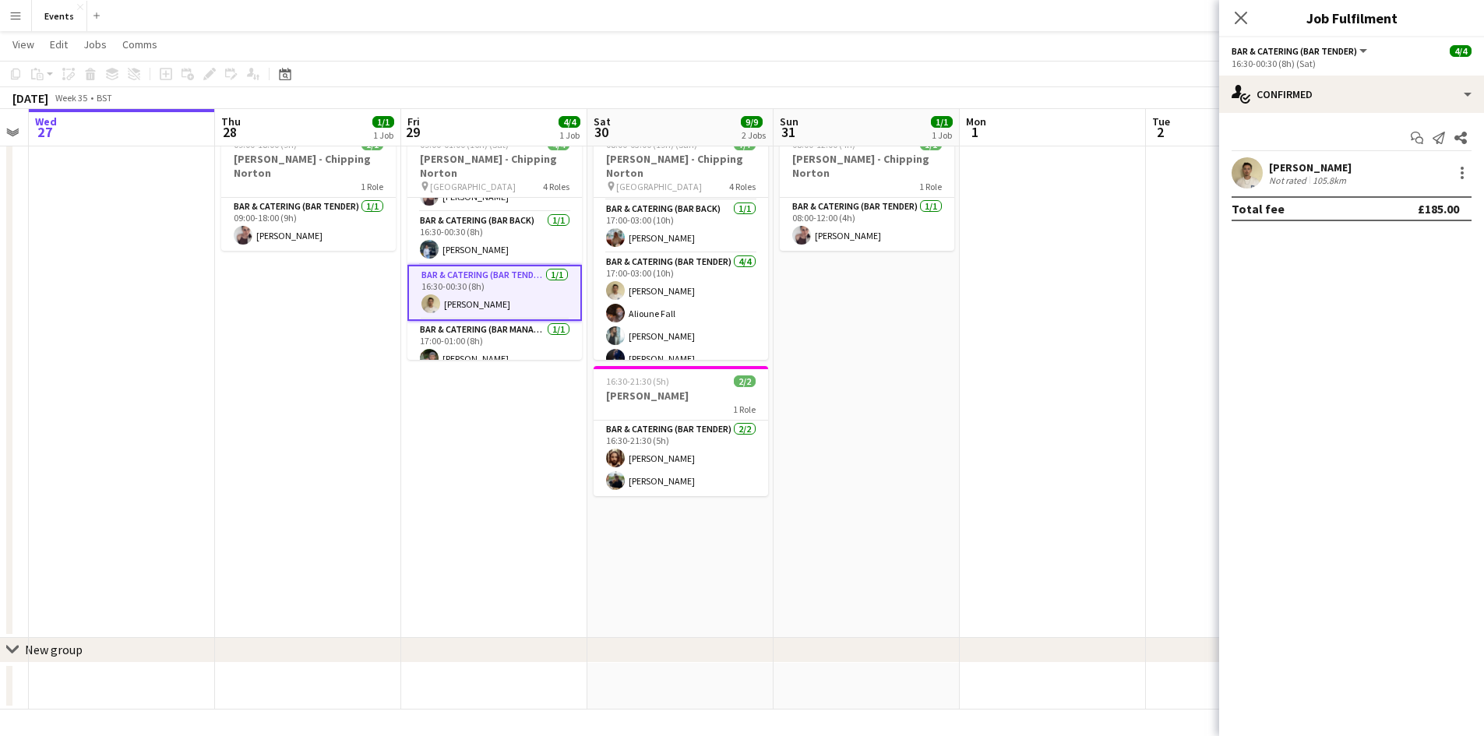
click at [1341, 172] on div "[PERSON_NAME]" at bounding box center [1310, 167] width 83 height 14
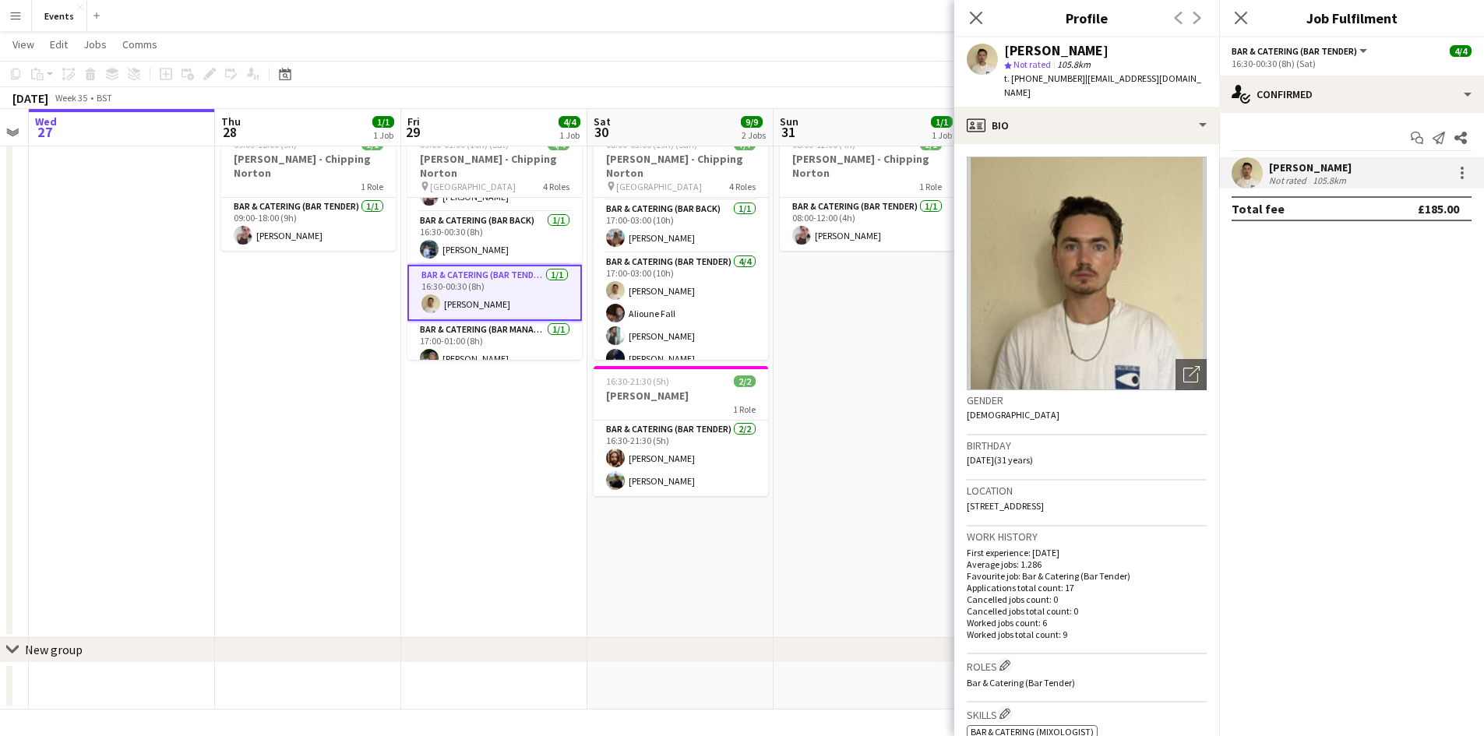
drag, startPoint x: 1013, startPoint y: 77, endPoint x: 1070, endPoint y: 76, distance: 57.6
click at [1070, 76] on span "t. [PHONE_NUMBER]" at bounding box center [1044, 78] width 81 height 12
copy span "[PHONE_NUMBER]"
click at [968, 12] on icon "Close pop-in" at bounding box center [975, 17] width 15 height 15
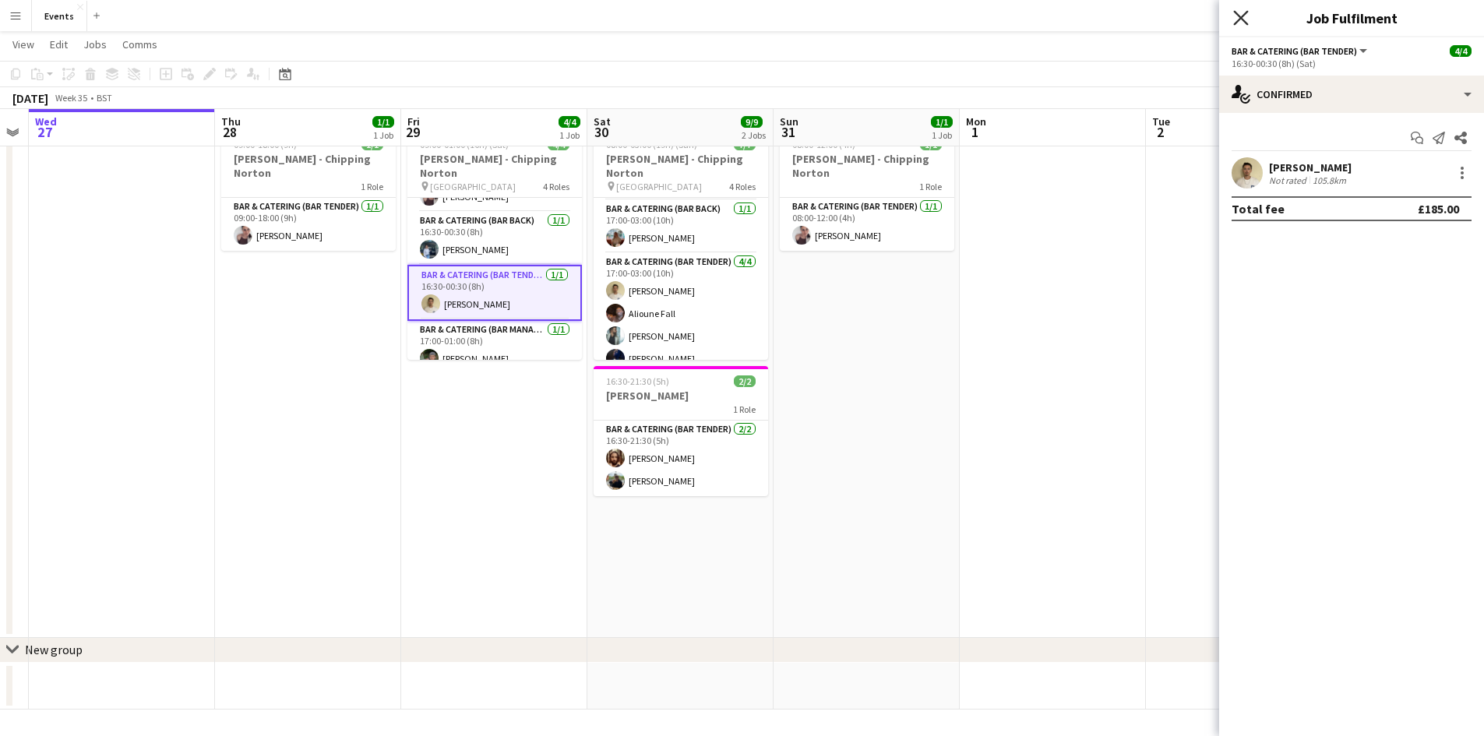
click at [1242, 19] on icon at bounding box center [1240, 17] width 15 height 15
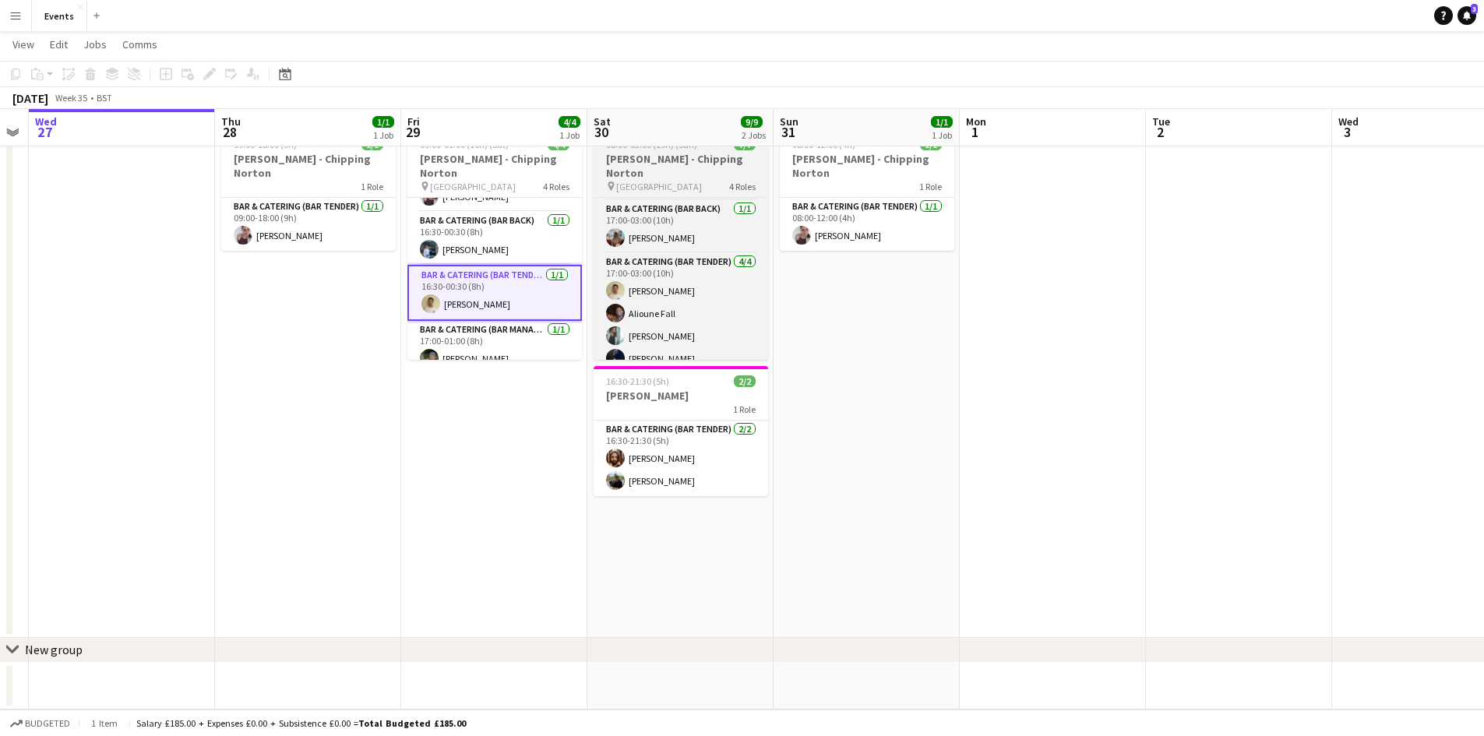
click at [628, 181] on span "[GEOGRAPHIC_DATA]" at bounding box center [659, 187] width 86 height 12
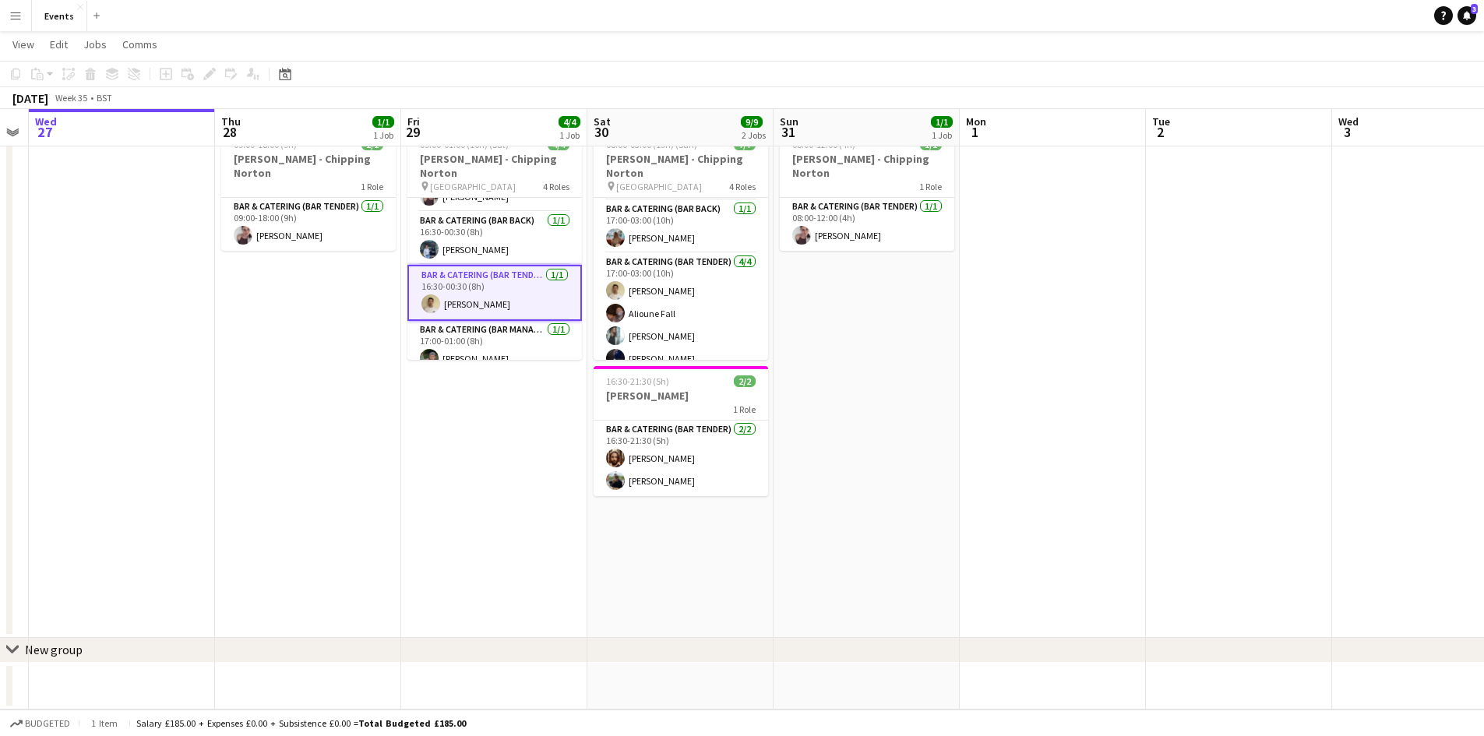
scroll to position [36, 0]
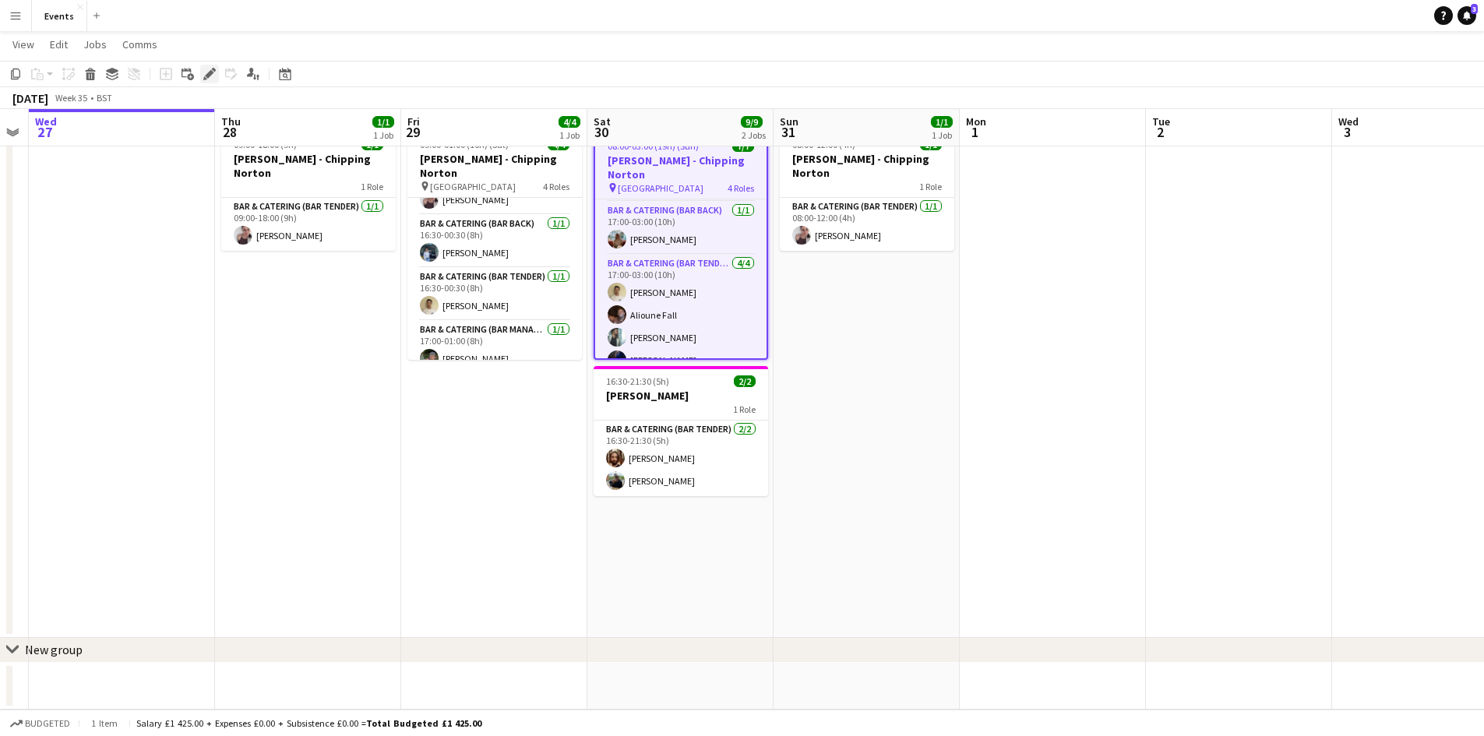
click at [213, 68] on icon "Edit" at bounding box center [209, 74] width 12 height 12
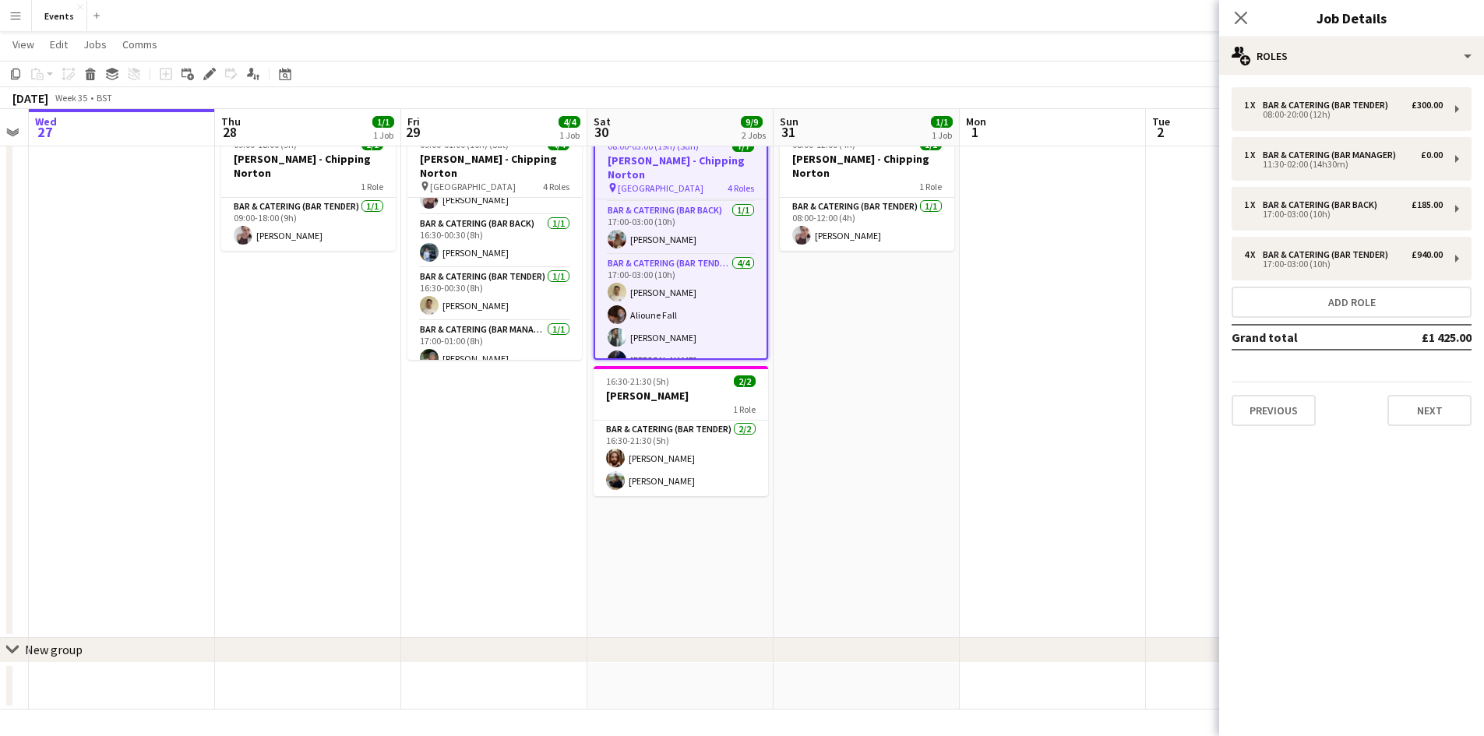
click at [1254, 14] on div "Close pop-in" at bounding box center [1241, 18] width 44 height 36
click at [680, 273] on app-card-role "Bar & Catering (Bar Tender) [DATE] 17:00-03:00 (10h) [PERSON_NAME] Palling [PER…" at bounding box center [680, 315] width 171 height 121
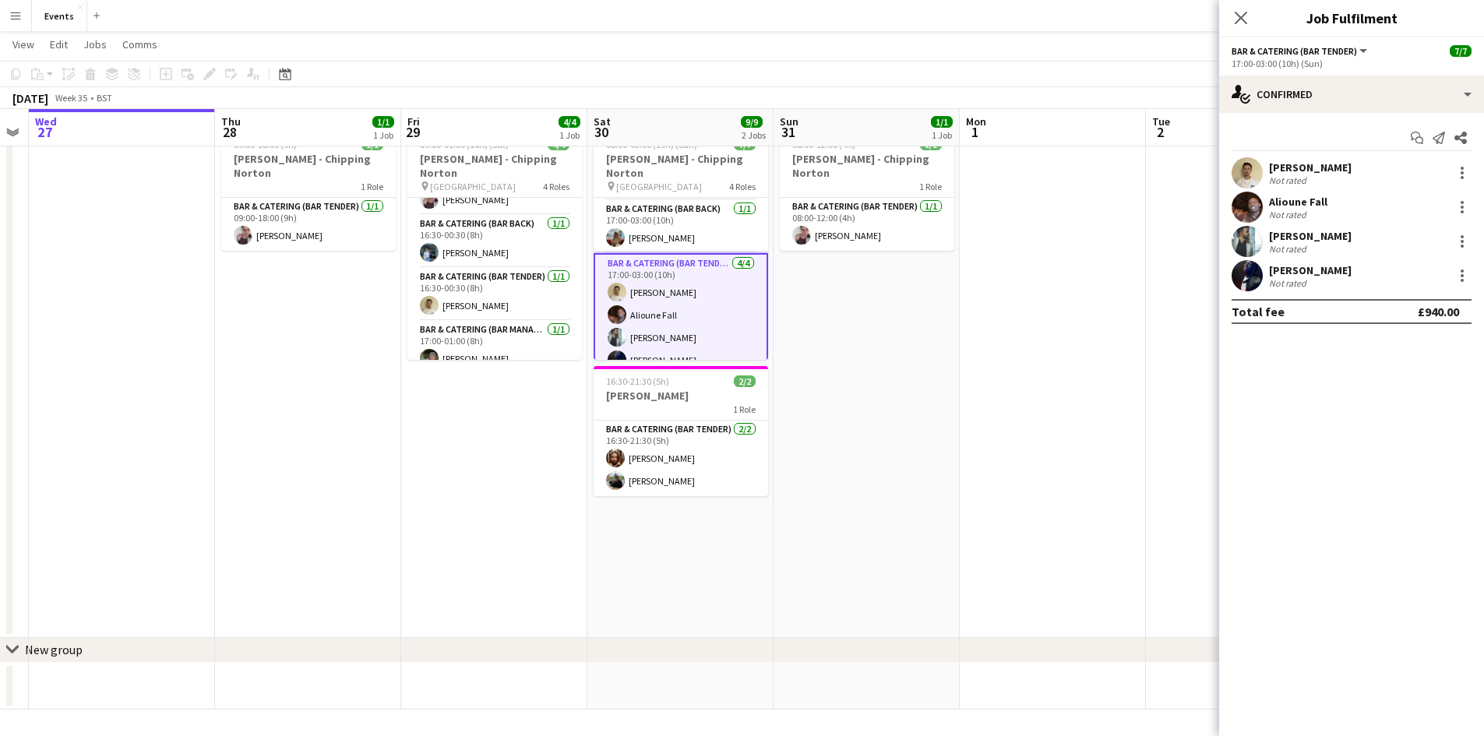
click at [1472, 167] on div "[PERSON_NAME] Not rated" at bounding box center [1351, 172] width 265 height 31
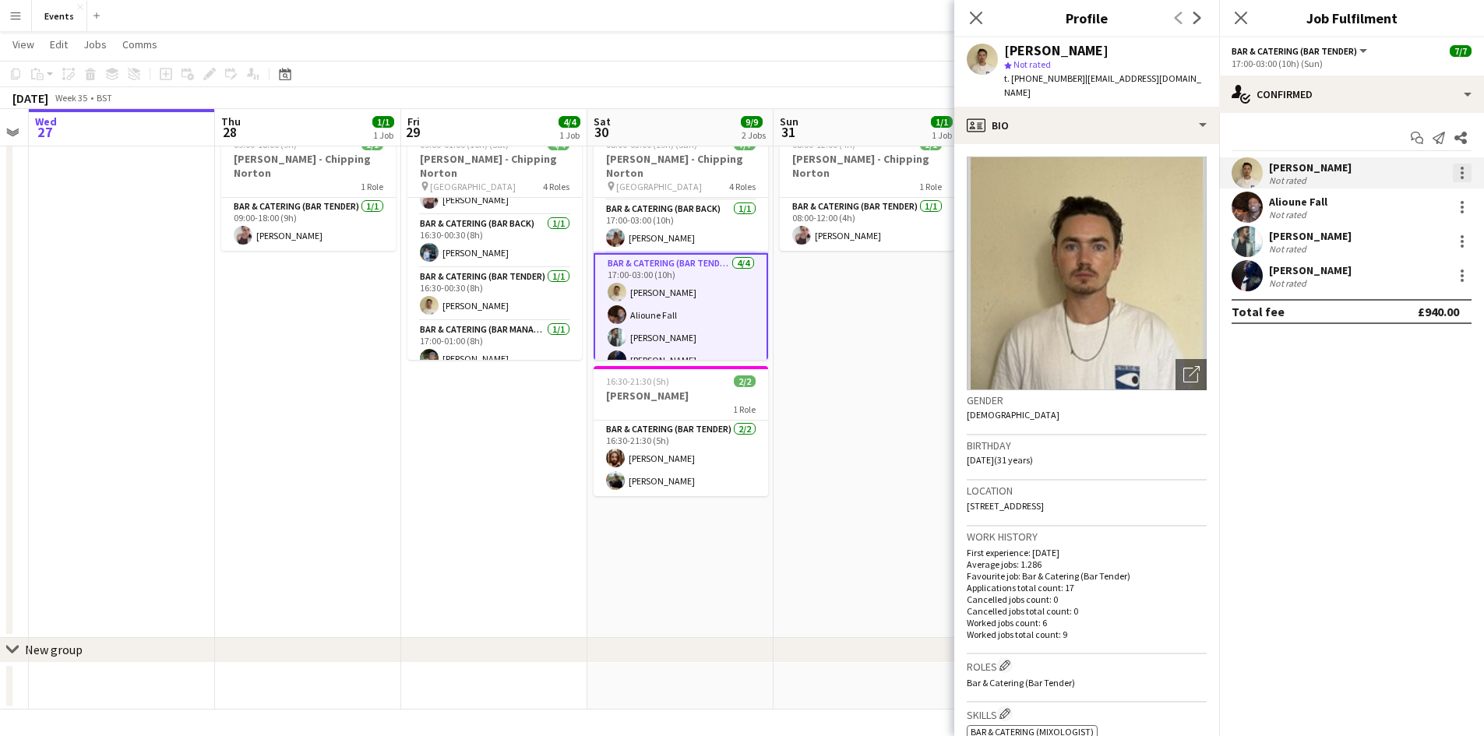
click at [1460, 176] on div at bounding box center [1461, 177] width 3 height 3
click at [1407, 347] on span "Remove" at bounding box center [1385, 350] width 47 height 13
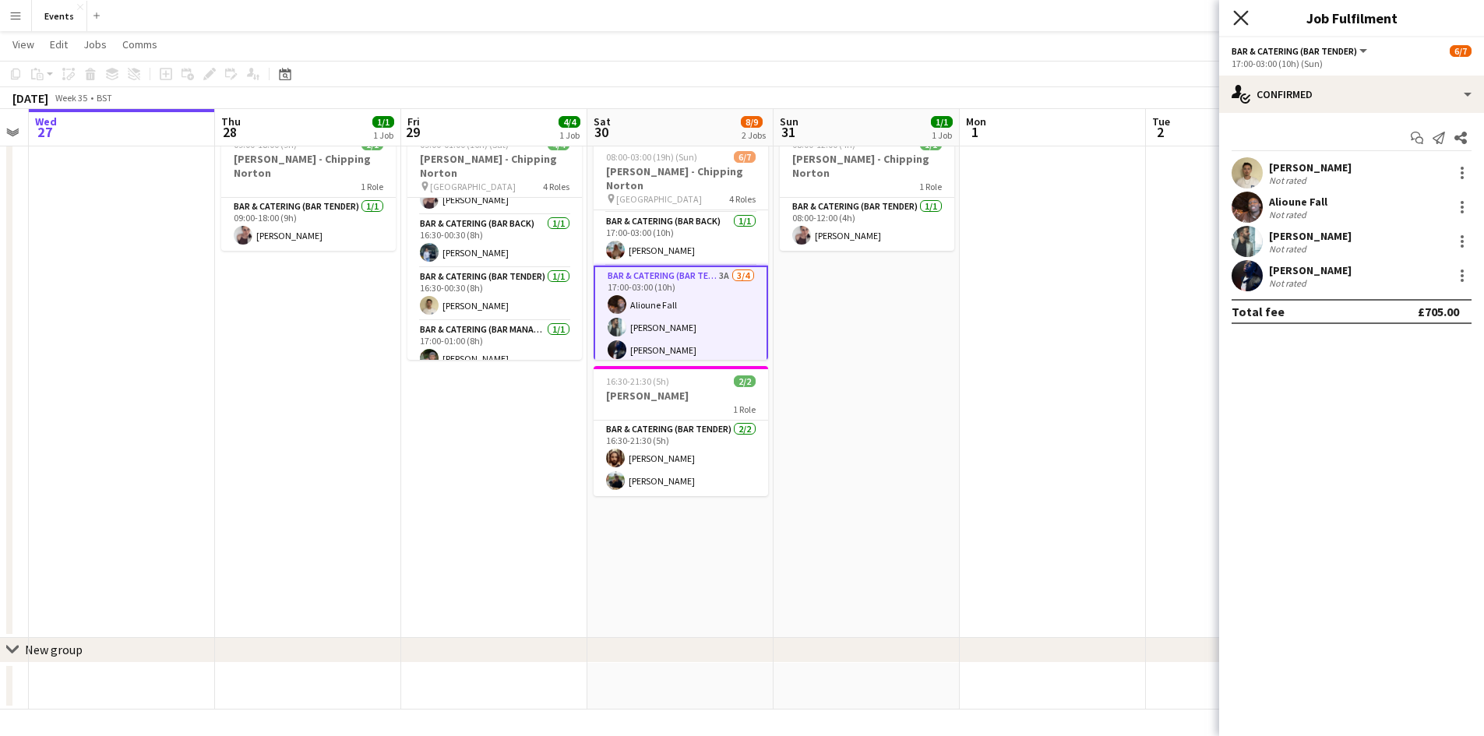
click at [1239, 16] on icon at bounding box center [1240, 17] width 15 height 15
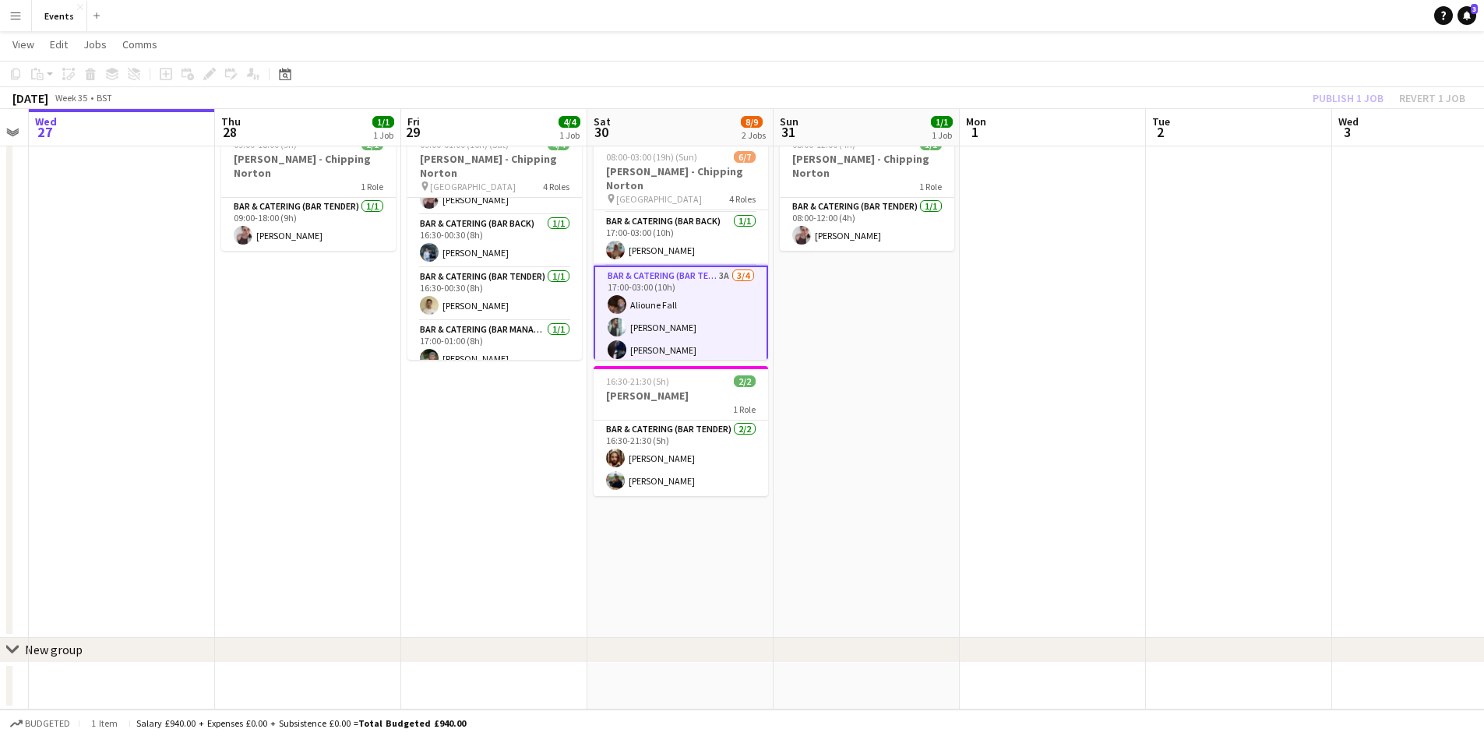
click at [668, 267] on app-card-role "Bar & Catering (Bar Tender) 3A [DATE] 17:00-03:00 (10h) [PERSON_NAME] [PERSON_N…" at bounding box center [680, 328] width 174 height 124
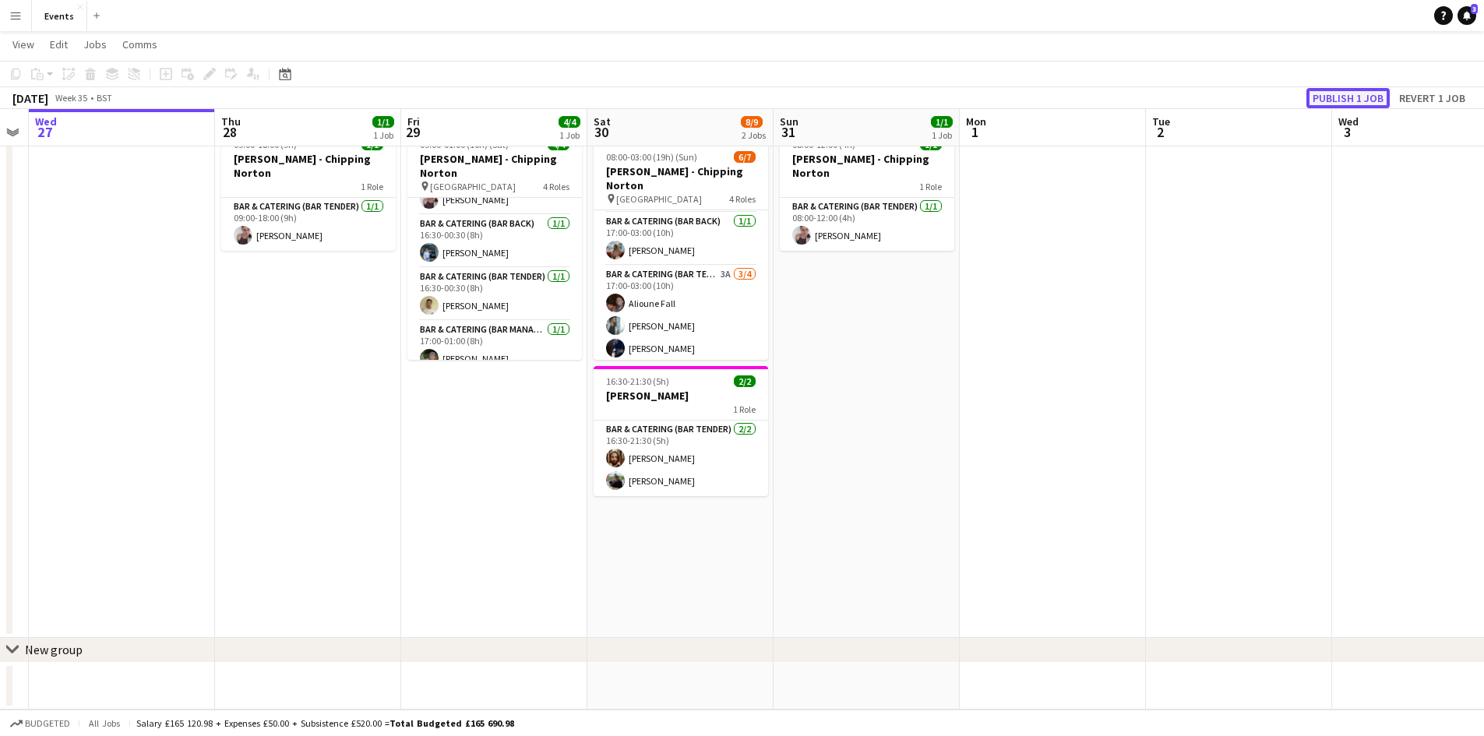
click at [1329, 95] on button "Publish 1 job" at bounding box center [1347, 98] width 83 height 20
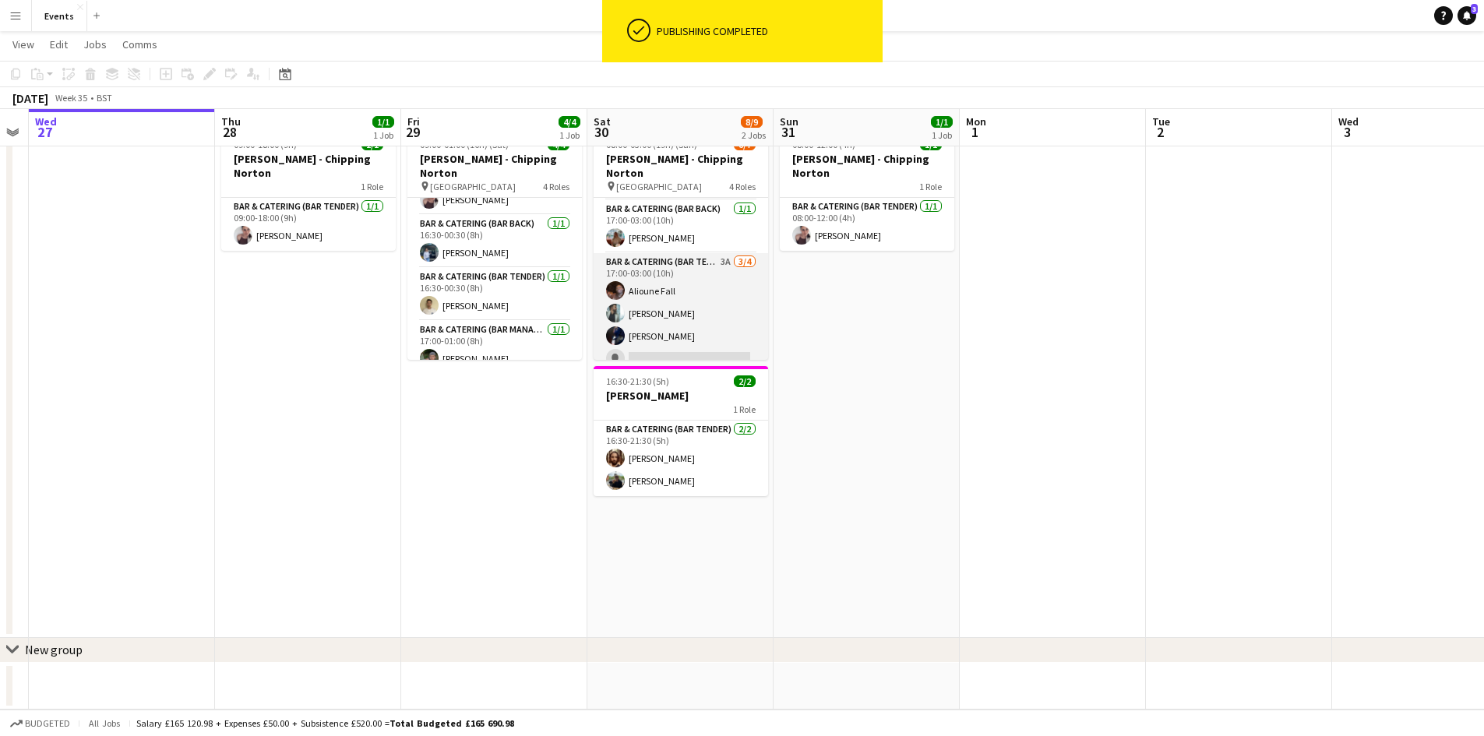
click at [655, 260] on app-card-role "Bar & Catering (Bar Tender) 3A [DATE] 17:00-03:00 (10h) [PERSON_NAME] [PERSON_N…" at bounding box center [680, 313] width 174 height 121
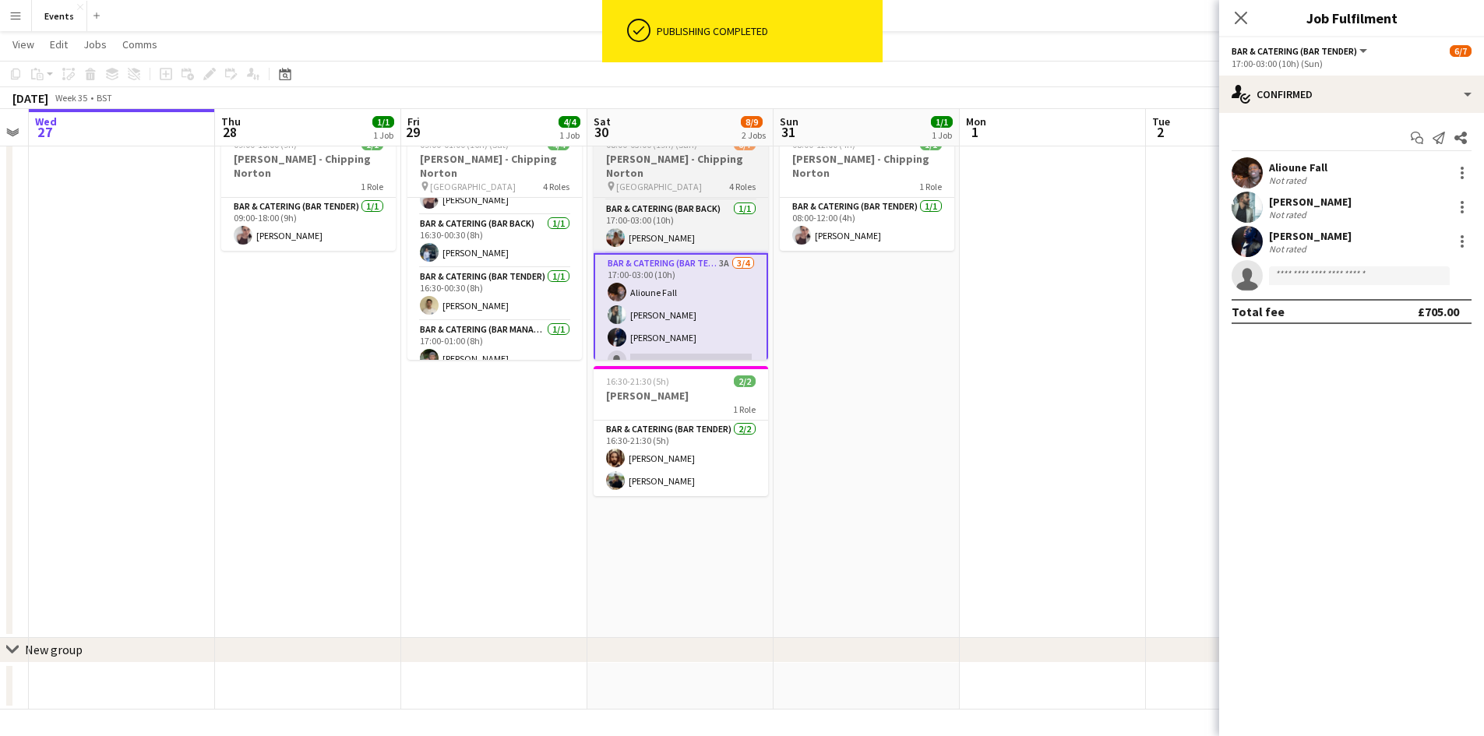
click at [643, 181] on span "[GEOGRAPHIC_DATA]" at bounding box center [659, 187] width 86 height 12
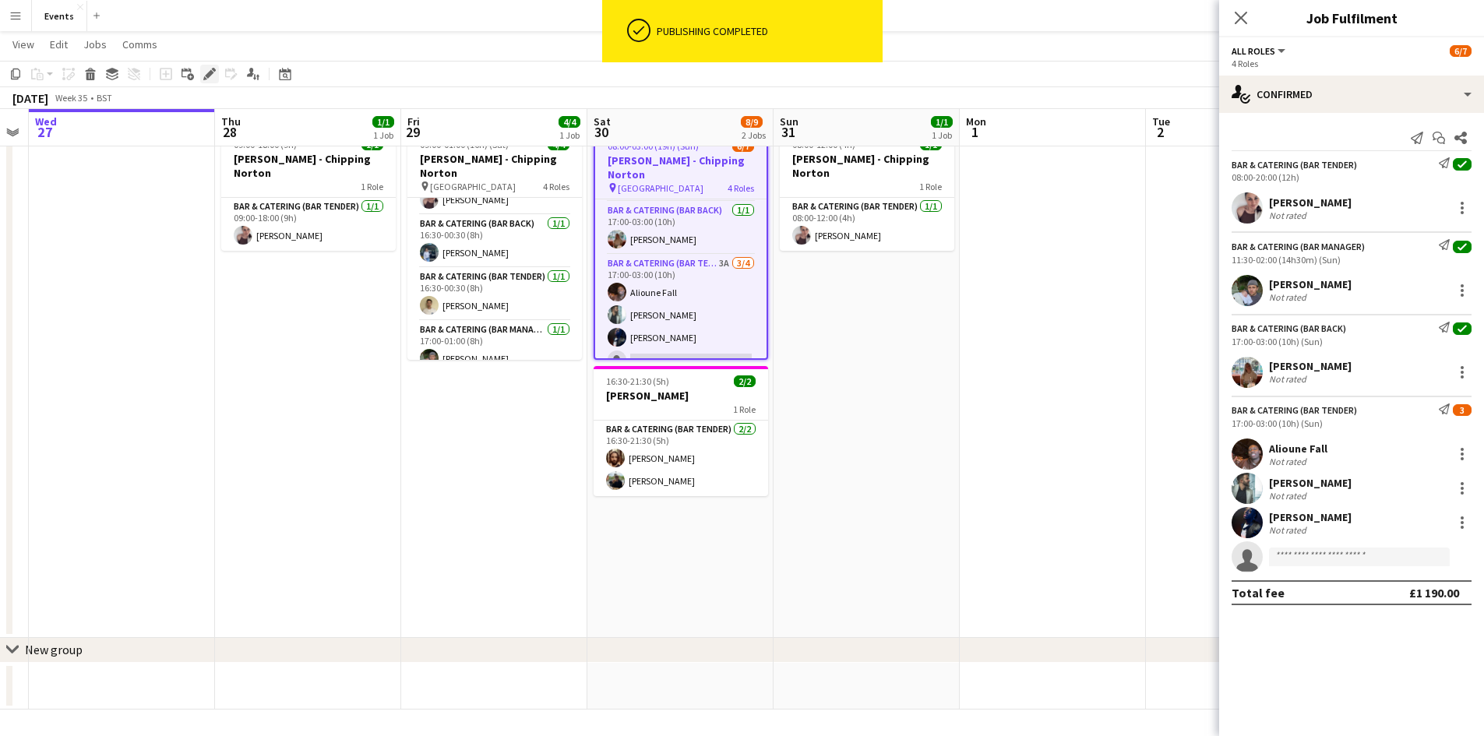
click at [206, 75] on icon "Edit" at bounding box center [209, 74] width 12 height 12
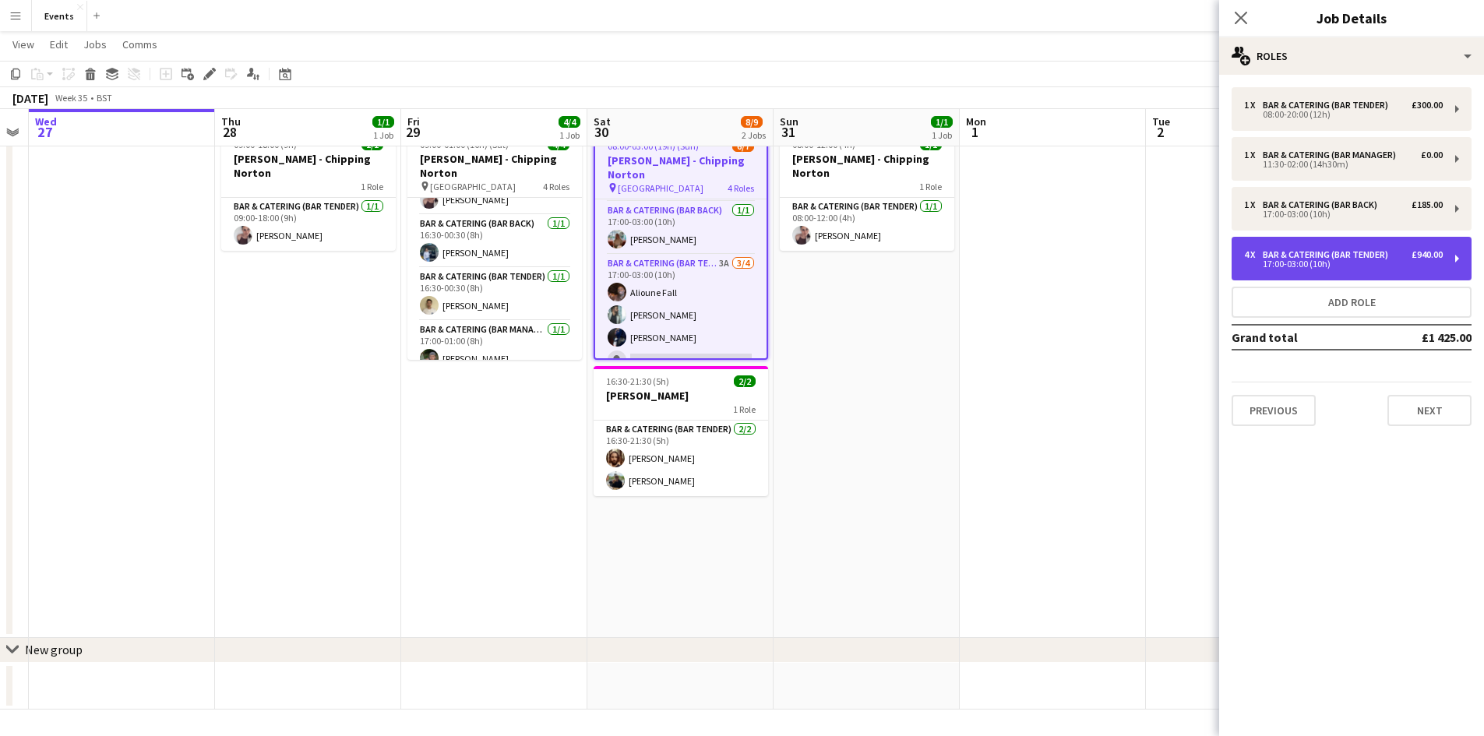
click at [1270, 252] on div "Bar & Catering (Bar Tender)" at bounding box center [1329, 254] width 132 height 11
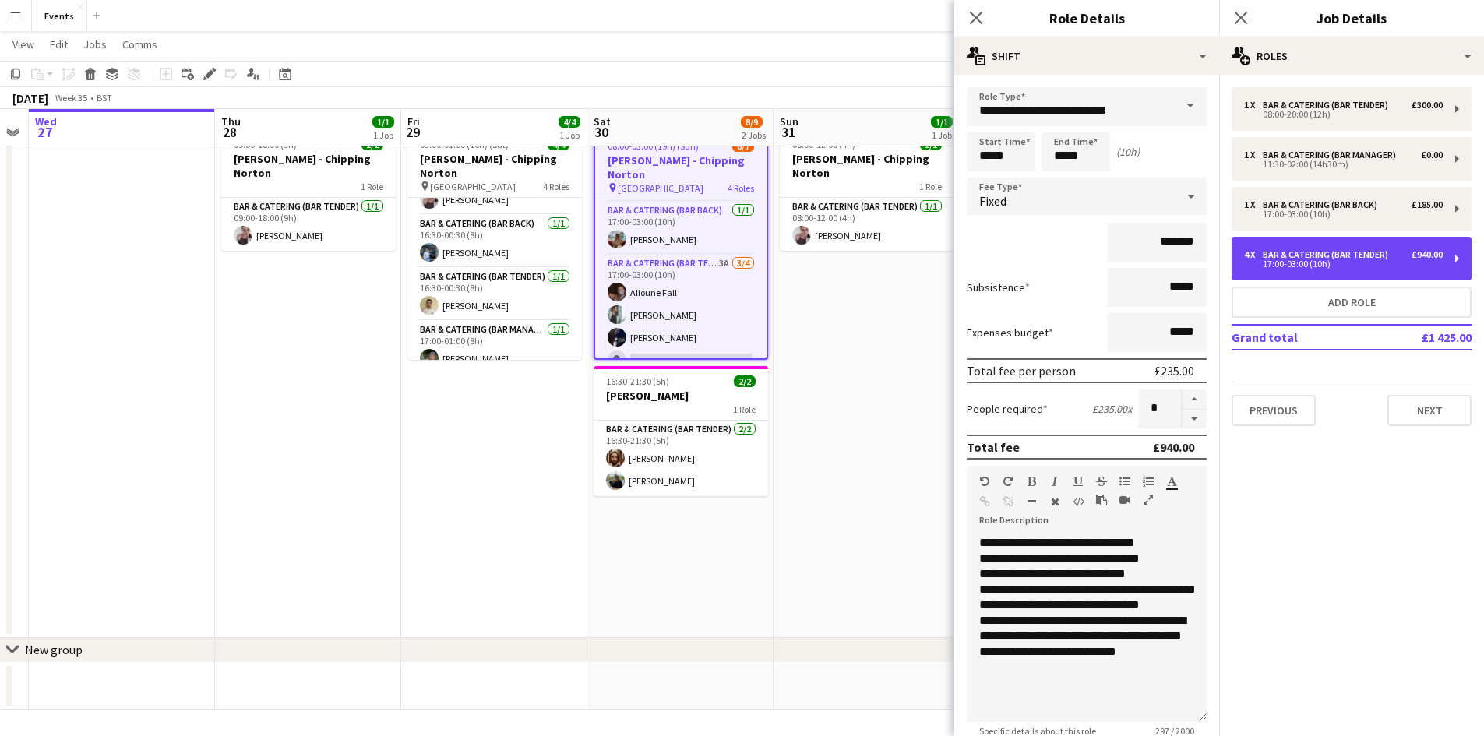
scroll to position [156, 0]
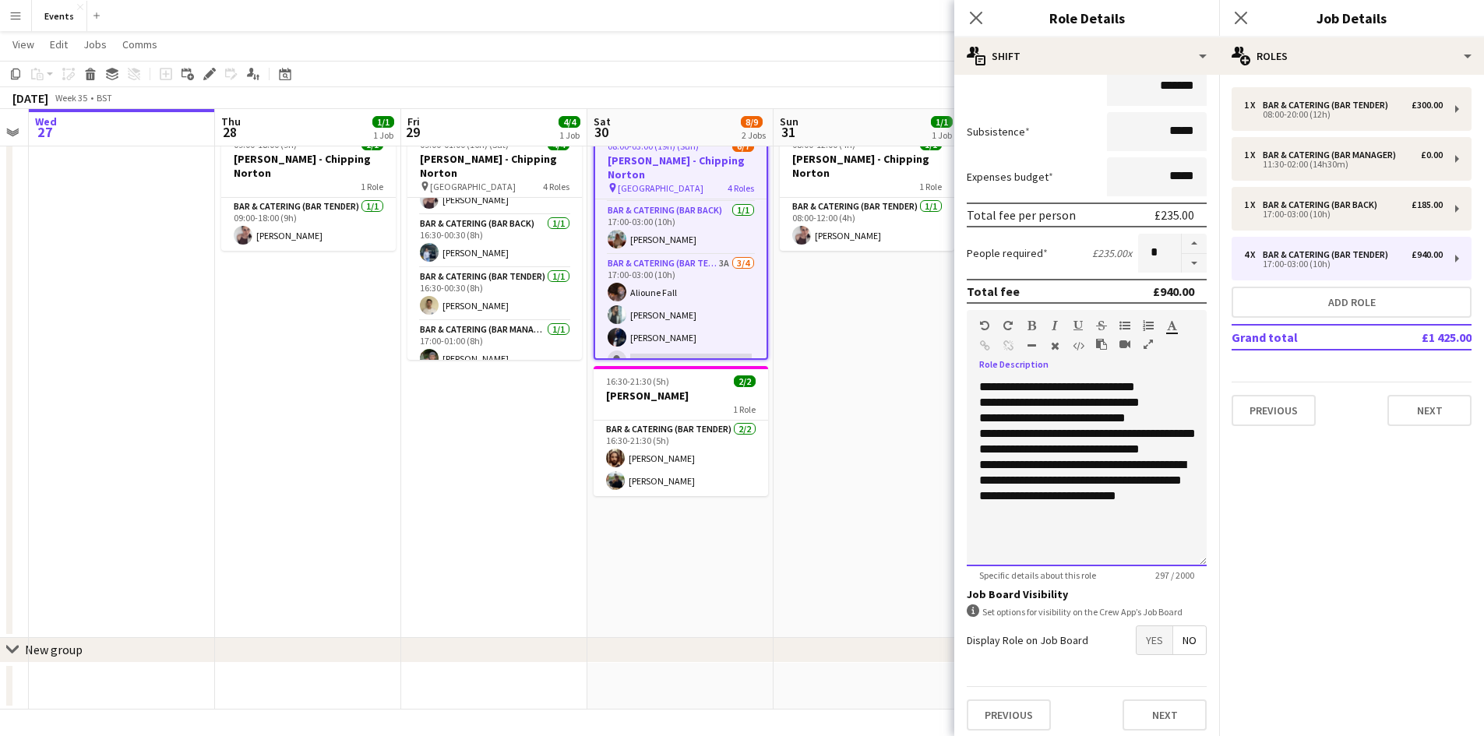
drag, startPoint x: 976, startPoint y: 382, endPoint x: 1132, endPoint y: 527, distance: 213.3
click at [1132, 527] on div "**********" at bounding box center [1087, 472] width 240 height 187
copy tbody "**********"
click at [982, 10] on icon "Close pop-in" at bounding box center [975, 17] width 15 height 15
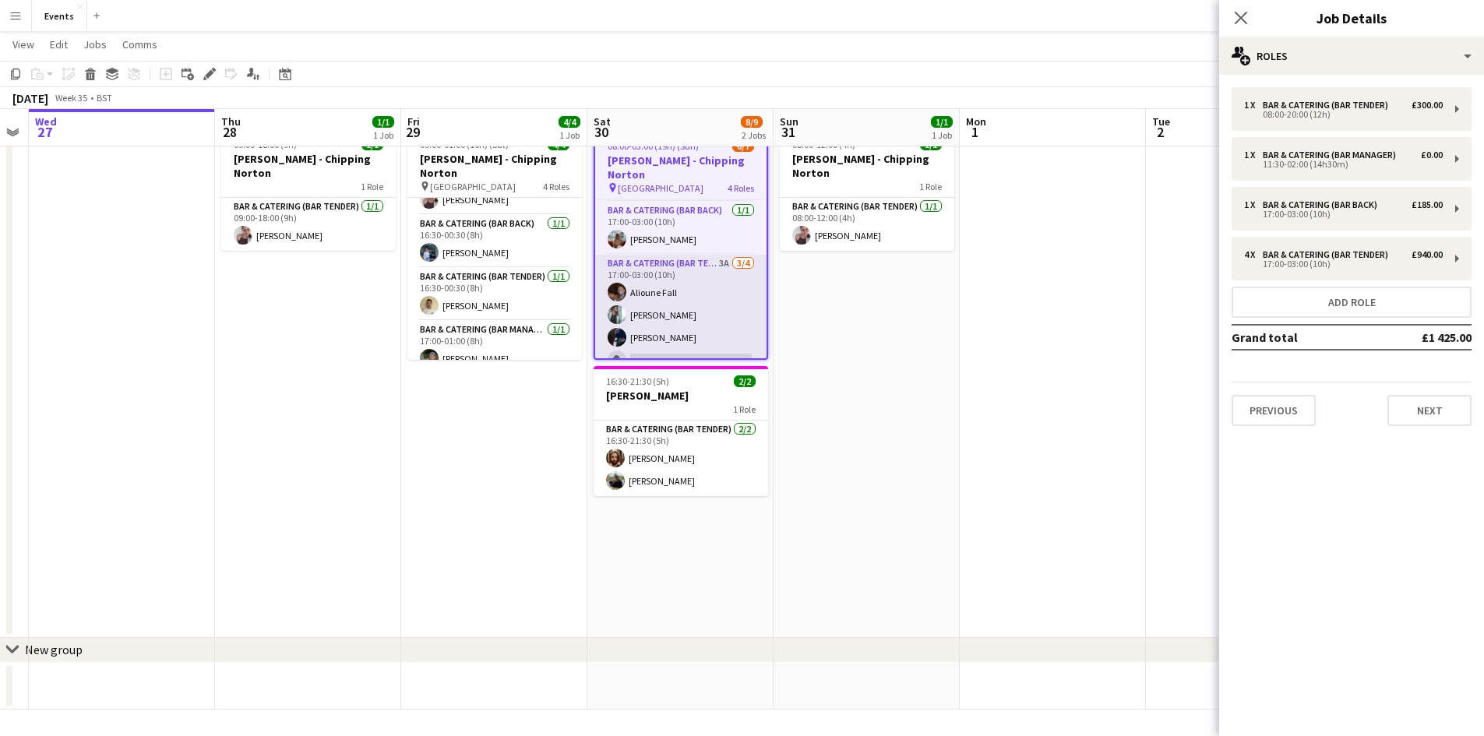
click at [667, 264] on app-card-role "Bar & Catering (Bar Tender) 3A [DATE] 17:00-03:00 (10h) [PERSON_NAME] [PERSON_N…" at bounding box center [680, 315] width 171 height 121
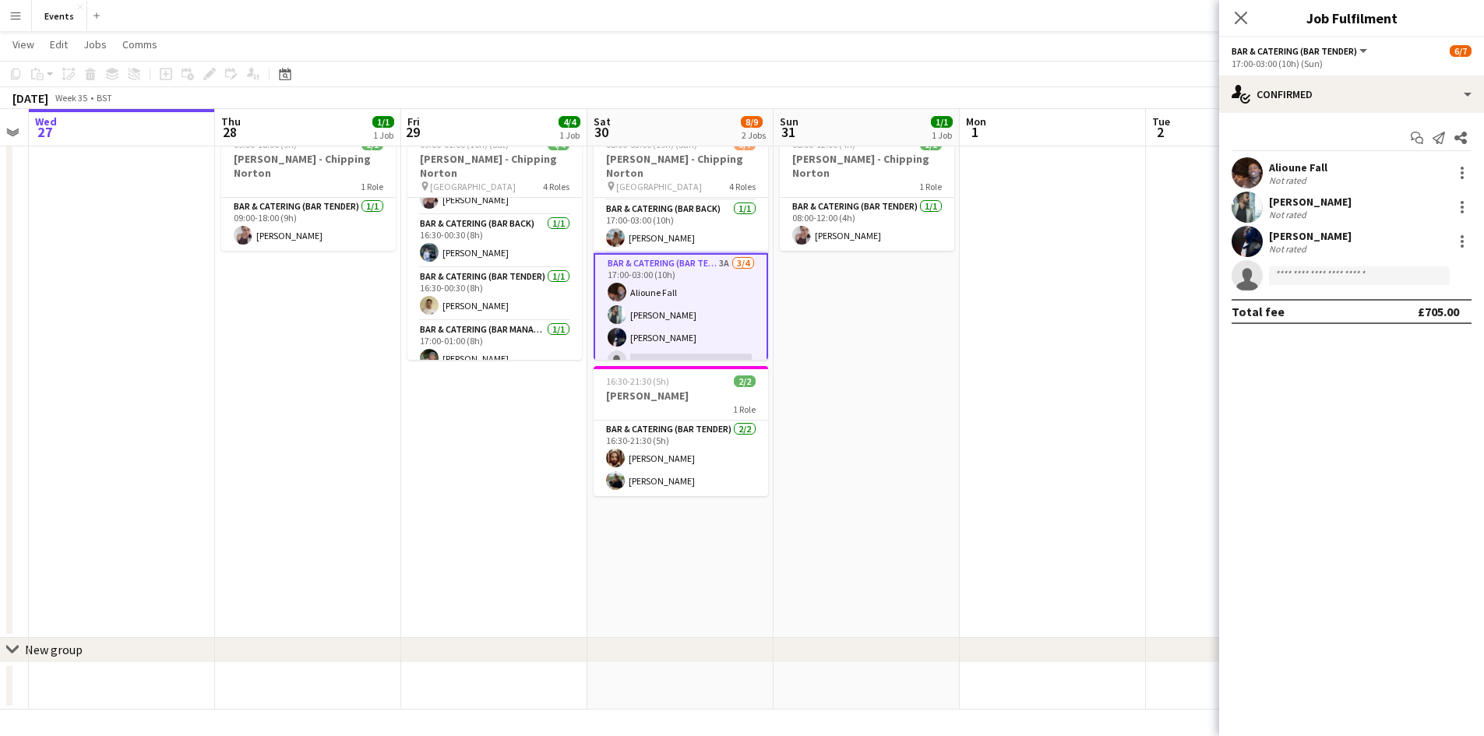
click at [671, 258] on app-card-role "Bar & Catering (Bar Tender) 3A [DATE] 17:00-03:00 (10h) [PERSON_NAME] [PERSON_N…" at bounding box center [680, 315] width 174 height 124
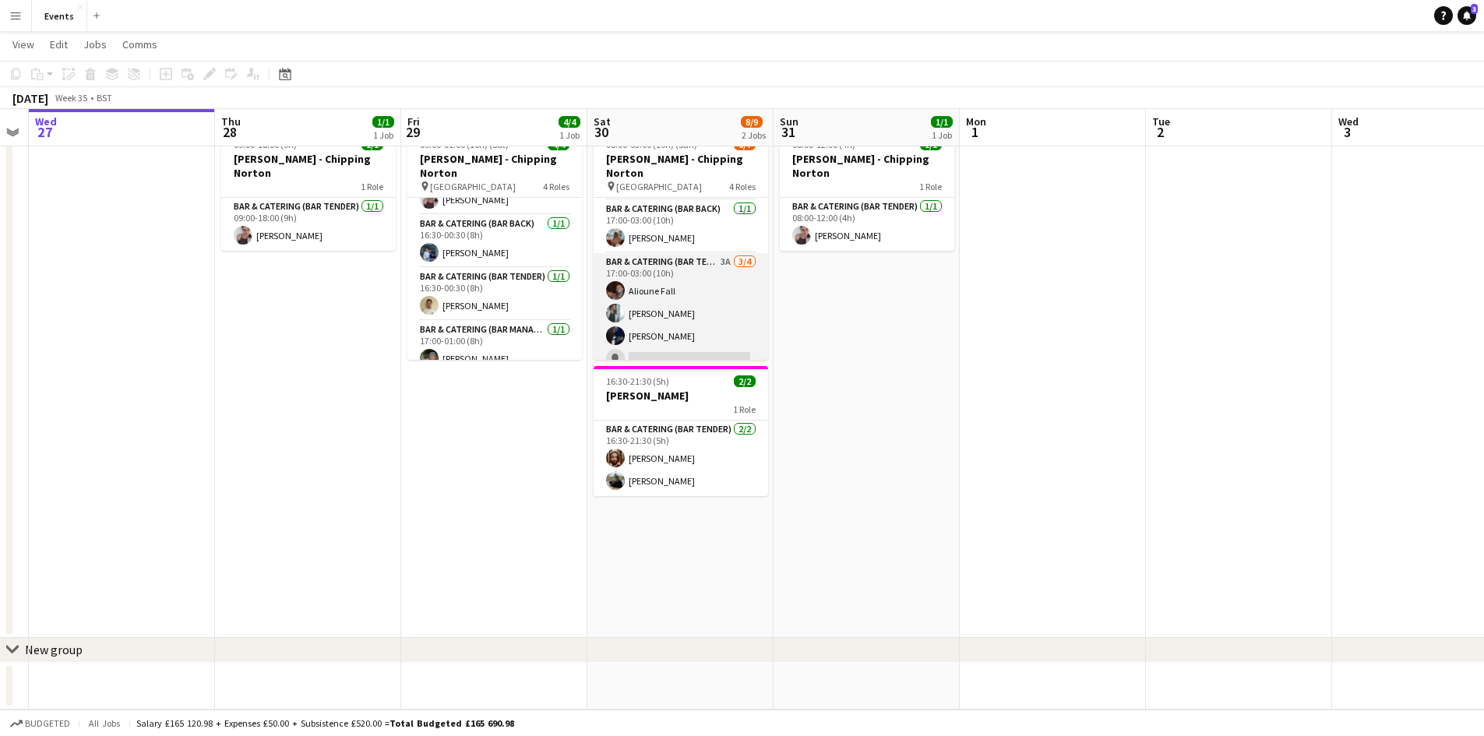
click at [671, 258] on app-card-role "Bar & Catering (Bar Tender) 3A [DATE] 17:00-03:00 (10h) [PERSON_NAME] [PERSON_N…" at bounding box center [680, 313] width 174 height 121
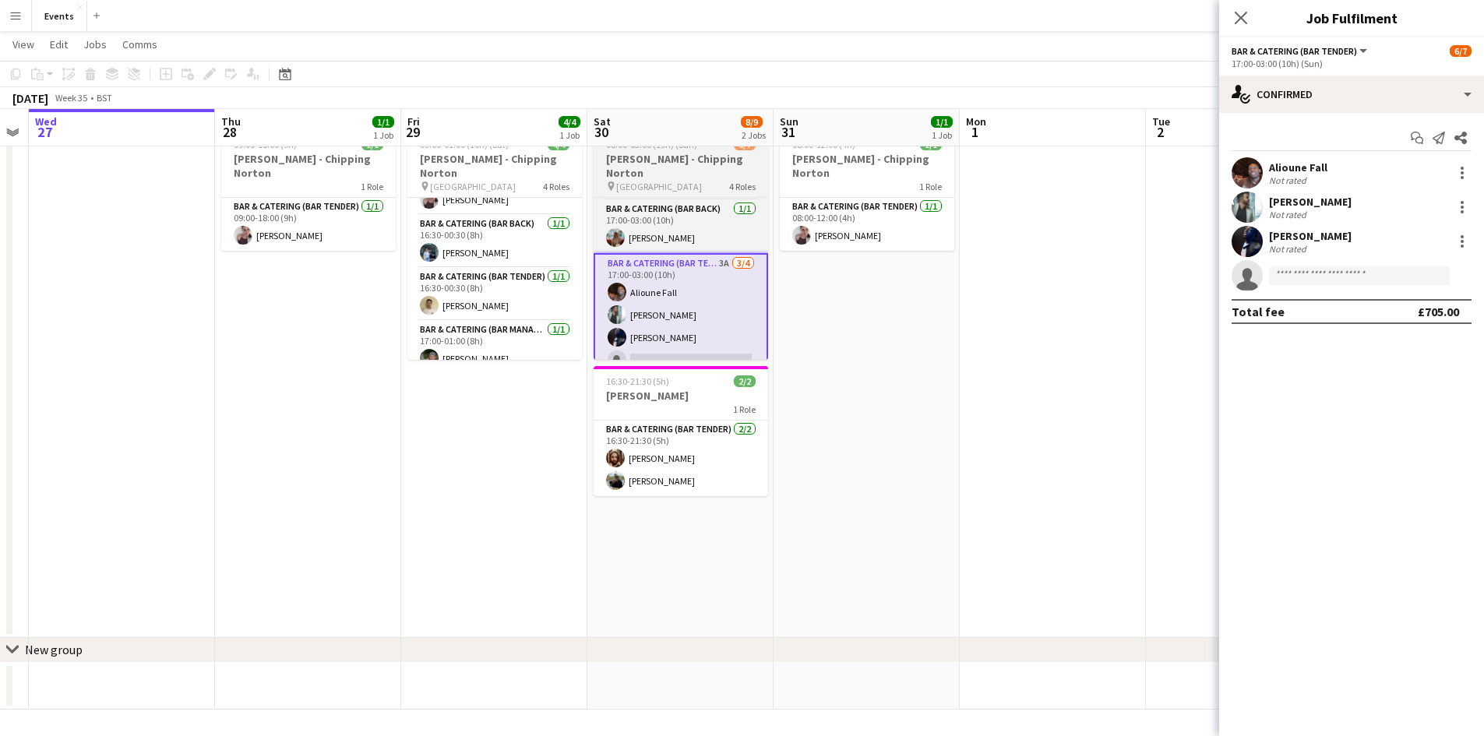
click at [653, 153] on h3 "[PERSON_NAME] - Chipping Norton" at bounding box center [680, 166] width 174 height 28
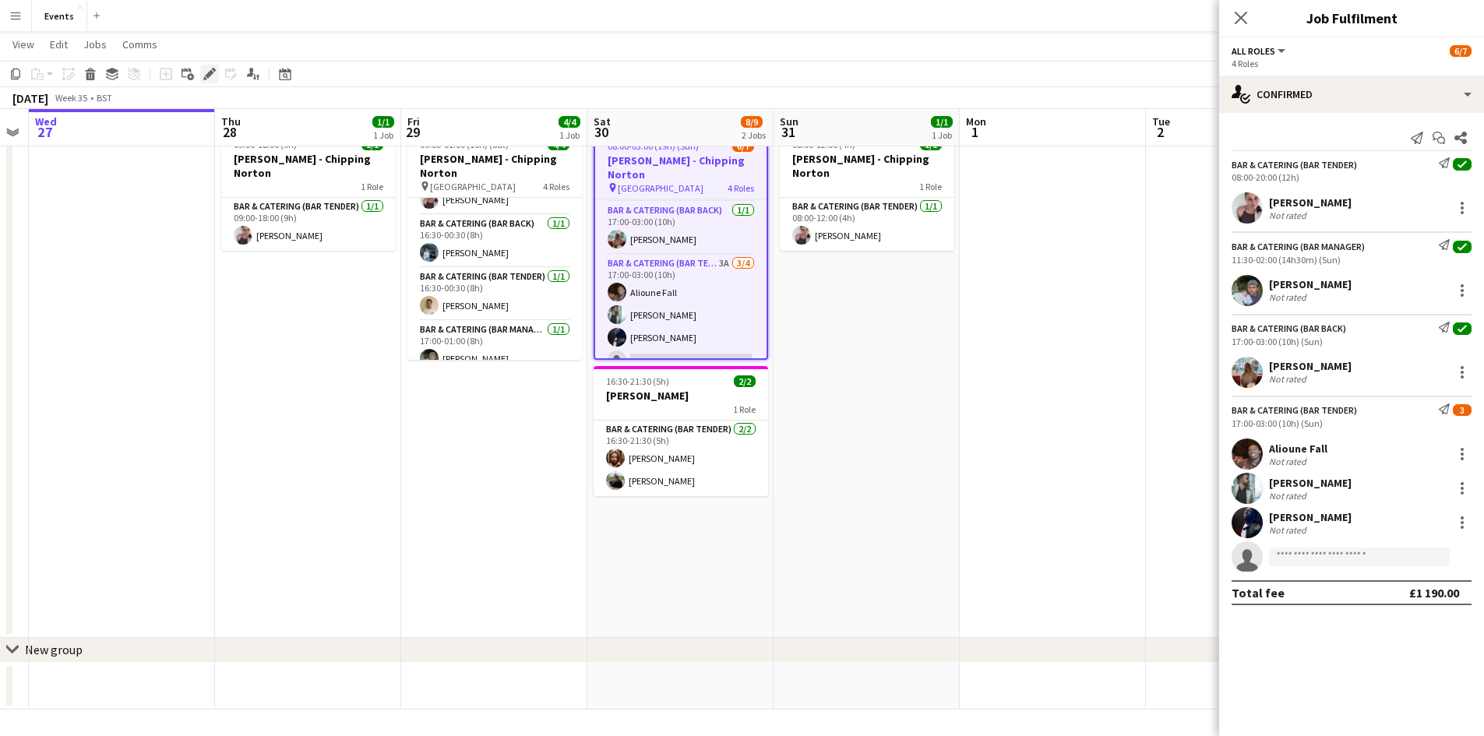
click at [207, 73] on icon "Edit" at bounding box center [209, 74] width 12 height 12
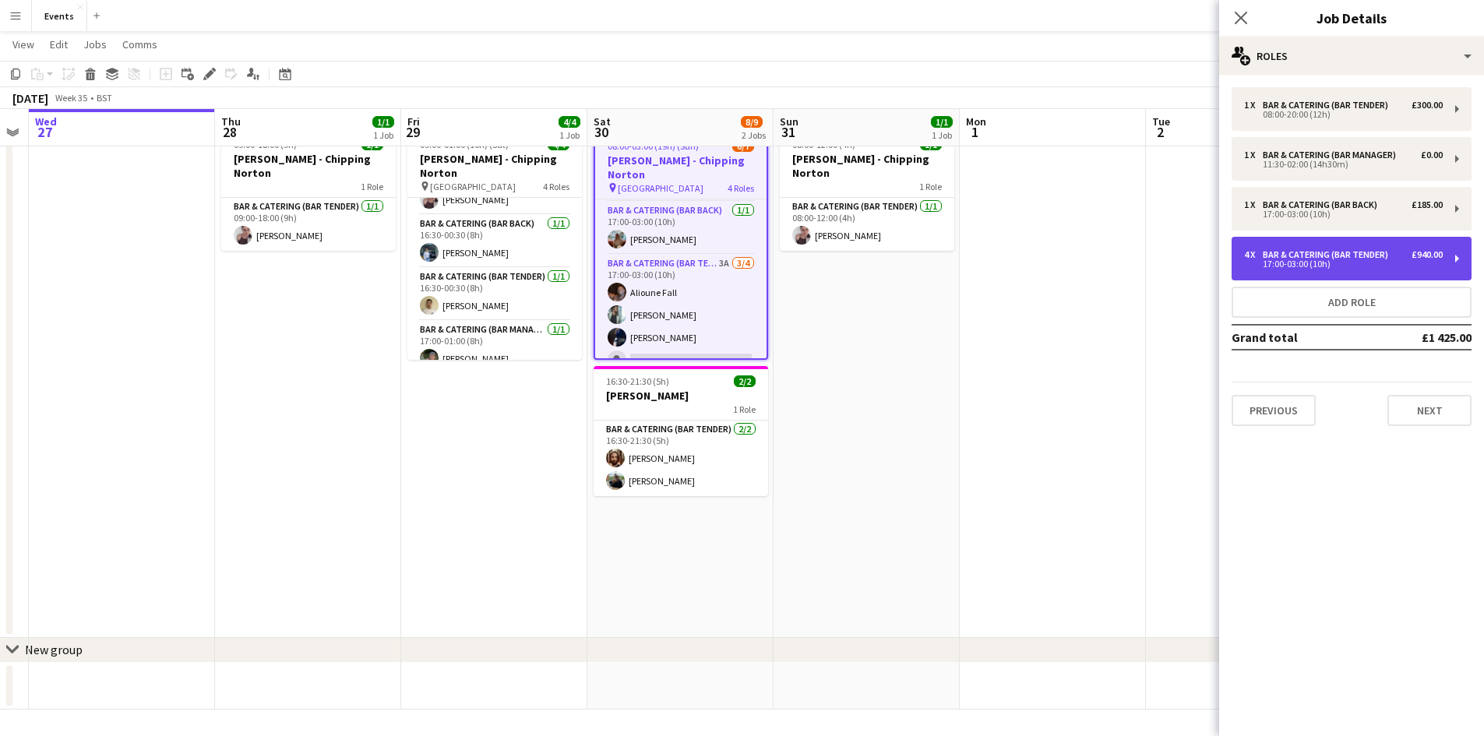
click at [1301, 260] on div "17:00-03:00 (10h)" at bounding box center [1343, 264] width 199 height 8
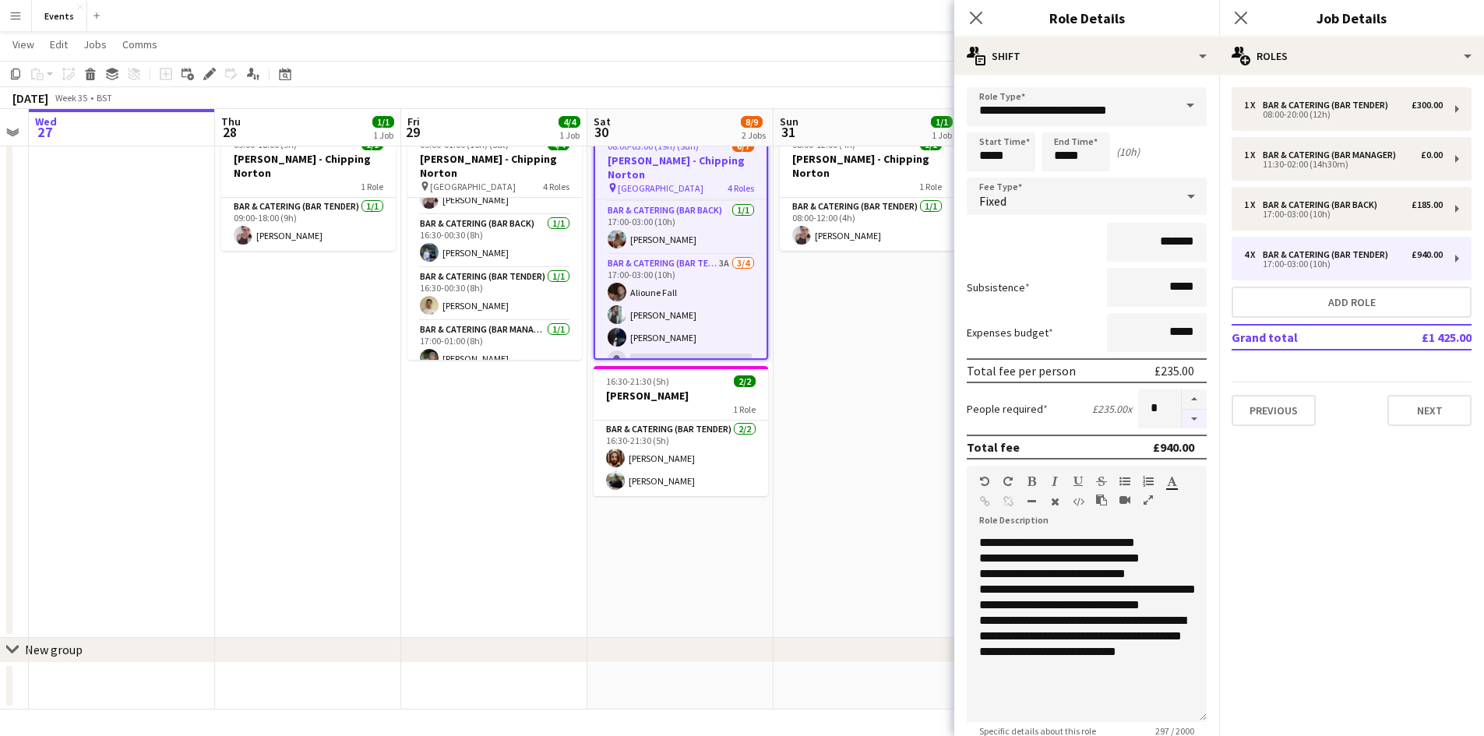
click at [1182, 417] on button "button" at bounding box center [1194, 419] width 25 height 19
type input "*"
click at [973, 21] on icon at bounding box center [975, 17] width 15 height 15
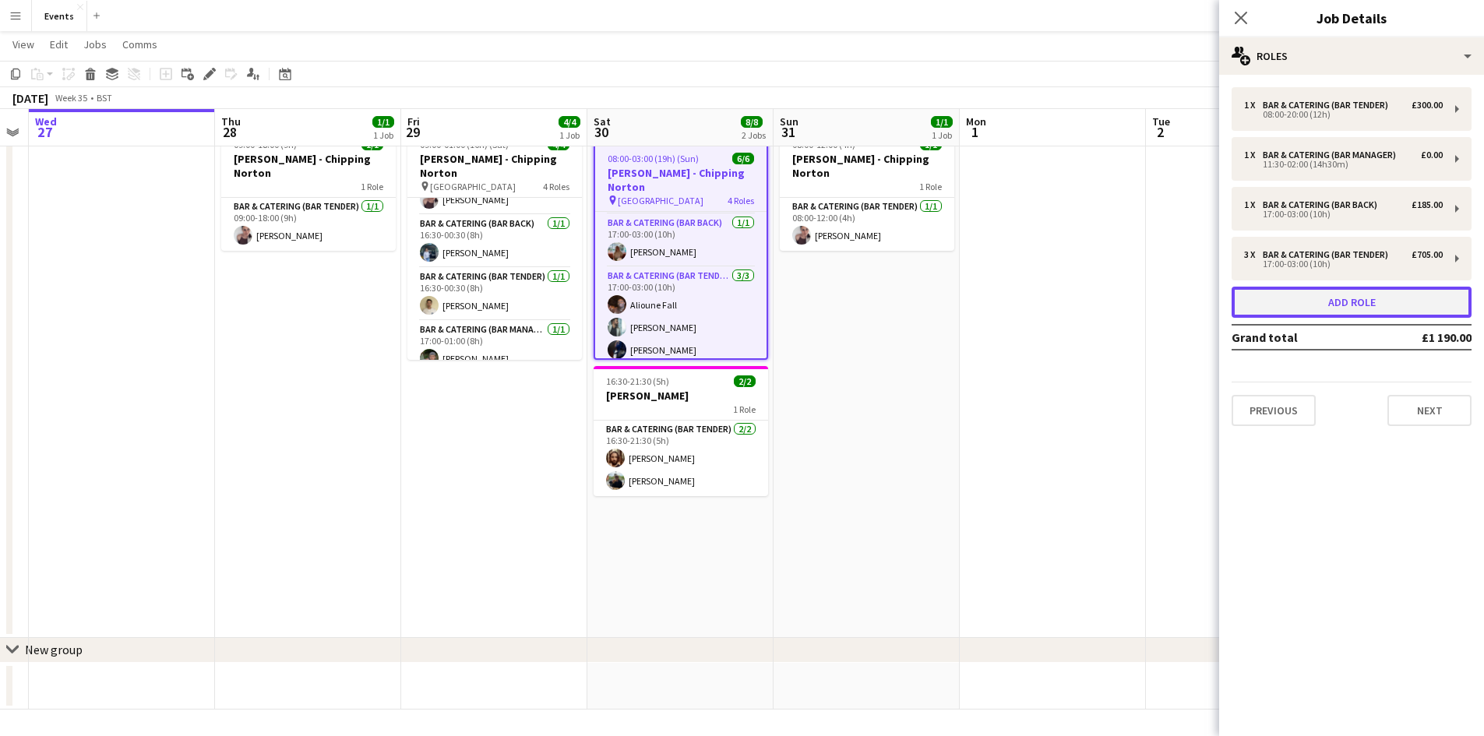
click at [1327, 309] on button "Add role" at bounding box center [1351, 302] width 240 height 31
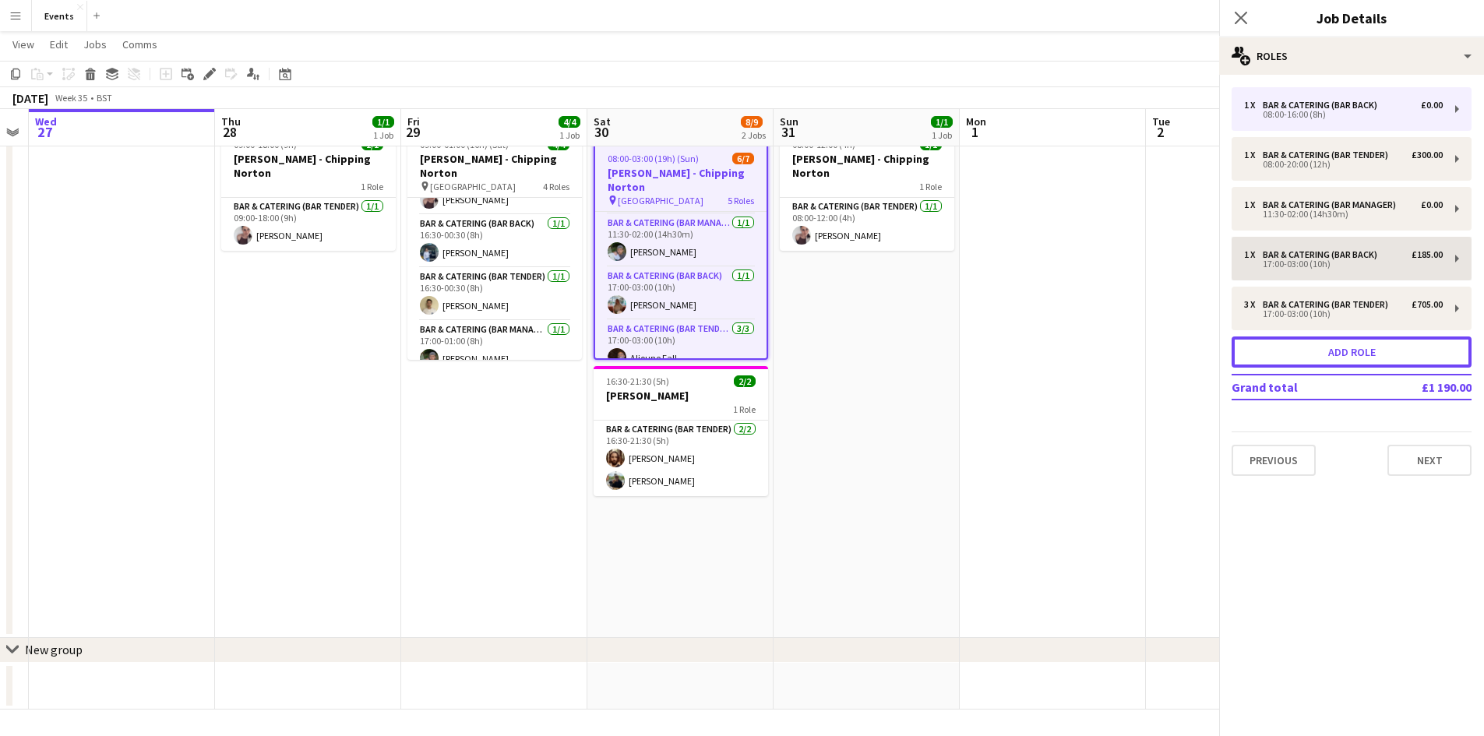
scroll to position [157, 0]
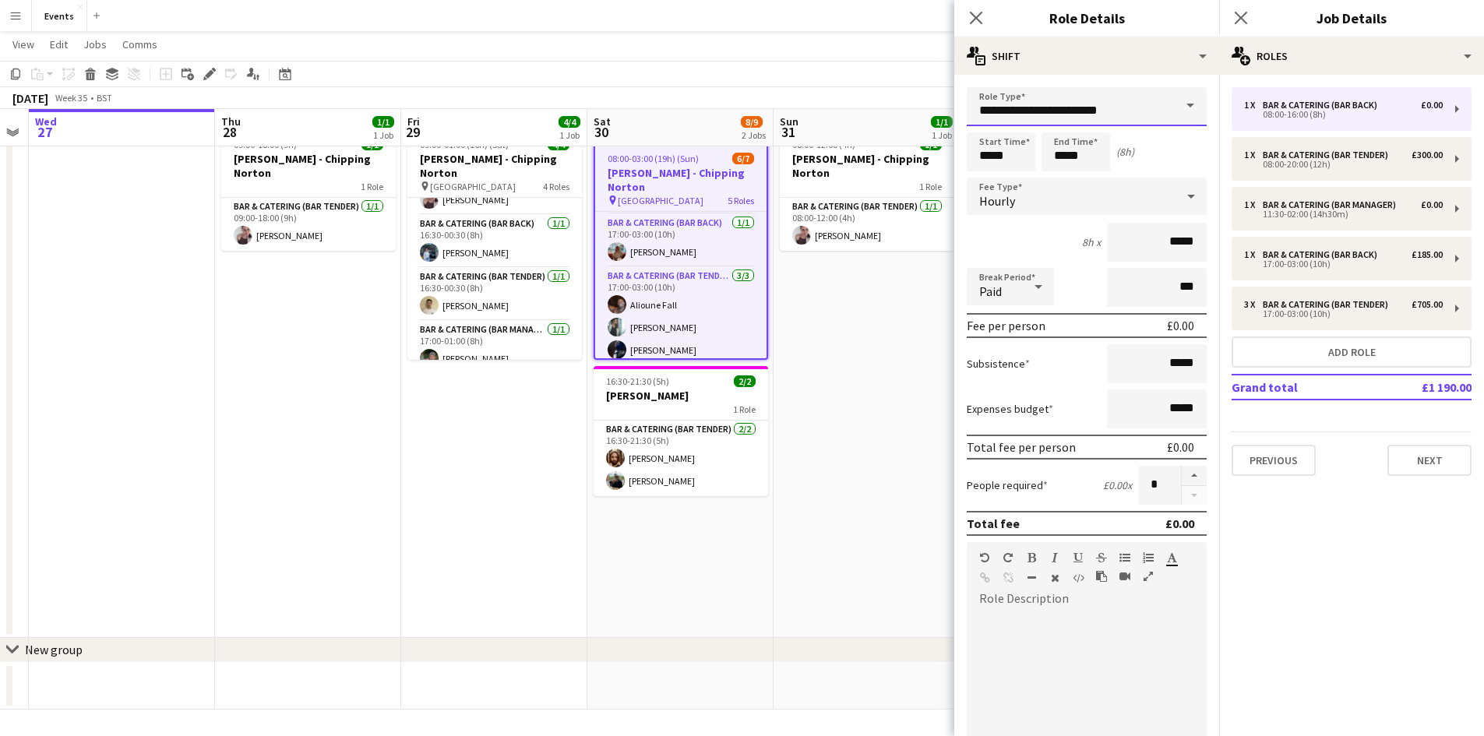
click at [1059, 112] on input "**********" at bounding box center [1087, 106] width 240 height 39
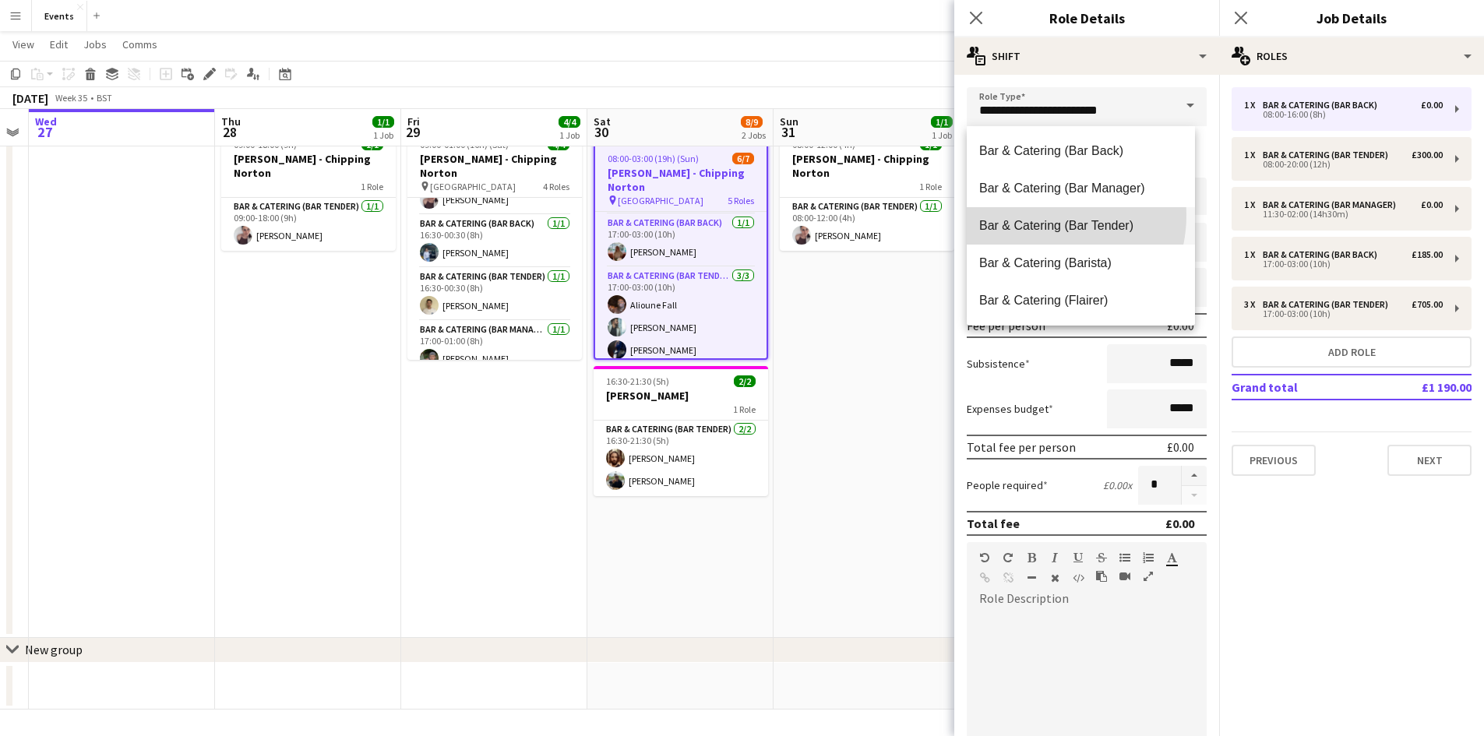
click at [1037, 215] on mat-option "Bar & Catering (Bar Tender)" at bounding box center [1081, 225] width 228 height 37
type input "**********"
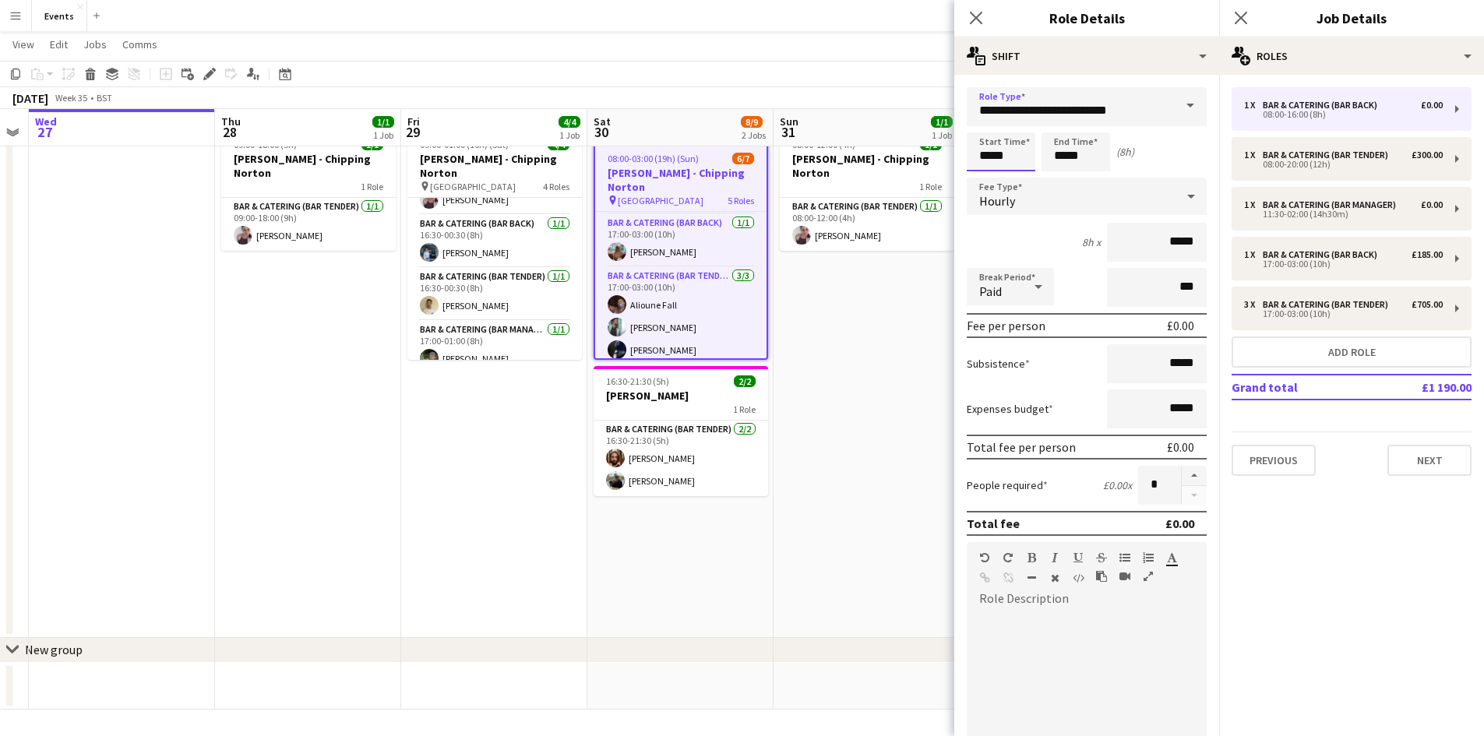
click at [1001, 156] on input "*****" at bounding box center [1001, 151] width 69 height 39
click at [988, 122] on div at bounding box center [985, 125] width 31 height 16
click at [1010, 123] on div at bounding box center [1016, 125] width 31 height 16
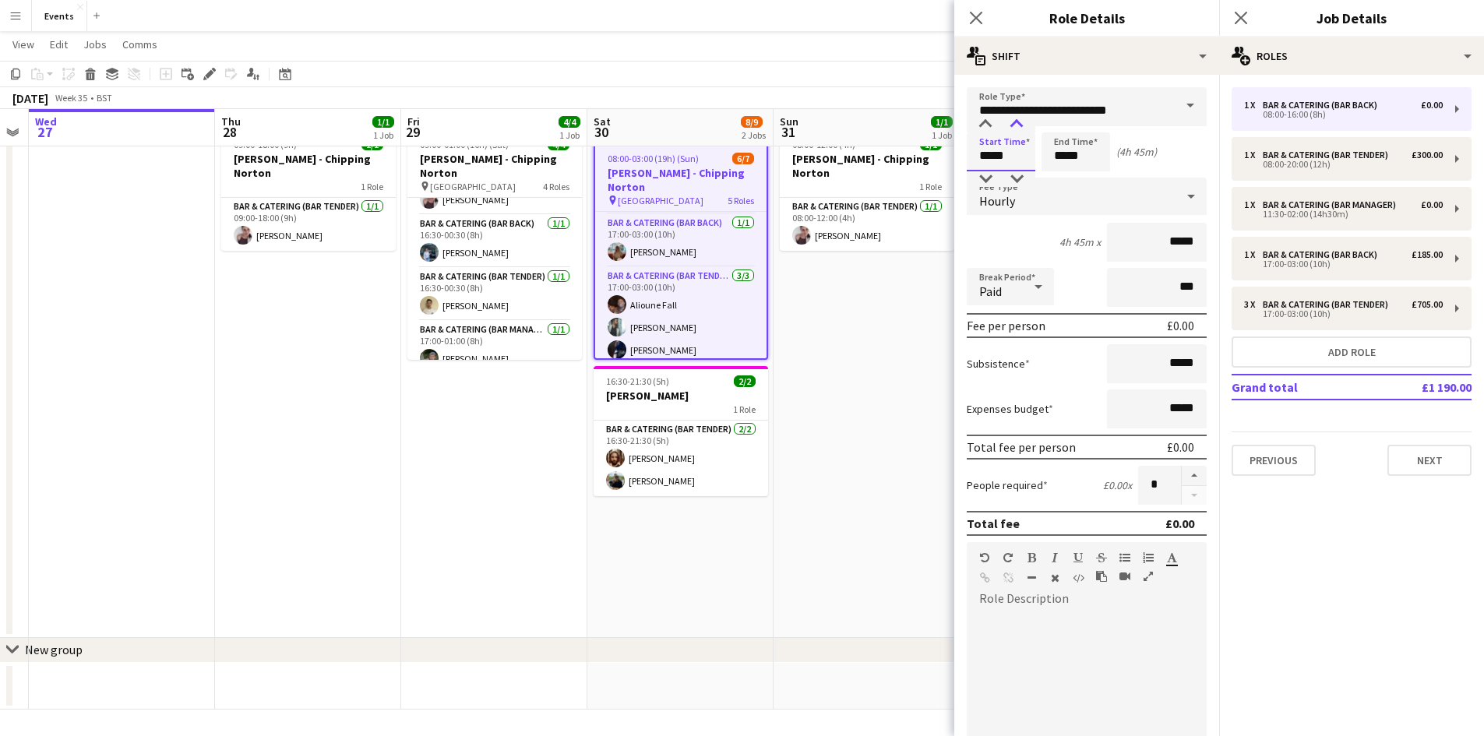
type input "*****"
click at [1011, 123] on div at bounding box center [1016, 125] width 31 height 16
click at [1084, 159] on input "*****" at bounding box center [1075, 151] width 69 height 39
click at [1062, 121] on div at bounding box center [1059, 125] width 31 height 16
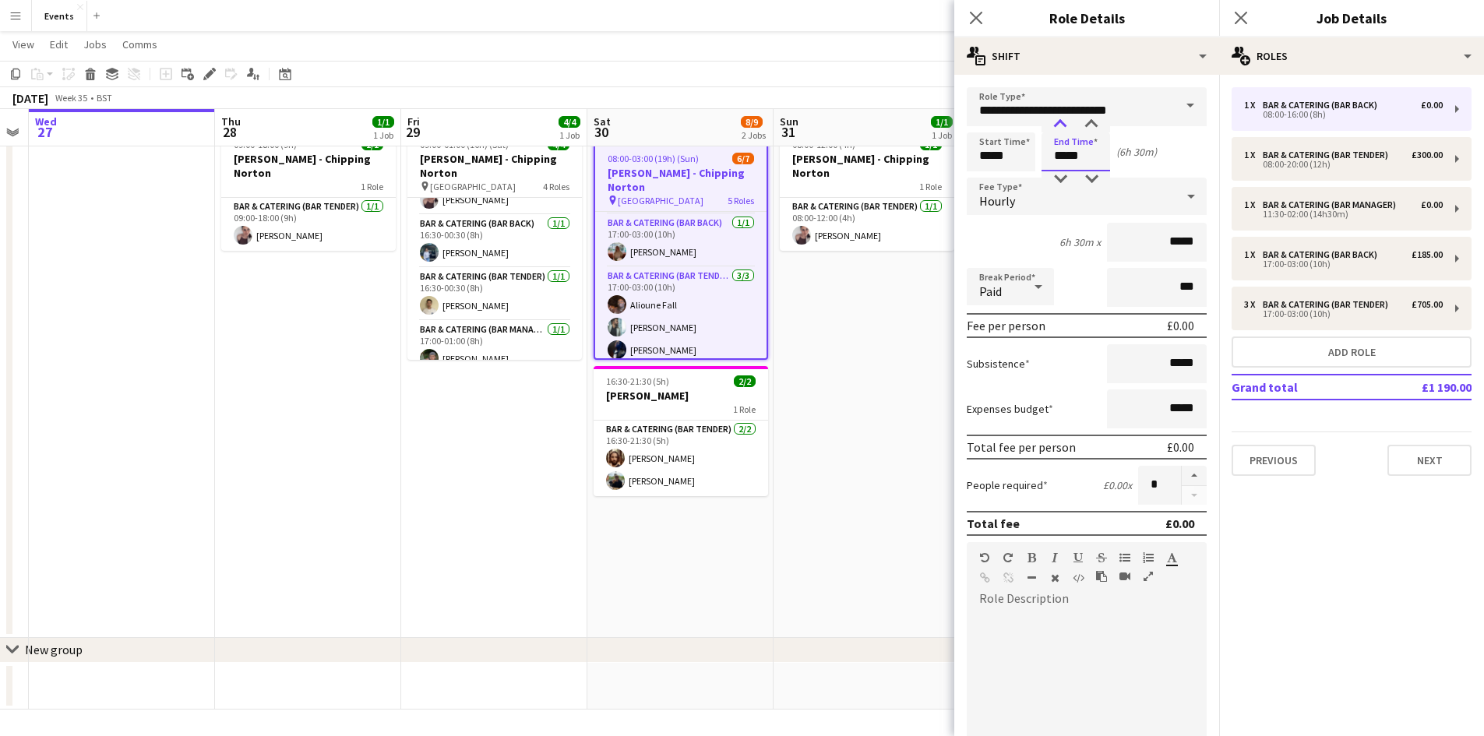
click at [1062, 121] on div at bounding box center [1059, 125] width 31 height 16
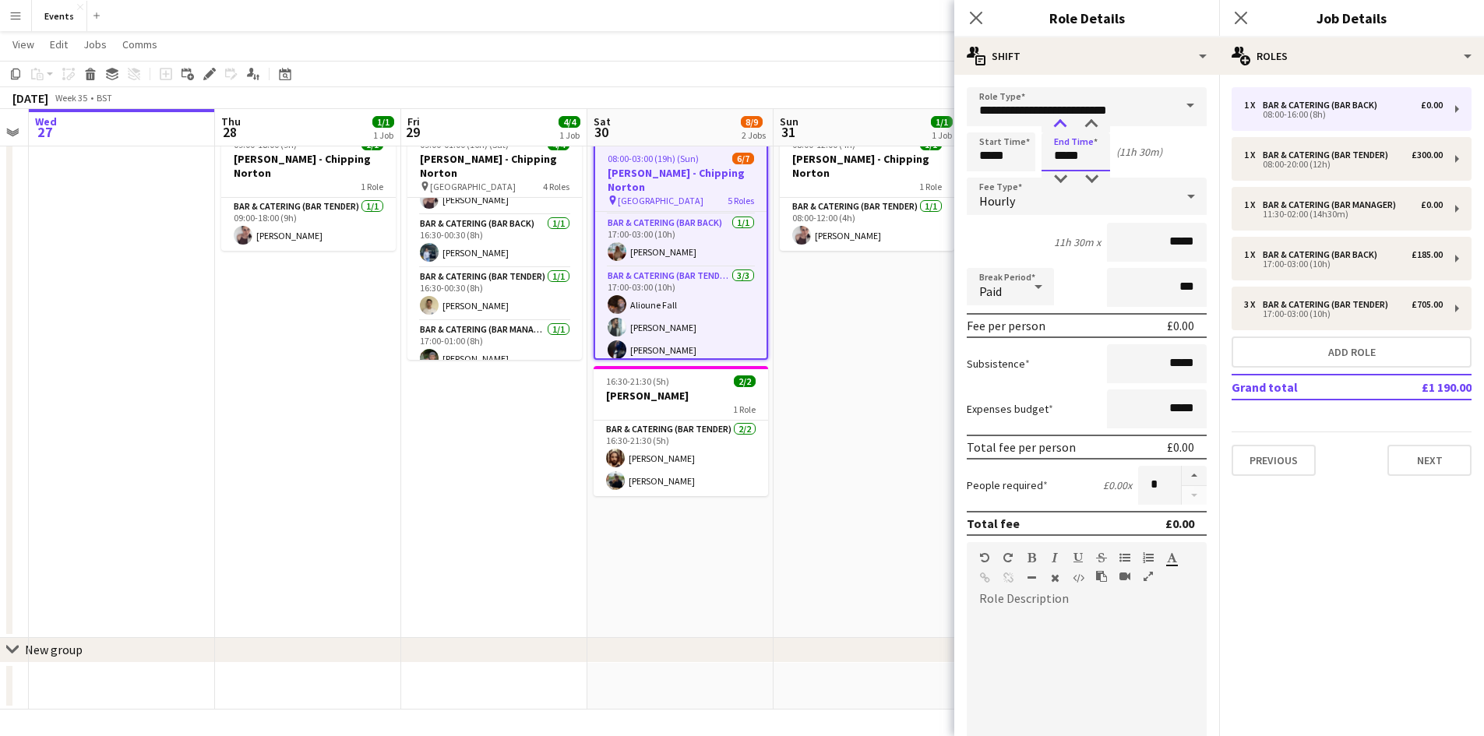
click at [1062, 121] on div at bounding box center [1059, 125] width 31 height 16
type input "*****"
click at [1062, 121] on div at bounding box center [1059, 125] width 31 height 16
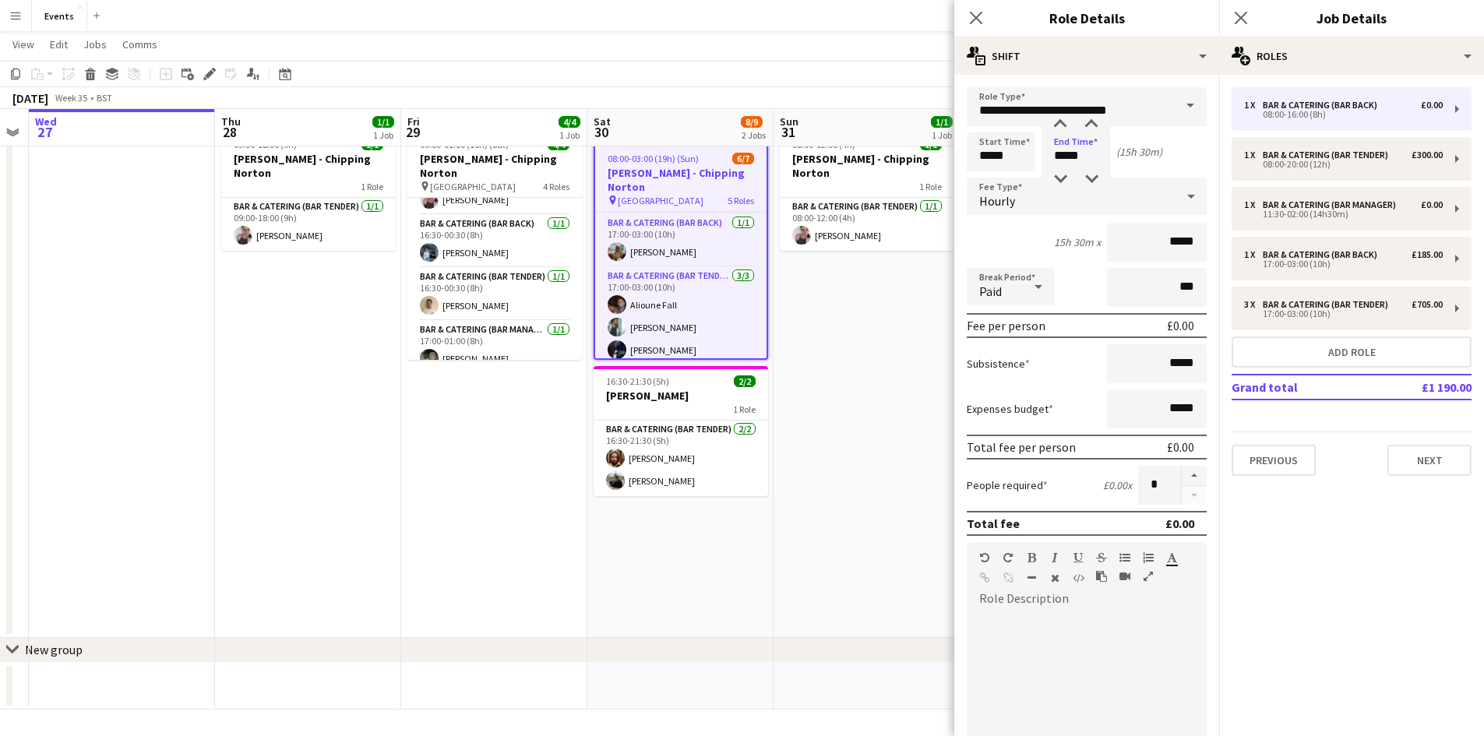
click at [1044, 199] on div "Hourly" at bounding box center [1071, 196] width 209 height 37
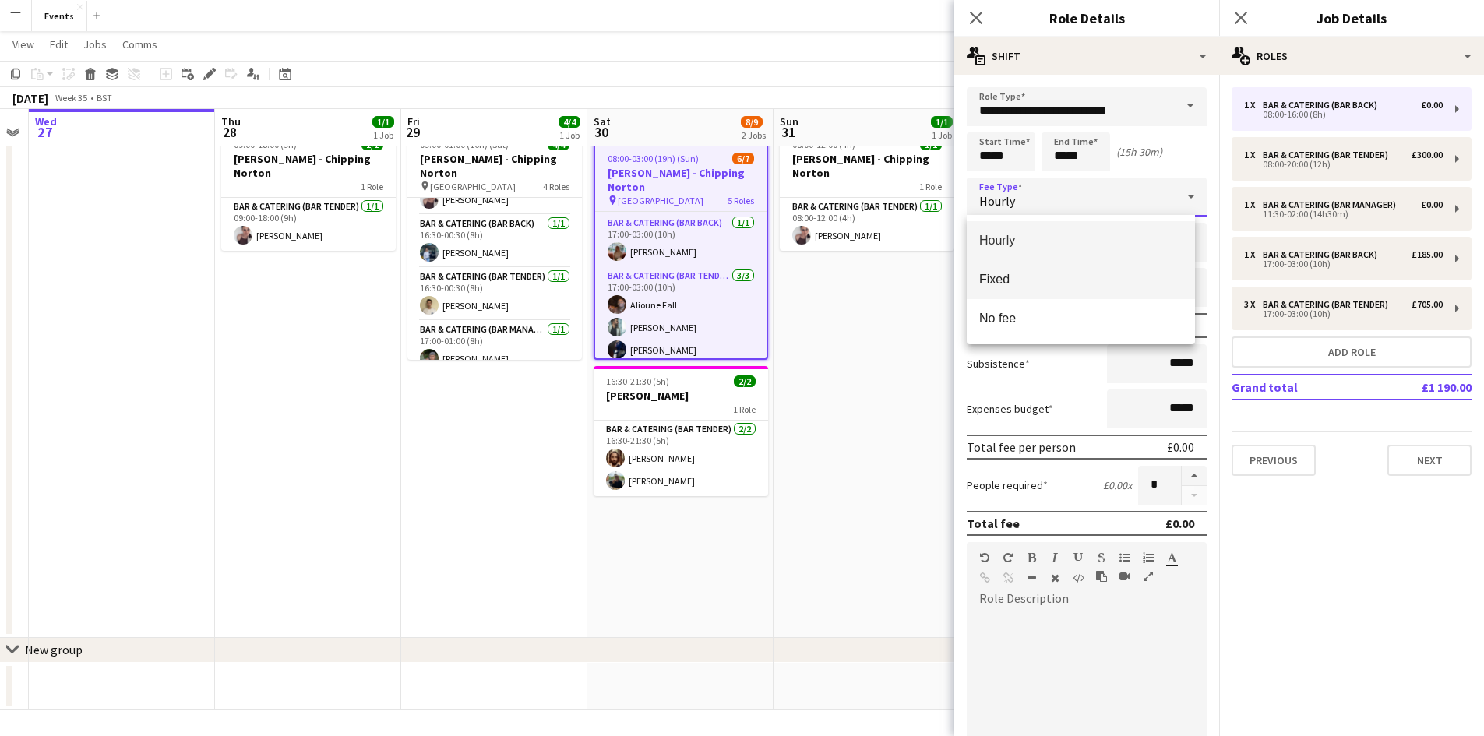
click at [1009, 282] on span "Fixed" at bounding box center [1080, 279] width 203 height 15
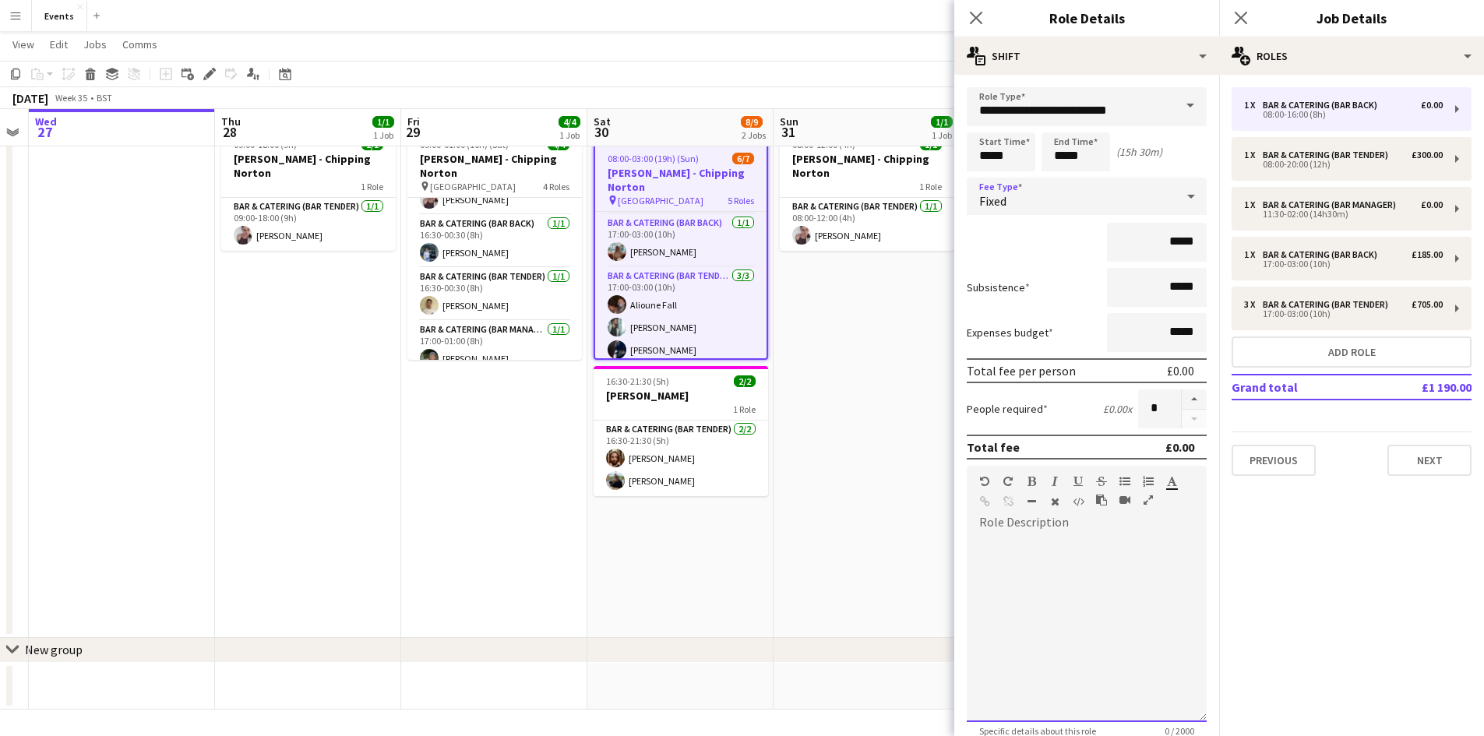
click at [1007, 528] on div at bounding box center [1087, 623] width 240 height 198
paste div
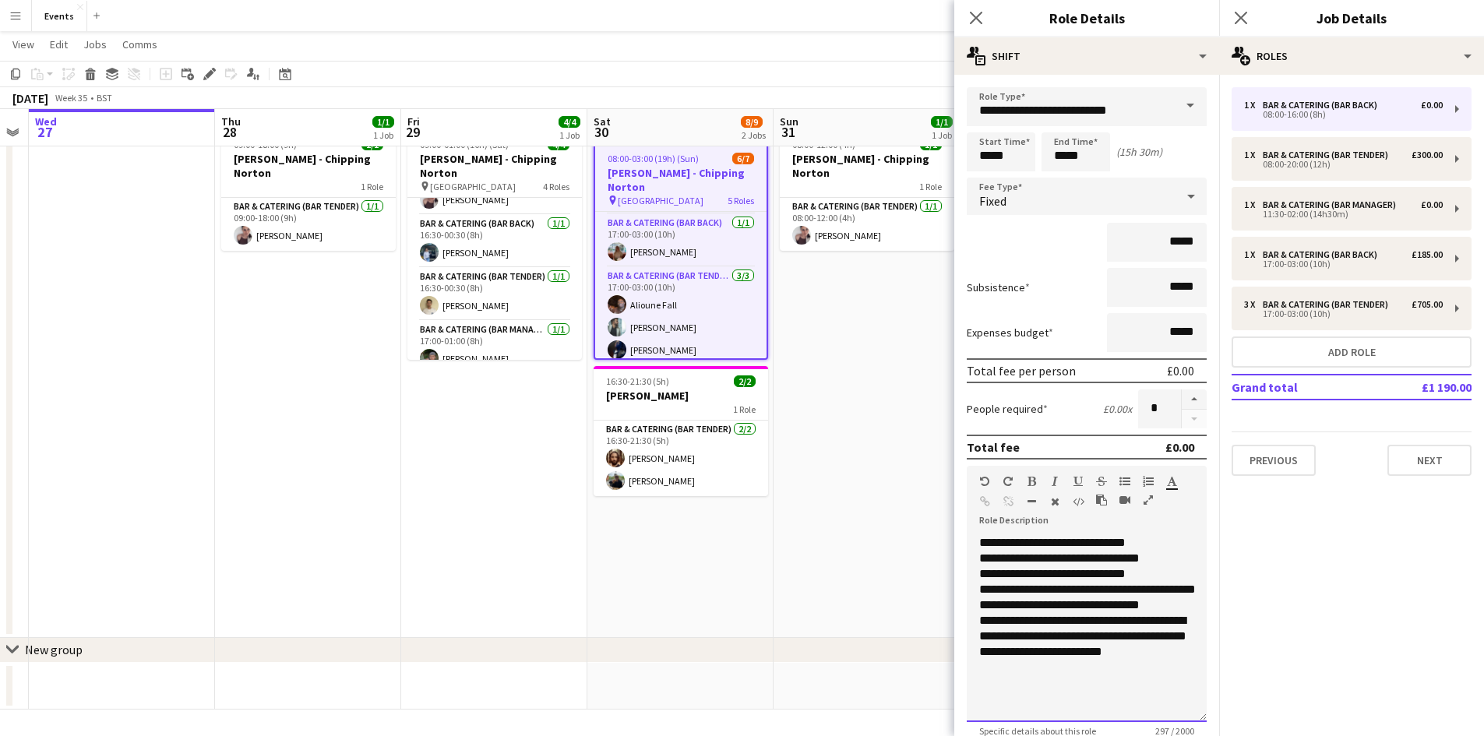
click at [988, 544] on td "**********" at bounding box center [1088, 601] width 218 height 133
click at [1167, 561] on td "**********" at bounding box center [1088, 601] width 218 height 133
click at [1150, 559] on td "**********" at bounding box center [1088, 601] width 218 height 133
click at [1164, 239] on input "*****" at bounding box center [1157, 242] width 100 height 39
type input "*******"
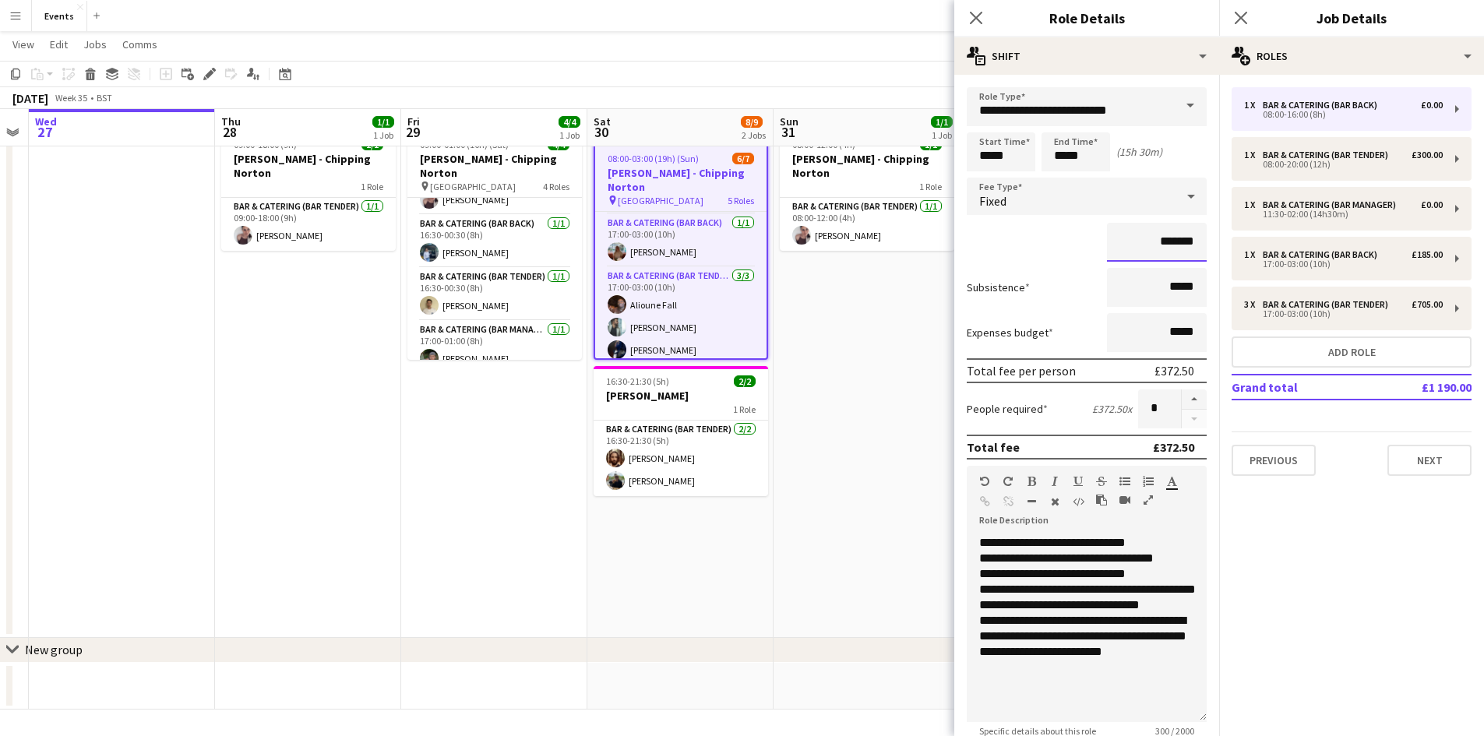
scroll to position [156, 0]
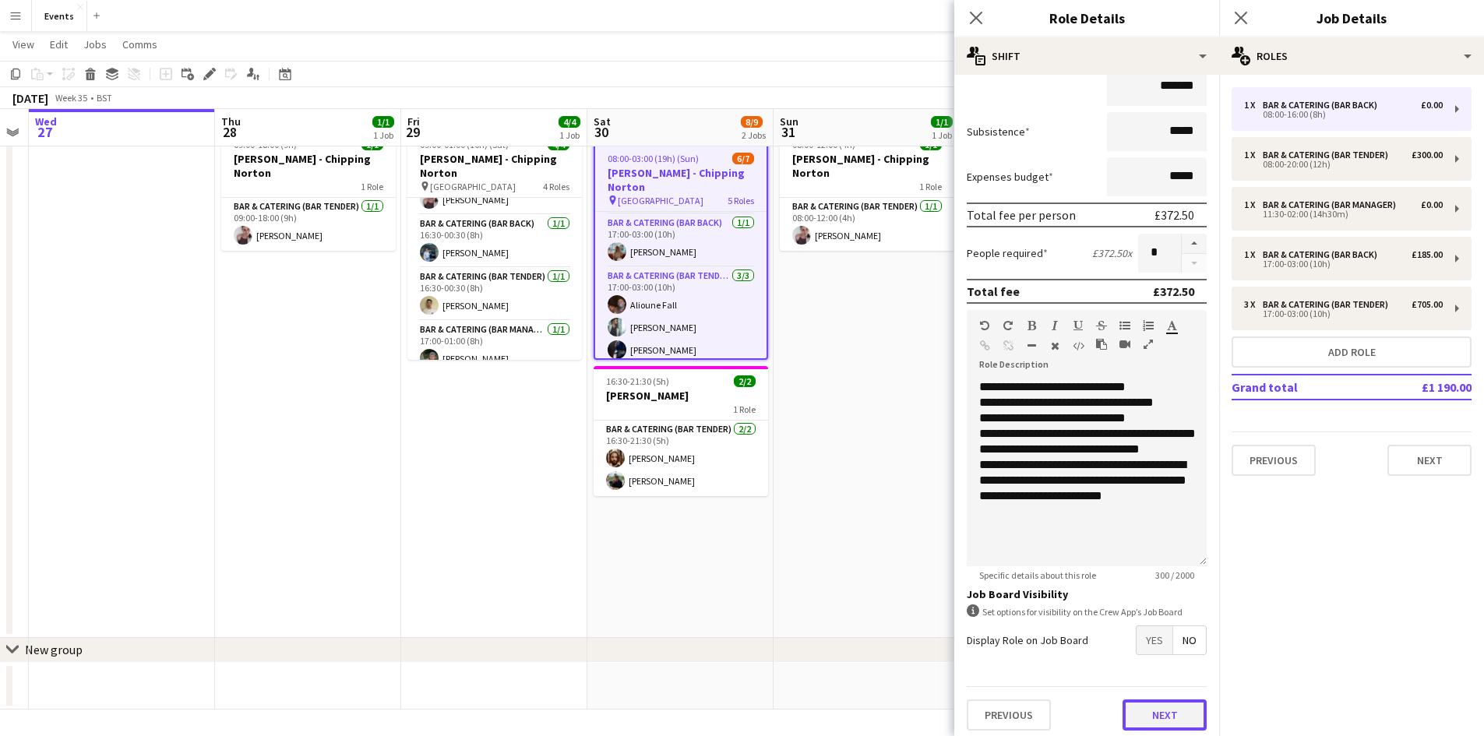
click at [1175, 714] on button "Next" at bounding box center [1164, 714] width 84 height 31
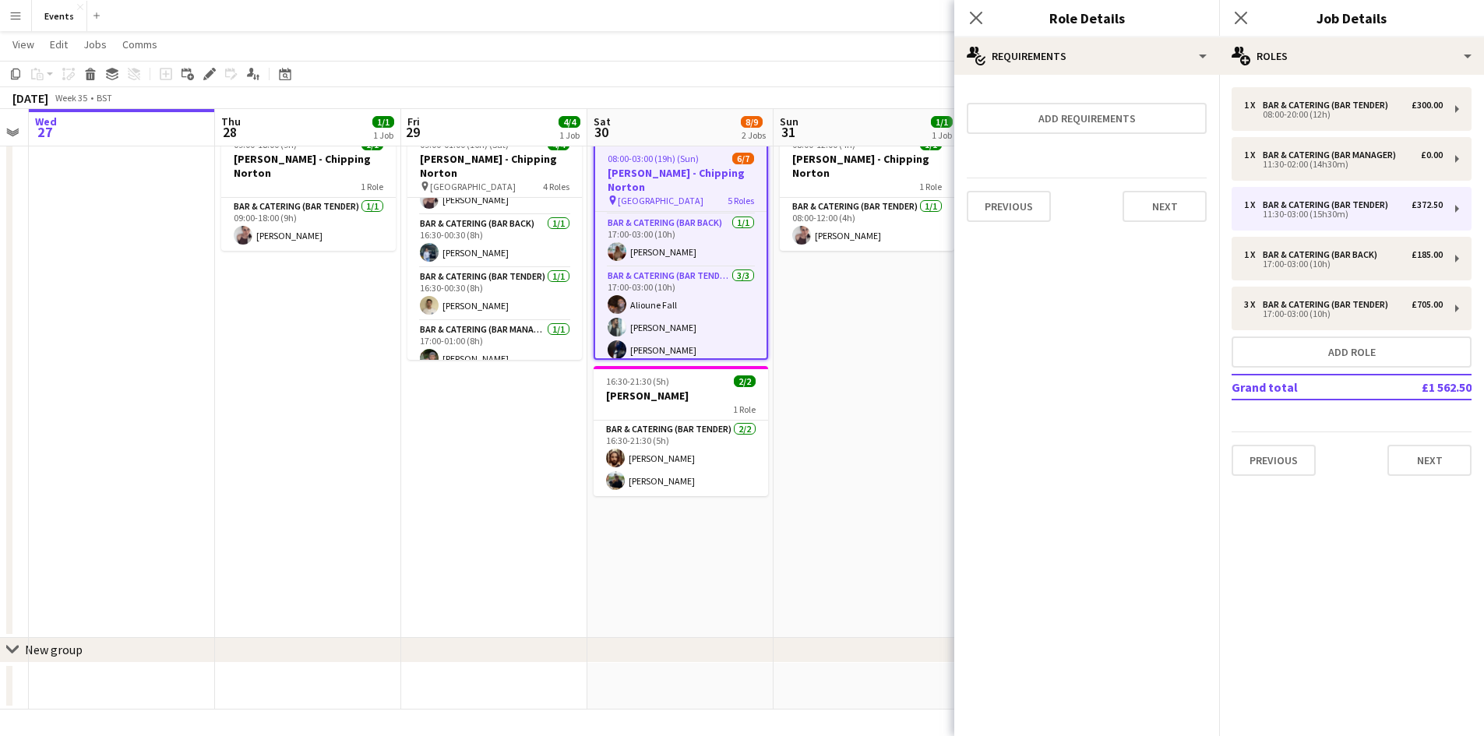
scroll to position [0, 0]
click at [1156, 206] on button "Next" at bounding box center [1164, 206] width 84 height 31
click at [1164, 212] on button "Finish" at bounding box center [1177, 208] width 58 height 31
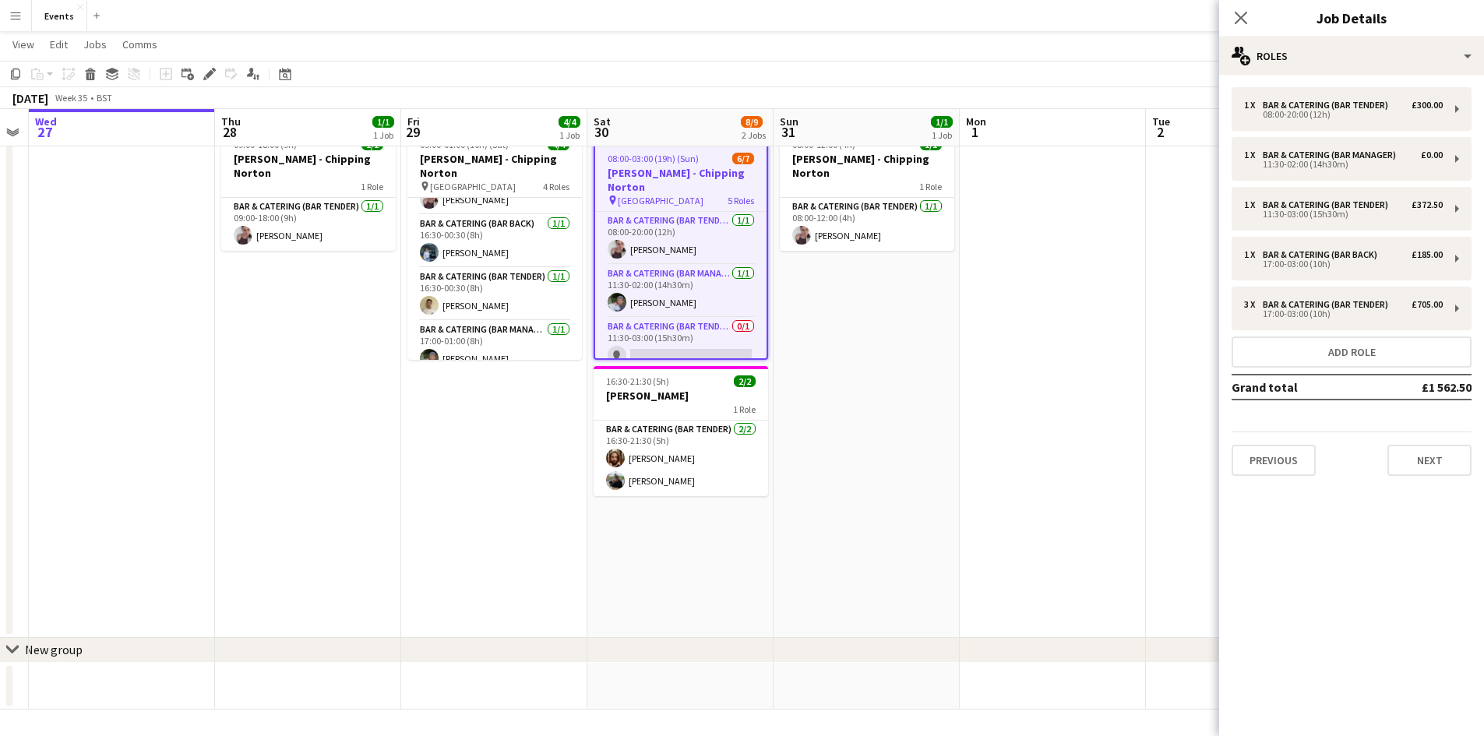
scroll to position [78, 0]
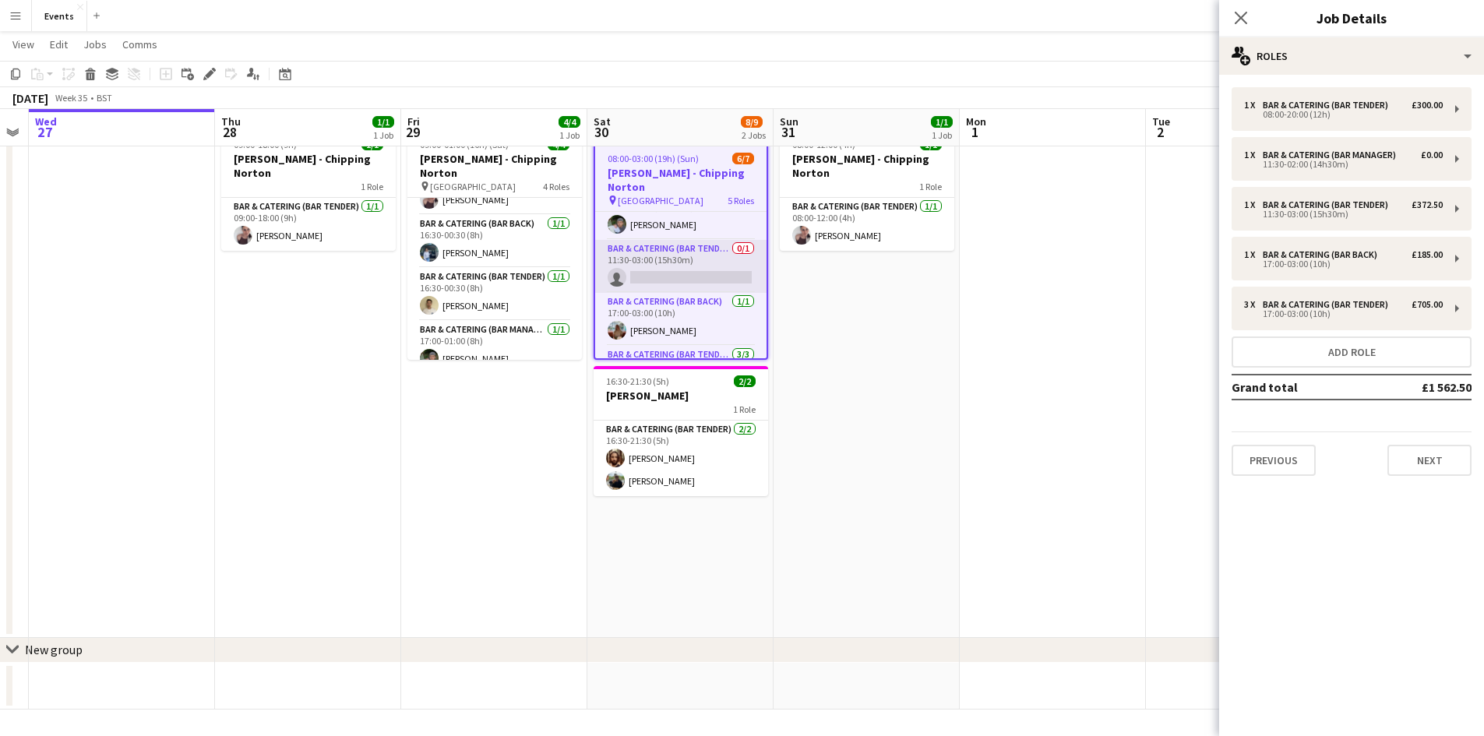
click at [659, 272] on app-card-role "Bar & Catering (Bar Tender) 0/1 11:30-03:00 (15h30m) single-neutral-actions" at bounding box center [680, 266] width 171 height 53
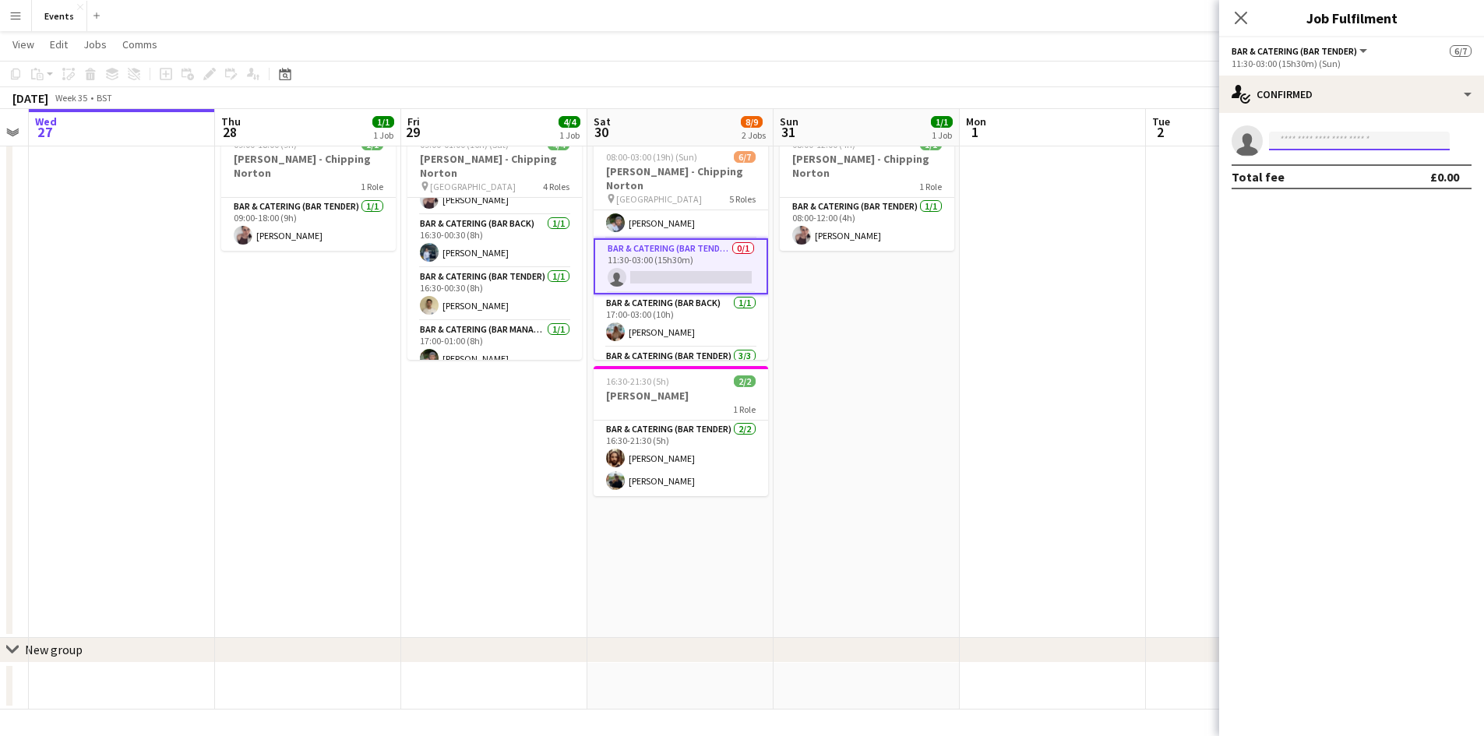
click at [1301, 143] on input at bounding box center [1359, 141] width 181 height 19
type input "*****"
click at [1315, 169] on span "[PERSON_NAME]" at bounding box center [1326, 163] width 90 height 13
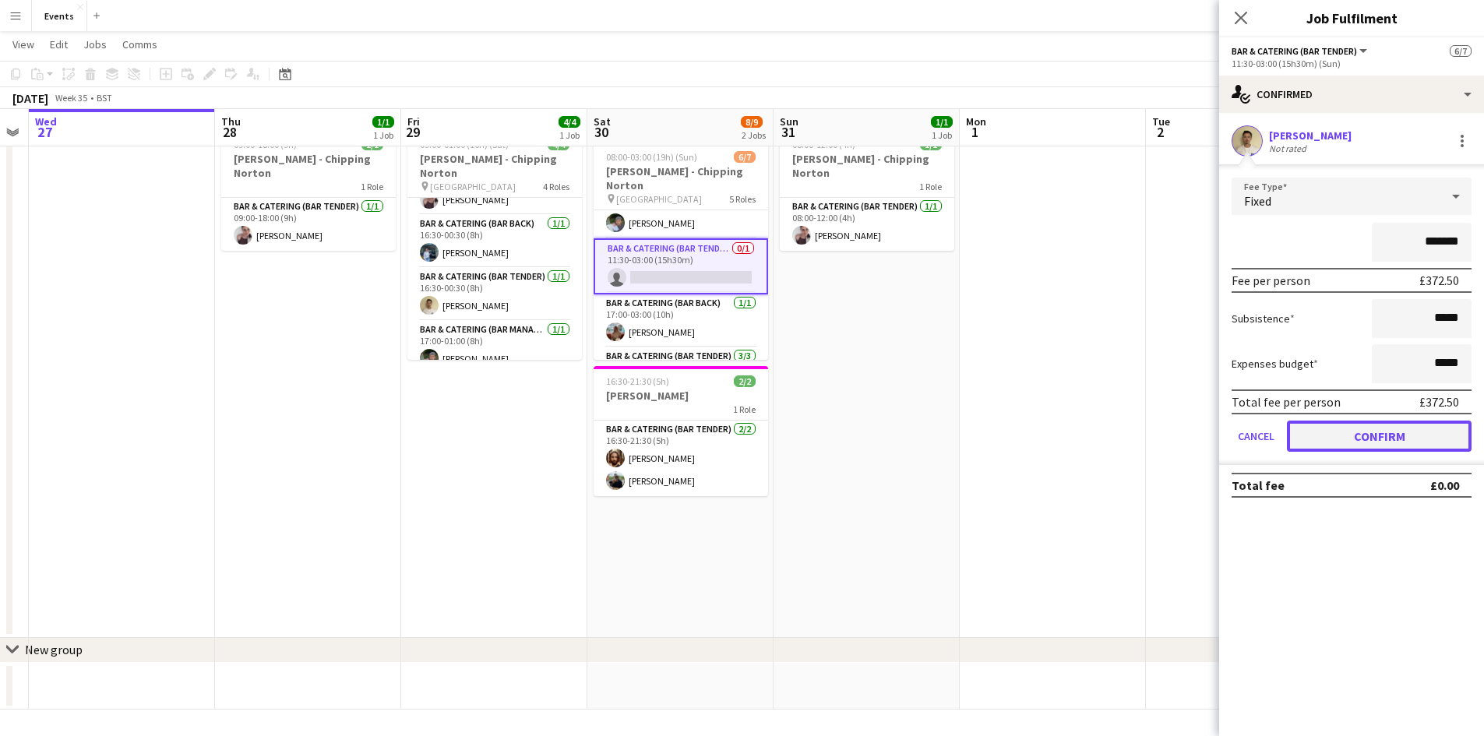
click at [1383, 432] on button "Confirm" at bounding box center [1379, 436] width 185 height 31
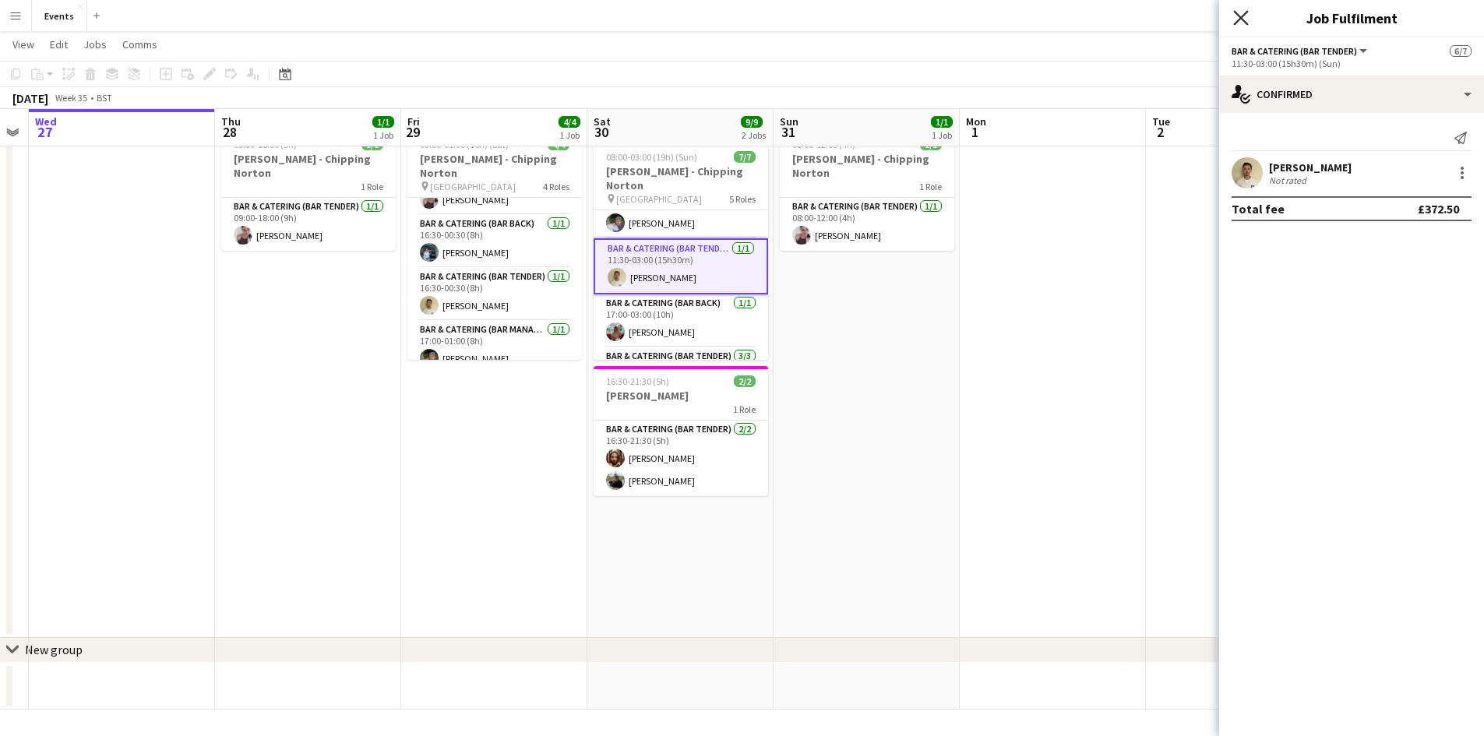
click at [1243, 21] on icon at bounding box center [1240, 17] width 15 height 15
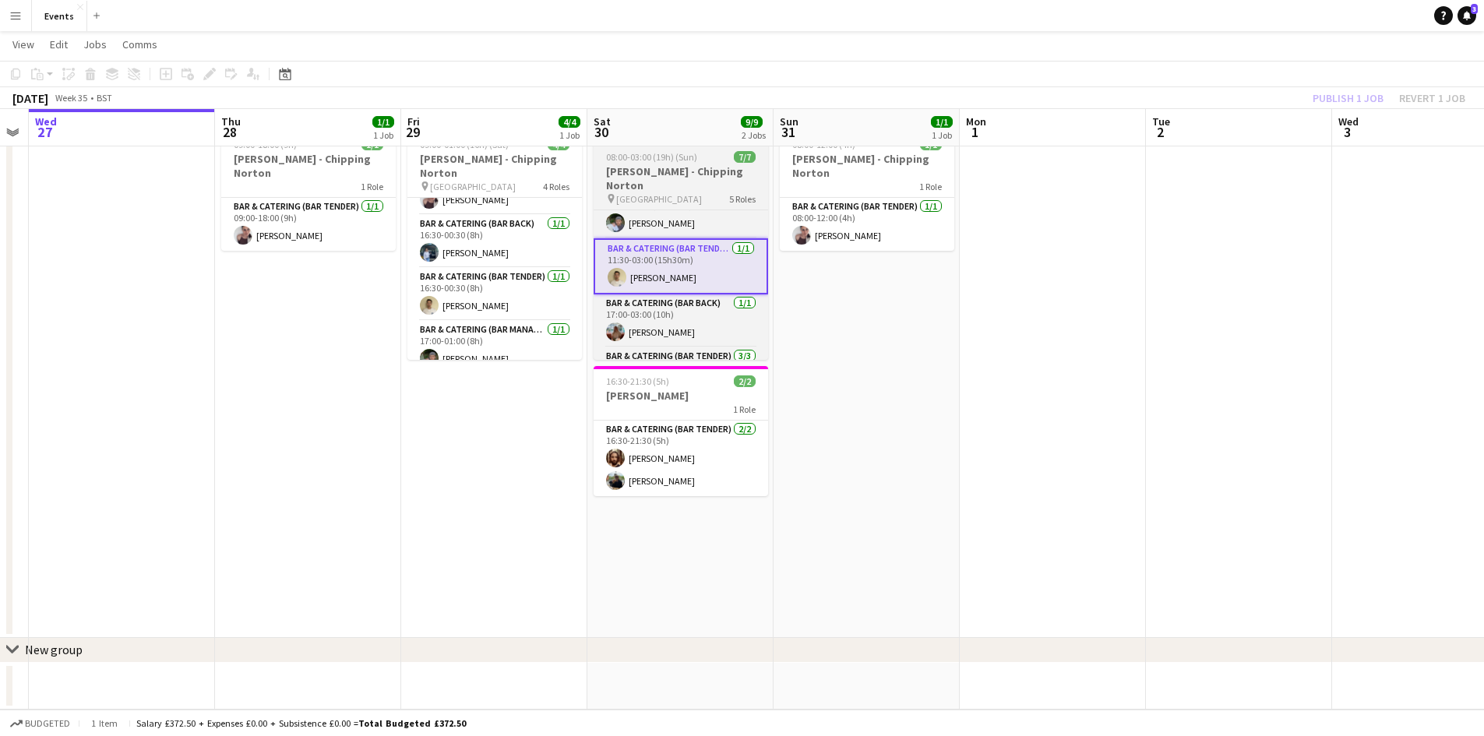
click at [686, 168] on h3 "[PERSON_NAME] - Chipping Norton" at bounding box center [680, 178] width 174 height 28
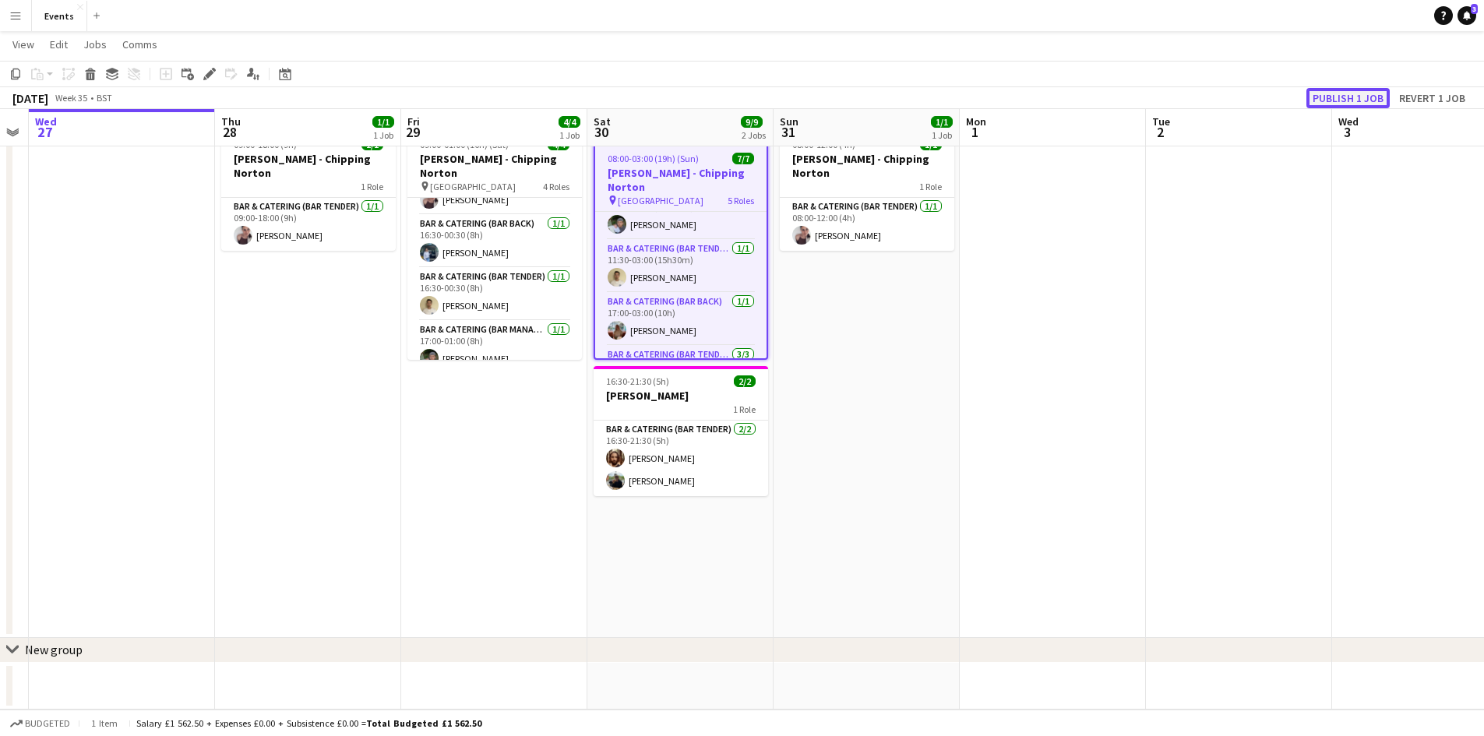
click at [1348, 96] on button "Publish 1 job" at bounding box center [1347, 98] width 83 height 20
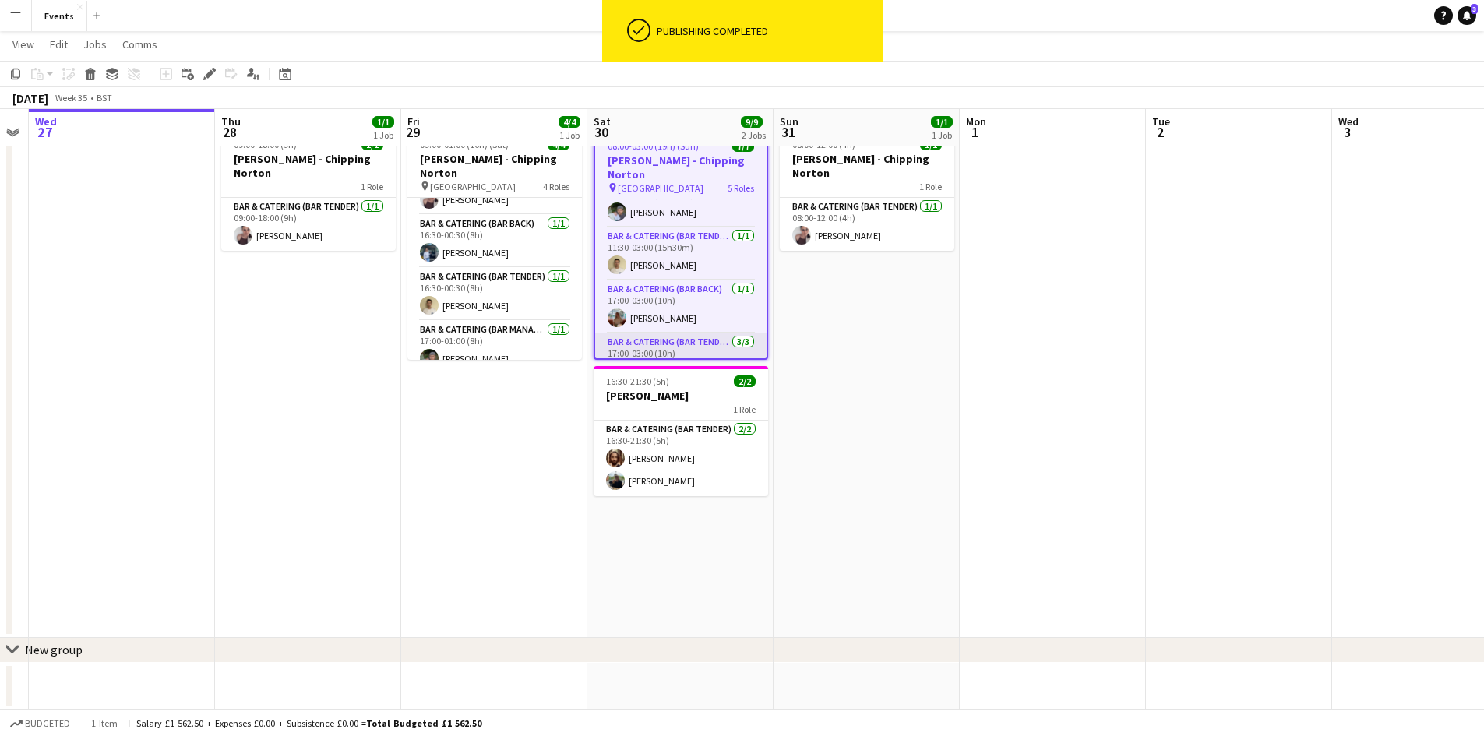
scroll to position [151, 0]
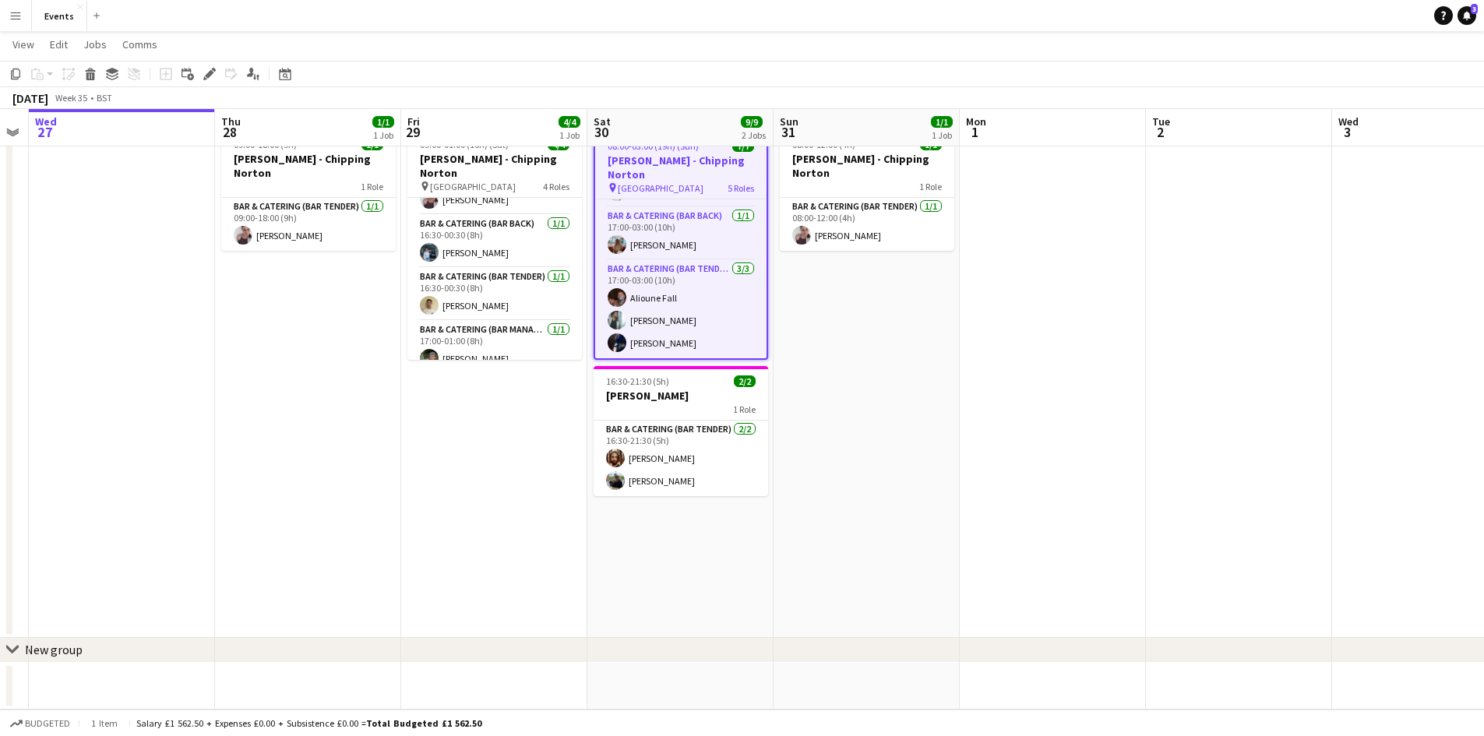
click at [9, 9] on button "Menu" at bounding box center [15, 15] width 31 height 31
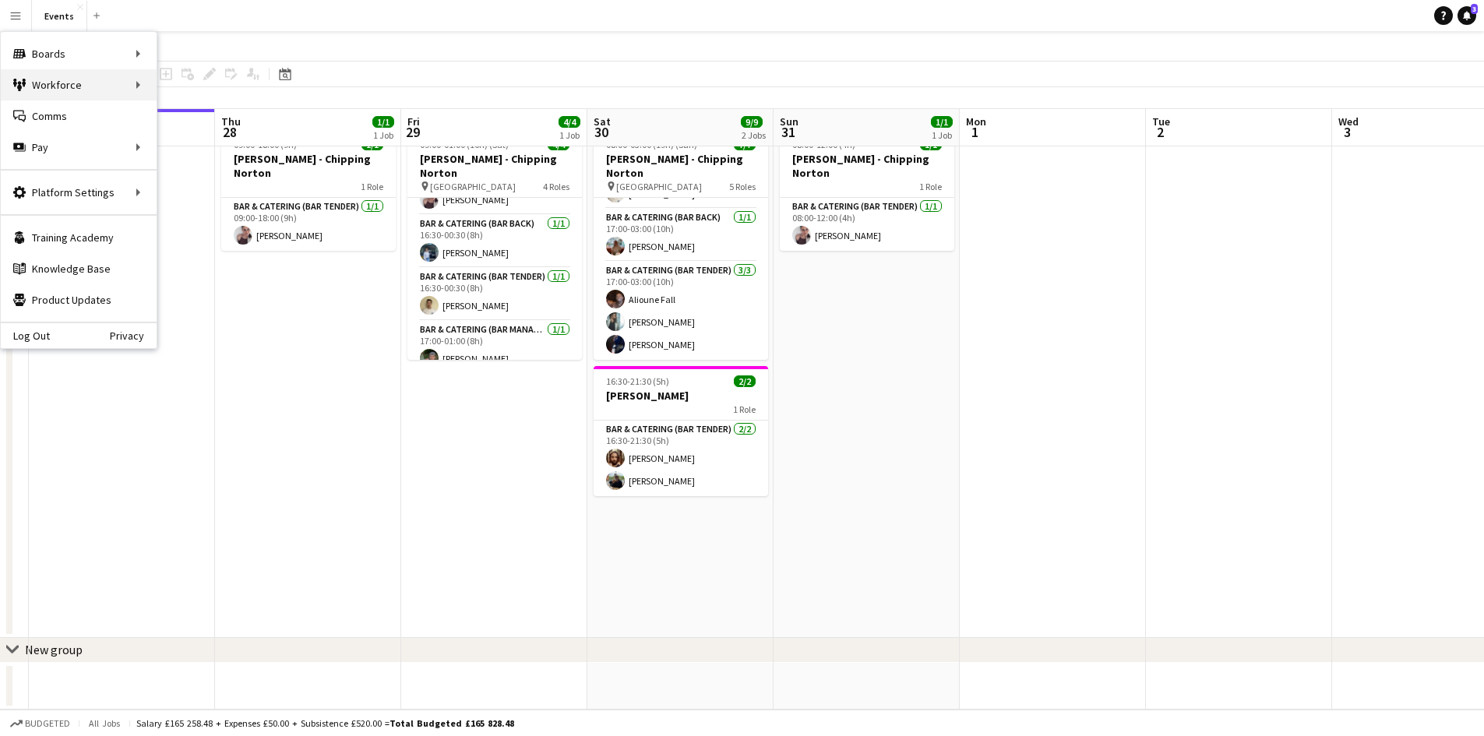
scroll to position [134, 0]
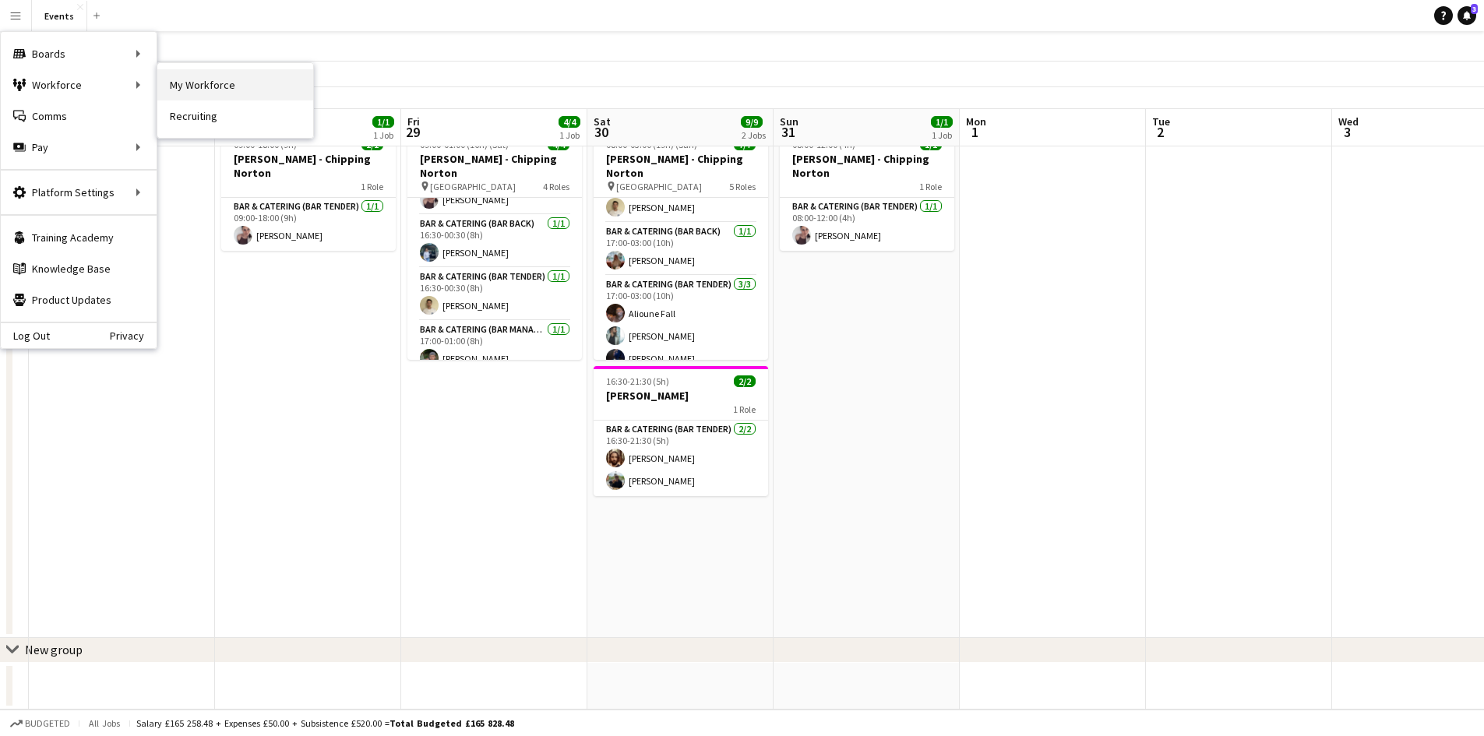
click at [210, 90] on link "My Workforce" at bounding box center [235, 84] width 156 height 31
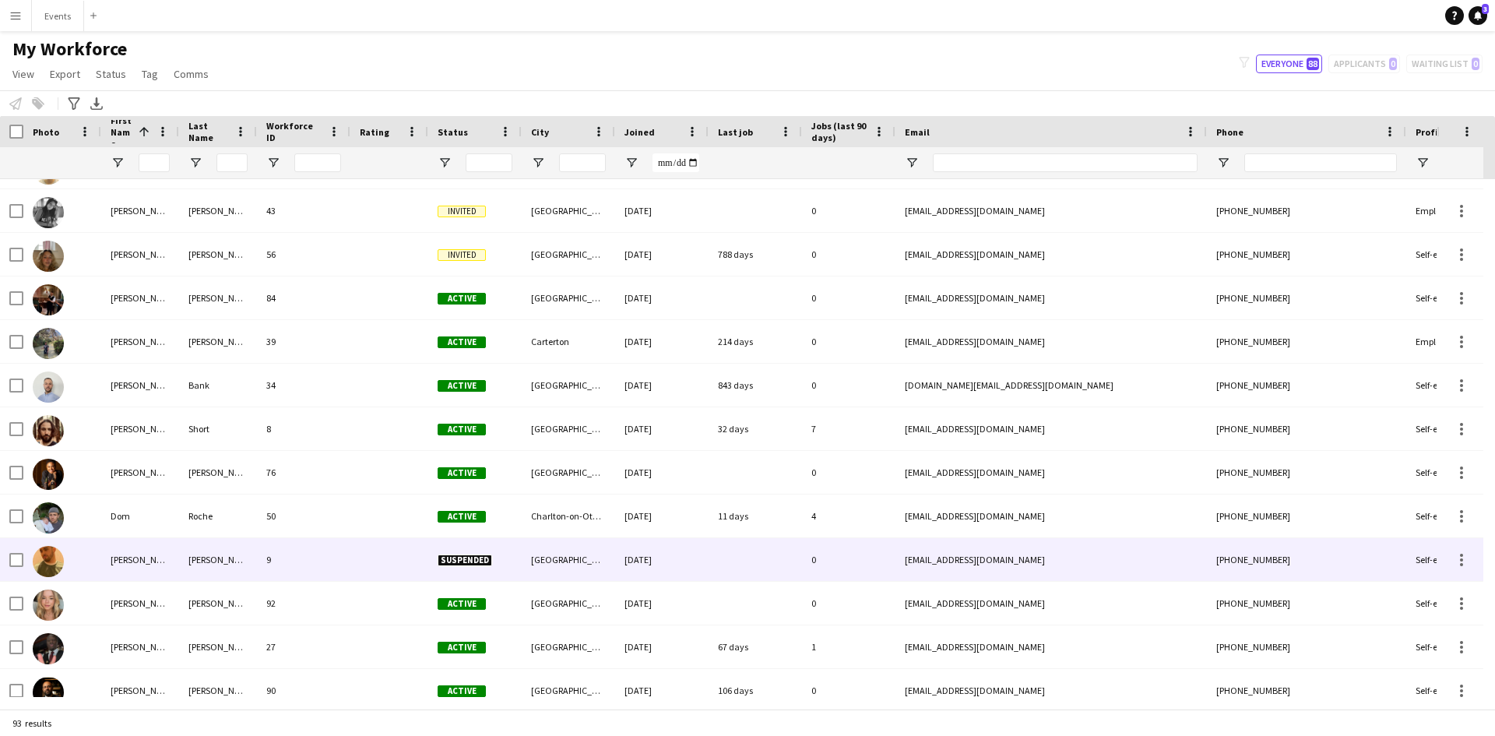
scroll to position [935, 0]
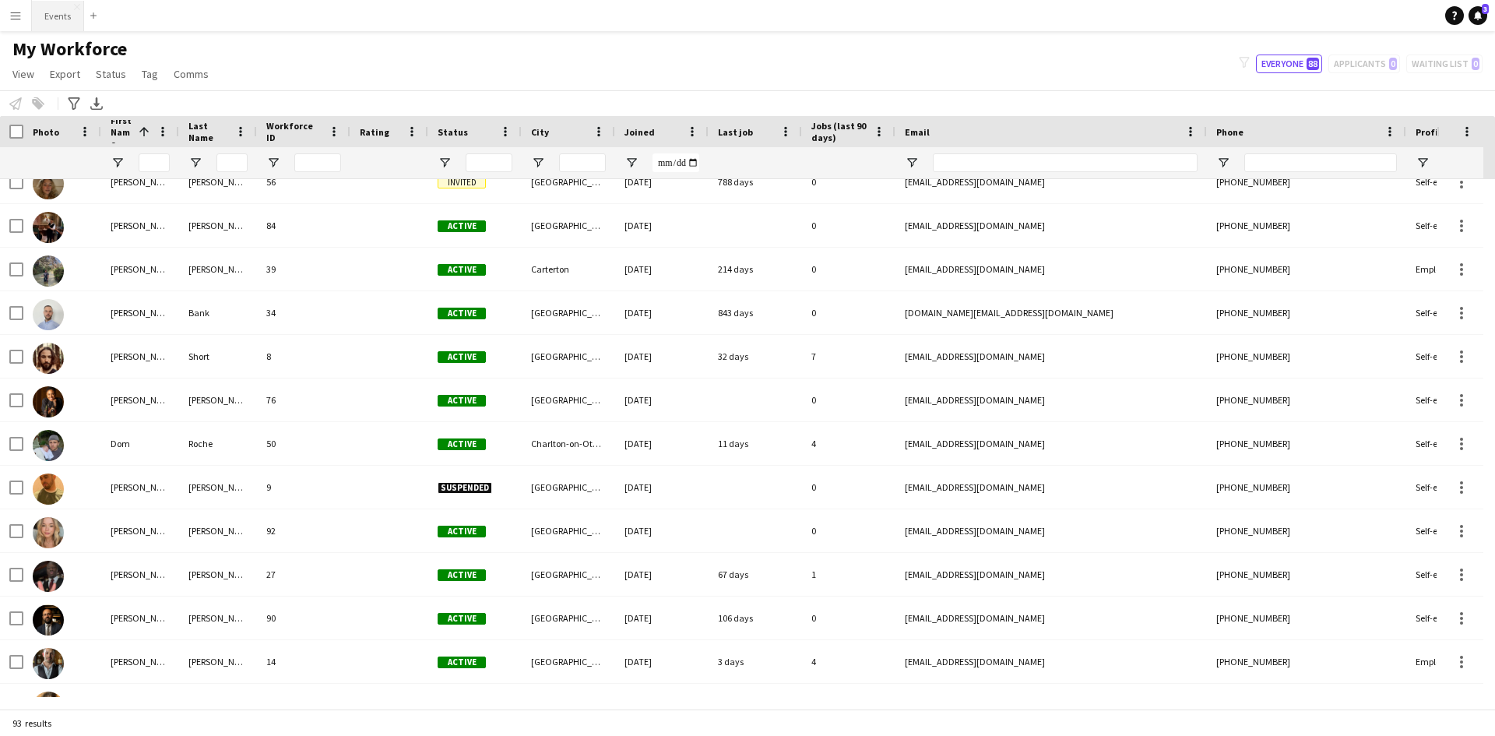
click at [48, 5] on button "Events Close" at bounding box center [58, 16] width 52 height 30
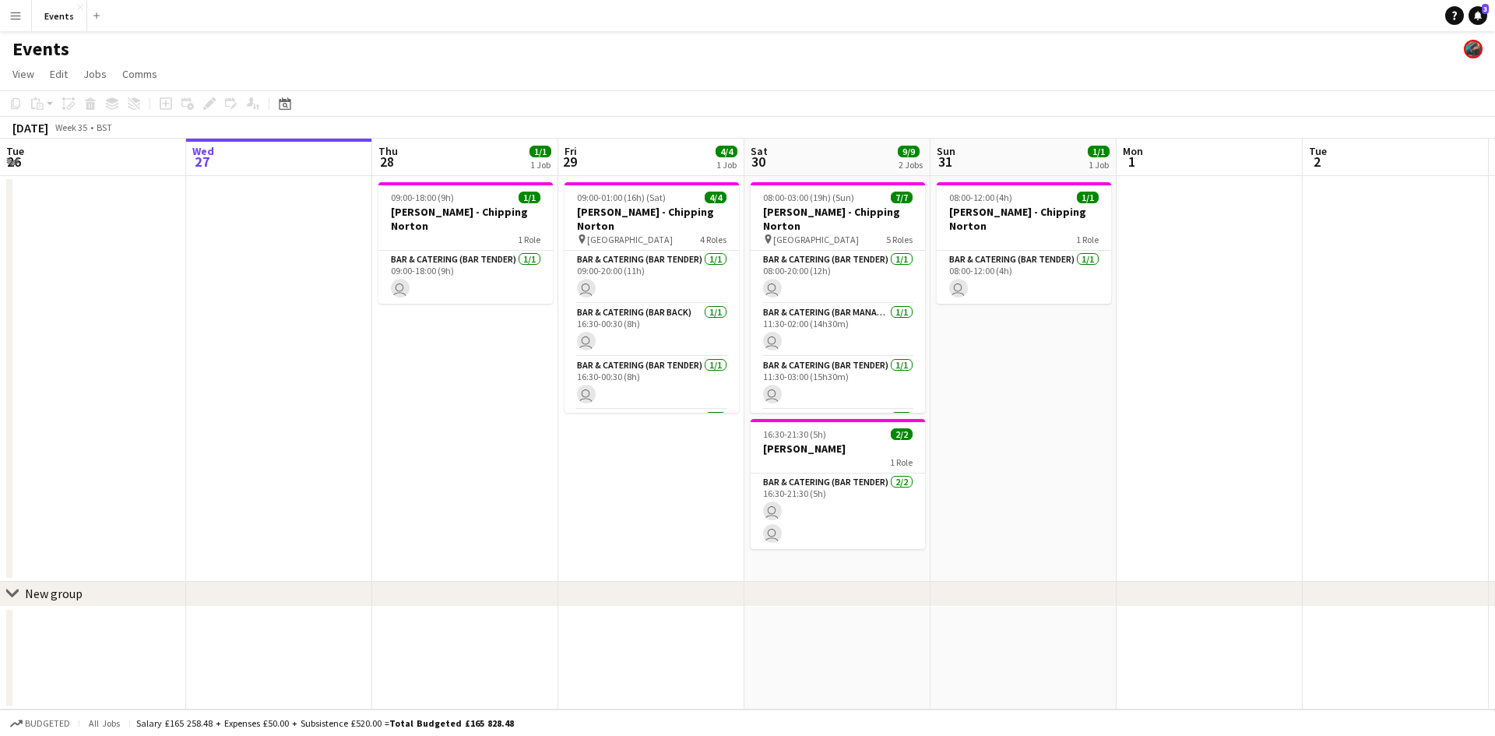
drag, startPoint x: 768, startPoint y: 408, endPoint x: 378, endPoint y: 382, distance: 391.1
click at [386, 382] on app-calendar-viewport "Sun 24 2/2 1 Job Mon 25 Tue 26 Wed 27 Thu 28 1/1 1 Job Fri 29 4/4 1 Job Sat 30 …" at bounding box center [747, 424] width 1495 height 571
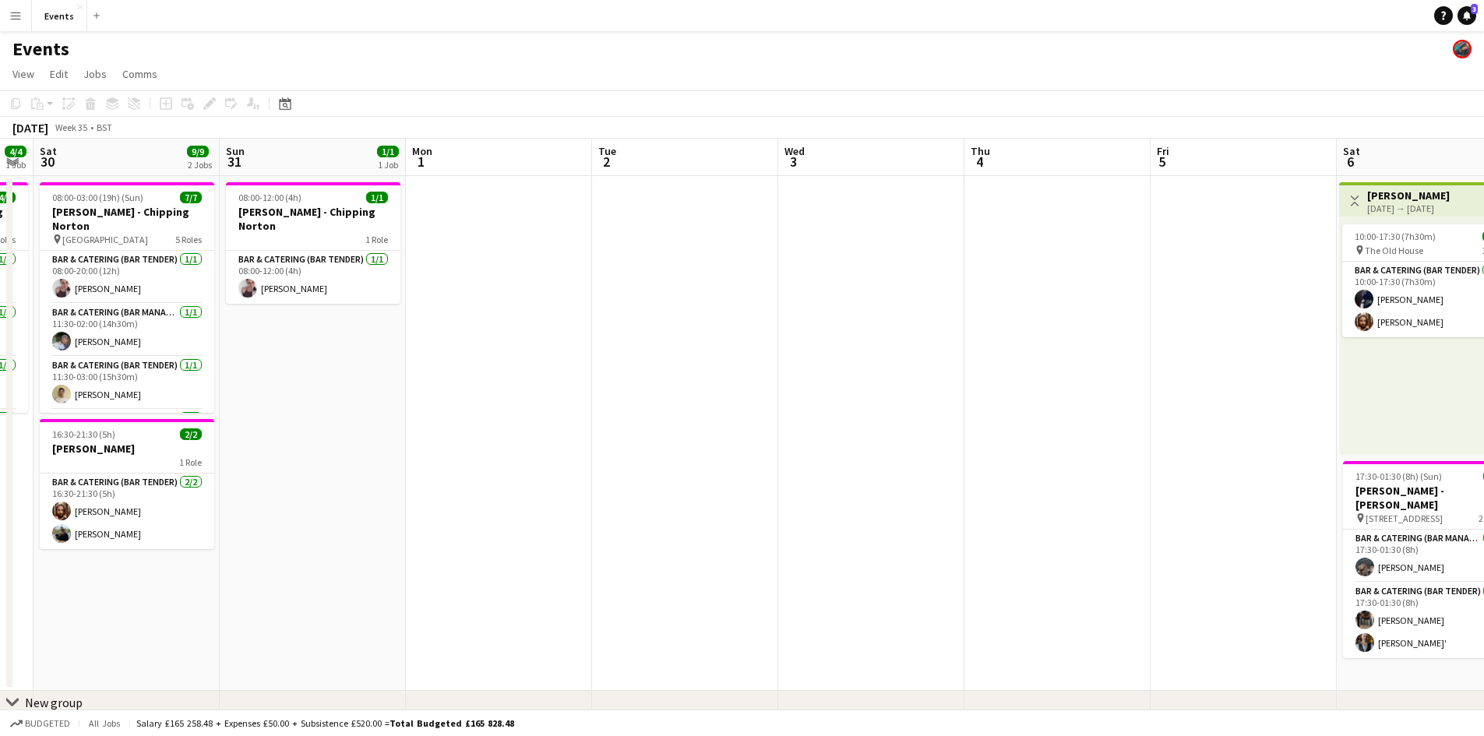
drag, startPoint x: 932, startPoint y: 441, endPoint x: 573, endPoint y: 414, distance: 359.3
click at [634, 441] on app-calendar-viewport "Wed 27 Thu 28 1/1 1 Job Fri 29 4/4 1 Job Sat 30 9/9 2 Jobs Sun 31 1/1 1 Job Mon…" at bounding box center [742, 451] width 1484 height 624
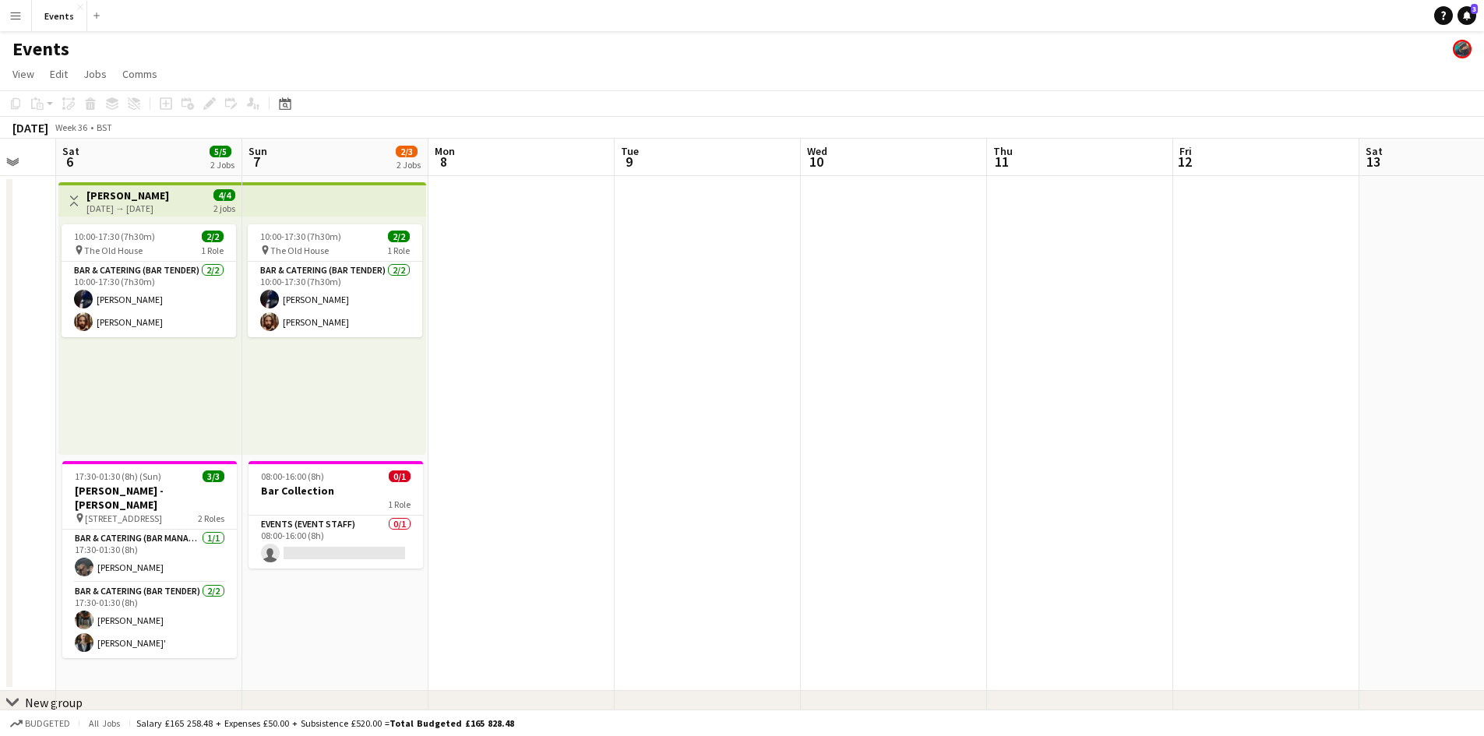
drag, startPoint x: 1369, startPoint y: 385, endPoint x: 463, endPoint y: 365, distance: 906.8
click at [492, 367] on app-calendar-viewport "Wed 3 Thu 4 Fri 5 Sat 6 5/5 2 Jobs Sun 7 2/3 2 Jobs Mon 8 Tue 9 Wed 10 Thu 11 F…" at bounding box center [742, 451] width 1484 height 624
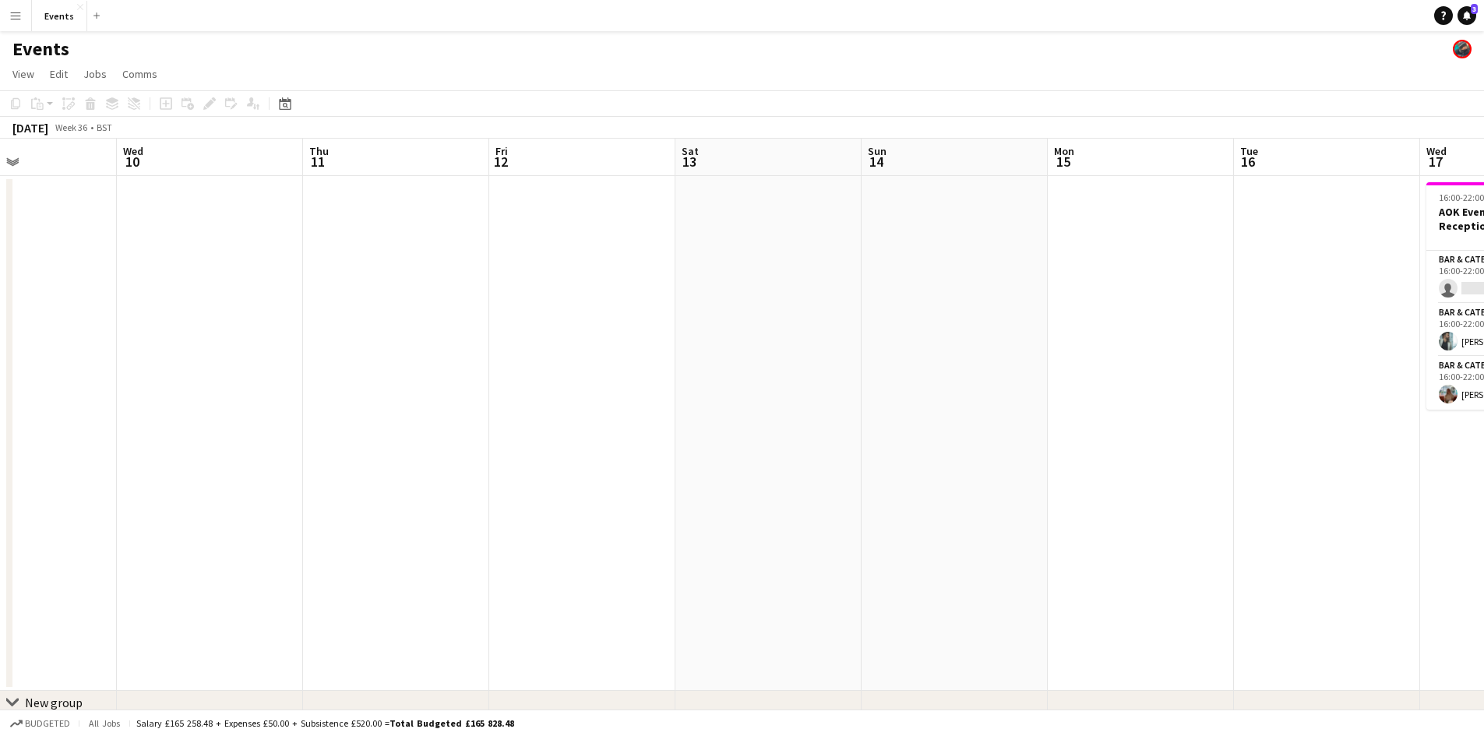
drag, startPoint x: 704, startPoint y: 402, endPoint x: 368, endPoint y: 352, distance: 339.4
click at [428, 366] on app-calendar-viewport "Sun 7 2/3 2 Jobs Mon 8 Tue 9 Wed 10 Thu 11 Fri 12 Sat 13 Sun 14 Mon 15 Tue 16 W…" at bounding box center [742, 451] width 1484 height 624
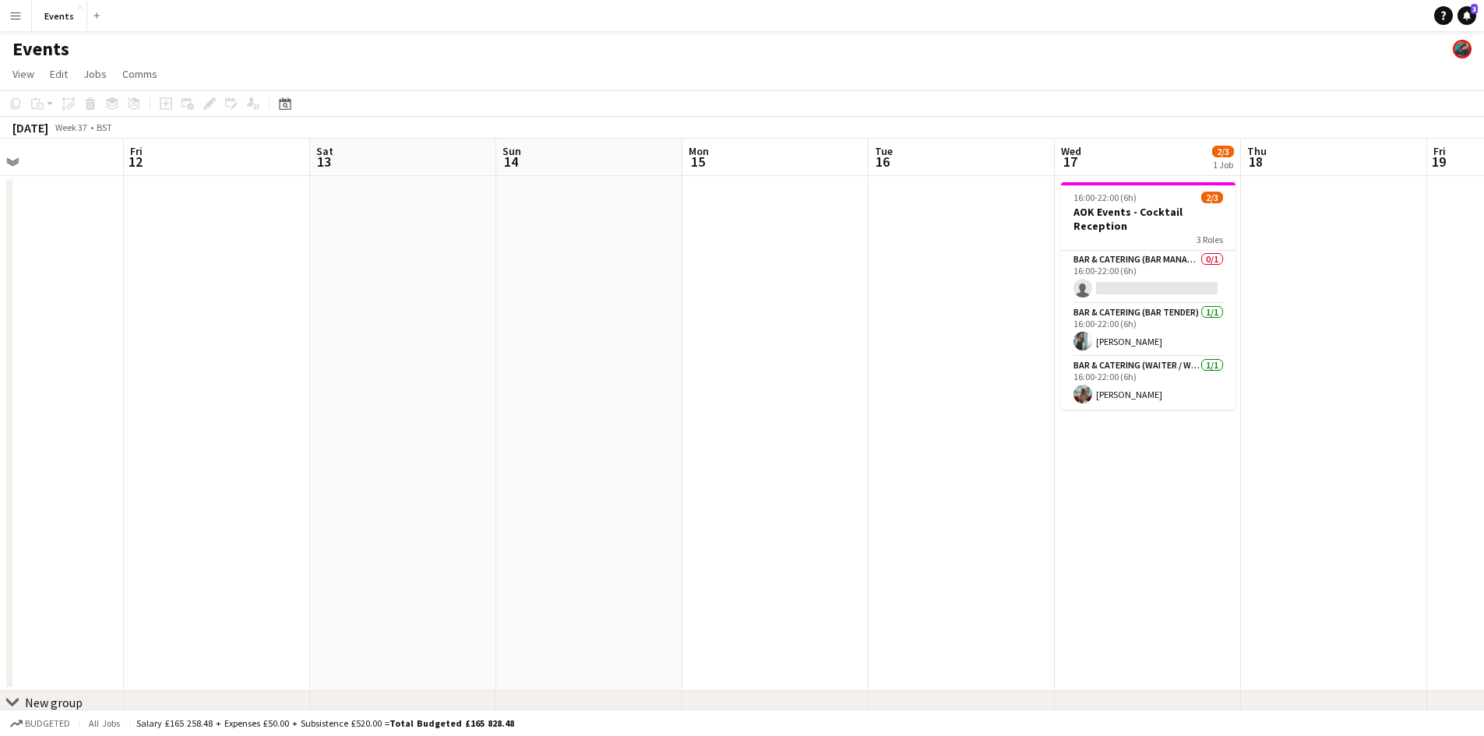
drag, startPoint x: 790, startPoint y: 368, endPoint x: 446, endPoint y: 309, distance: 348.5
click at [485, 319] on app-calendar-viewport "Mon 8 Tue 9 Wed 10 Thu 11 Fri 12 Sat 13 Sun 14 Mon 15 Tue 16 Wed 17 2/3 1 Job T…" at bounding box center [742, 451] width 1484 height 624
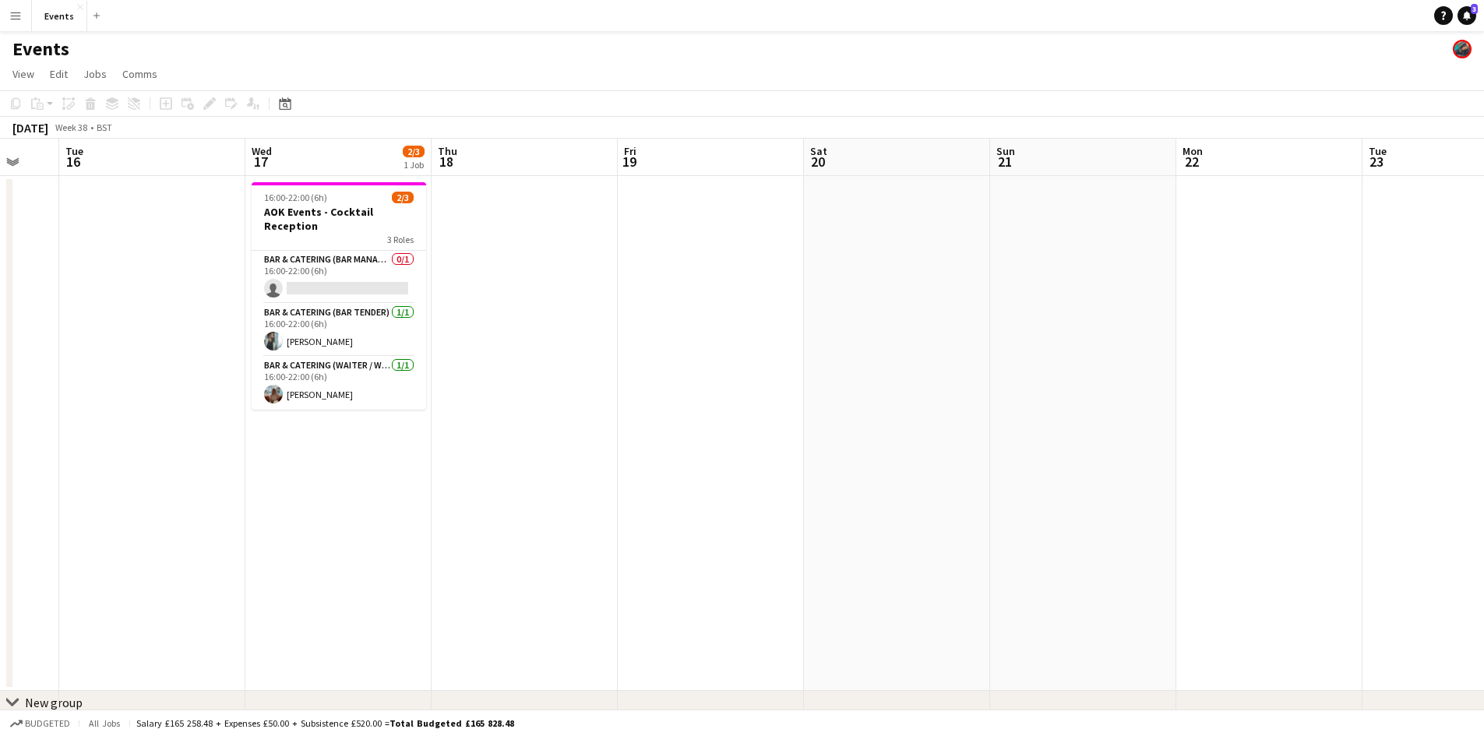
scroll to position [0, 342]
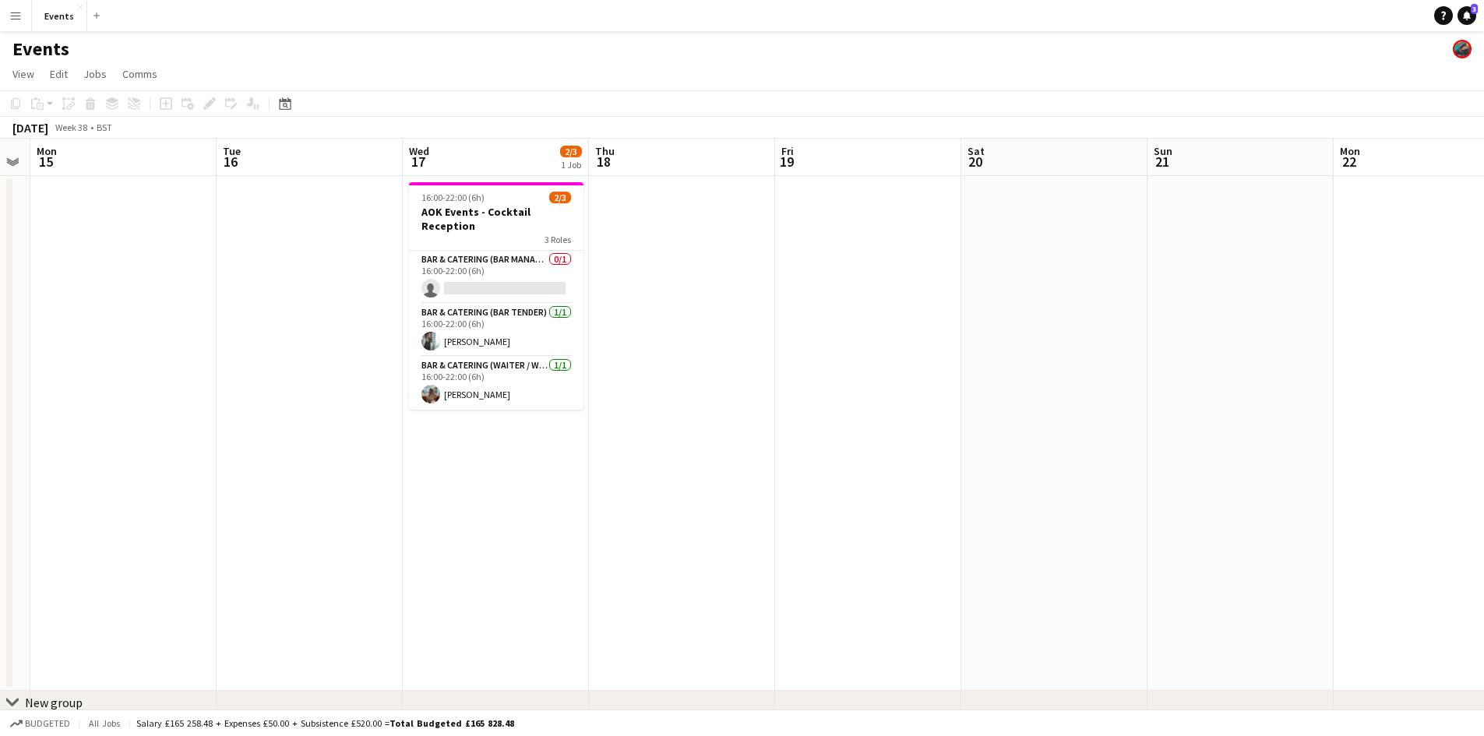
drag, startPoint x: 1182, startPoint y: 340, endPoint x: 794, endPoint y: 329, distance: 388.8
click at [794, 329] on app-calendar-viewport "Sat 13 Sun 14 Mon 15 Tue 16 Wed 17 2/3 1 Job Thu 18 Fri 19 Sat 20 Sun 21 Mon 22…" at bounding box center [742, 451] width 1484 height 624
drag, startPoint x: 932, startPoint y: 420, endPoint x: 22, endPoint y: 340, distance: 914.0
click at [115, 334] on app-calendar-viewport "Sat 13 Sun 14 Mon 15 Tue 16 Wed 17 2/3 1 Job Thu 18 Fri 19 Sat 20 Sun 21 Mon 22…" at bounding box center [742, 451] width 1484 height 624
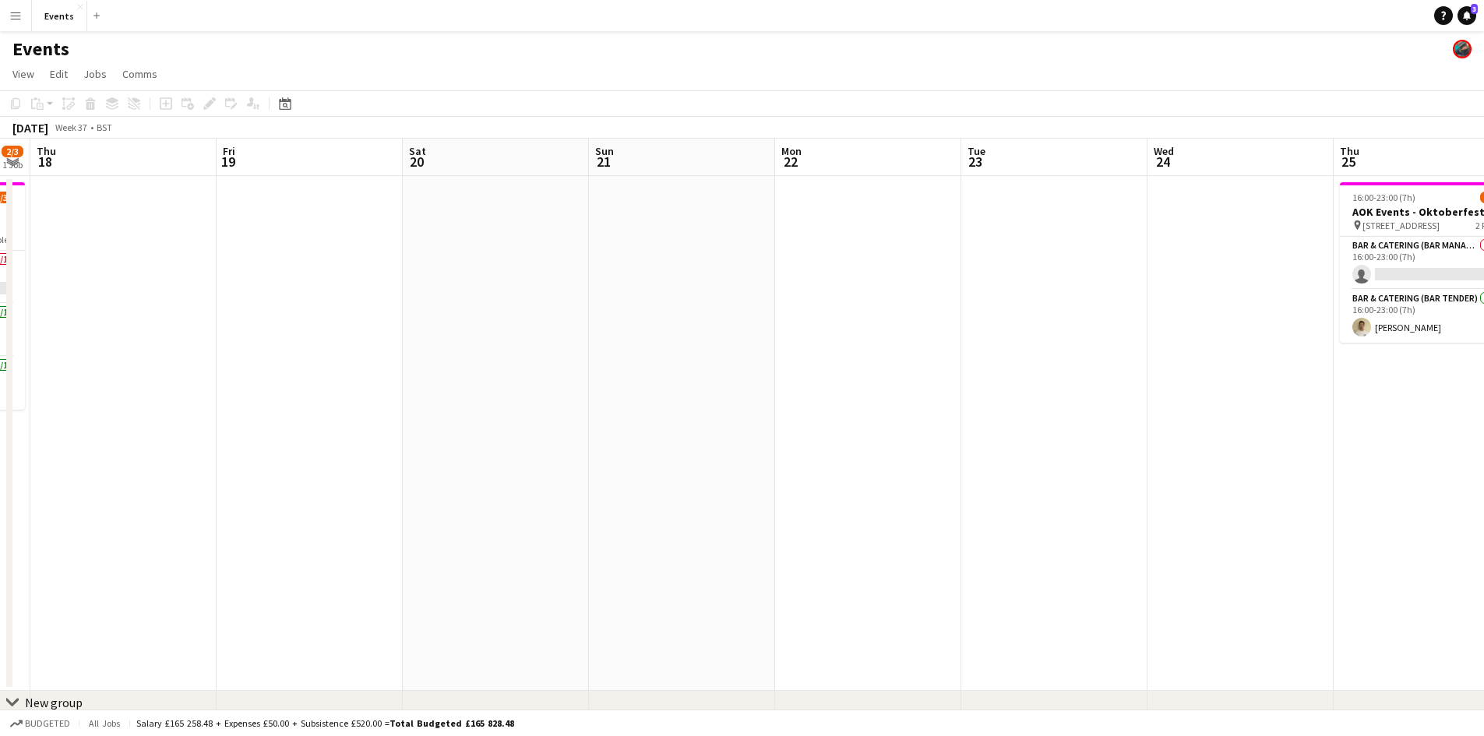
scroll to position [0, 601]
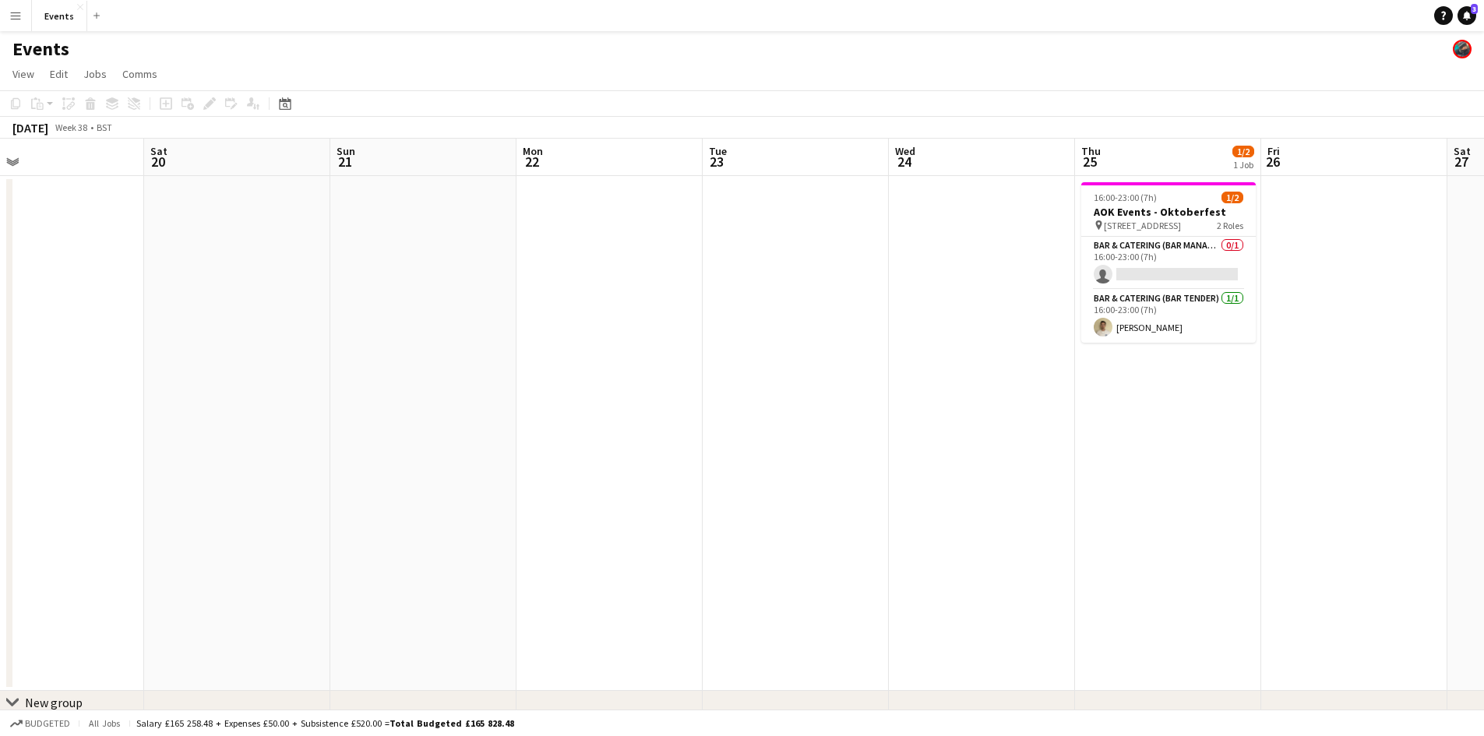
drag, startPoint x: 437, startPoint y: 452, endPoint x: 1020, endPoint y: 474, distance: 583.8
click at [961, 474] on app-calendar-viewport "Tue 16 Wed 17 2/3 1 Job Thu 18 Fri 19 Sat 20 Sun 21 Mon 22 Tue 23 Wed 24 Thu 25…" at bounding box center [742, 451] width 1484 height 624
